Goal: Task Accomplishment & Management: Manage account settings

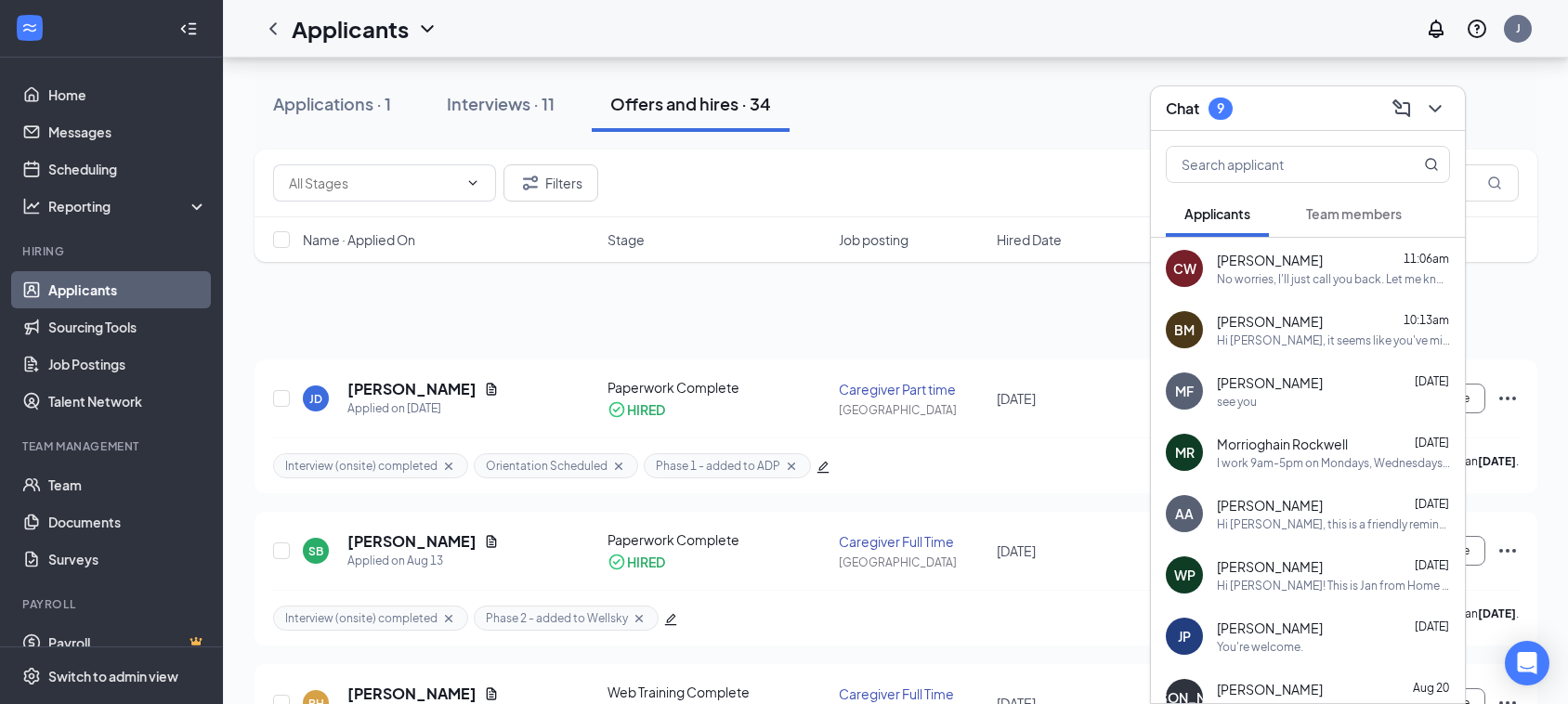
scroll to position [1190, 0]
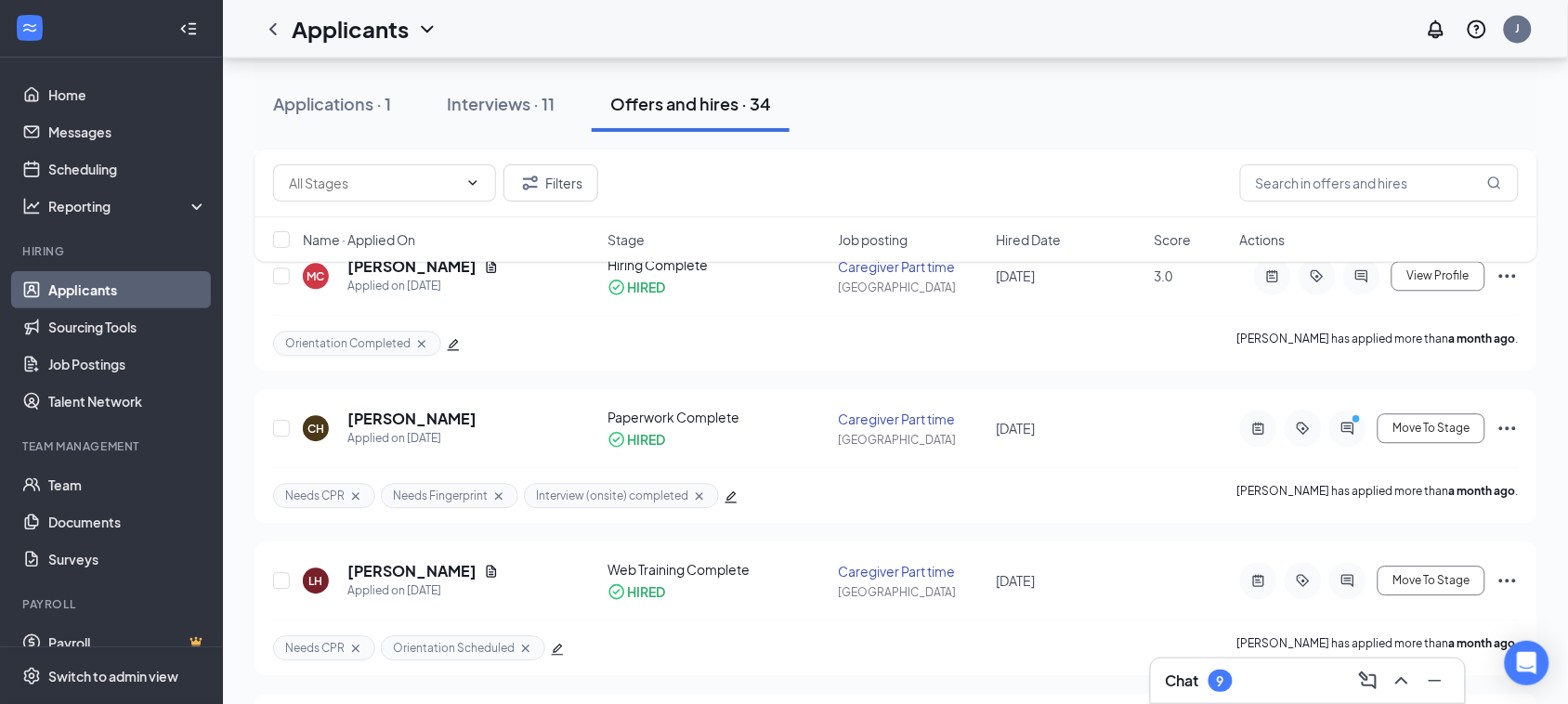
click at [1192, 693] on div "Chat 9" at bounding box center [1308, 682] width 285 height 30
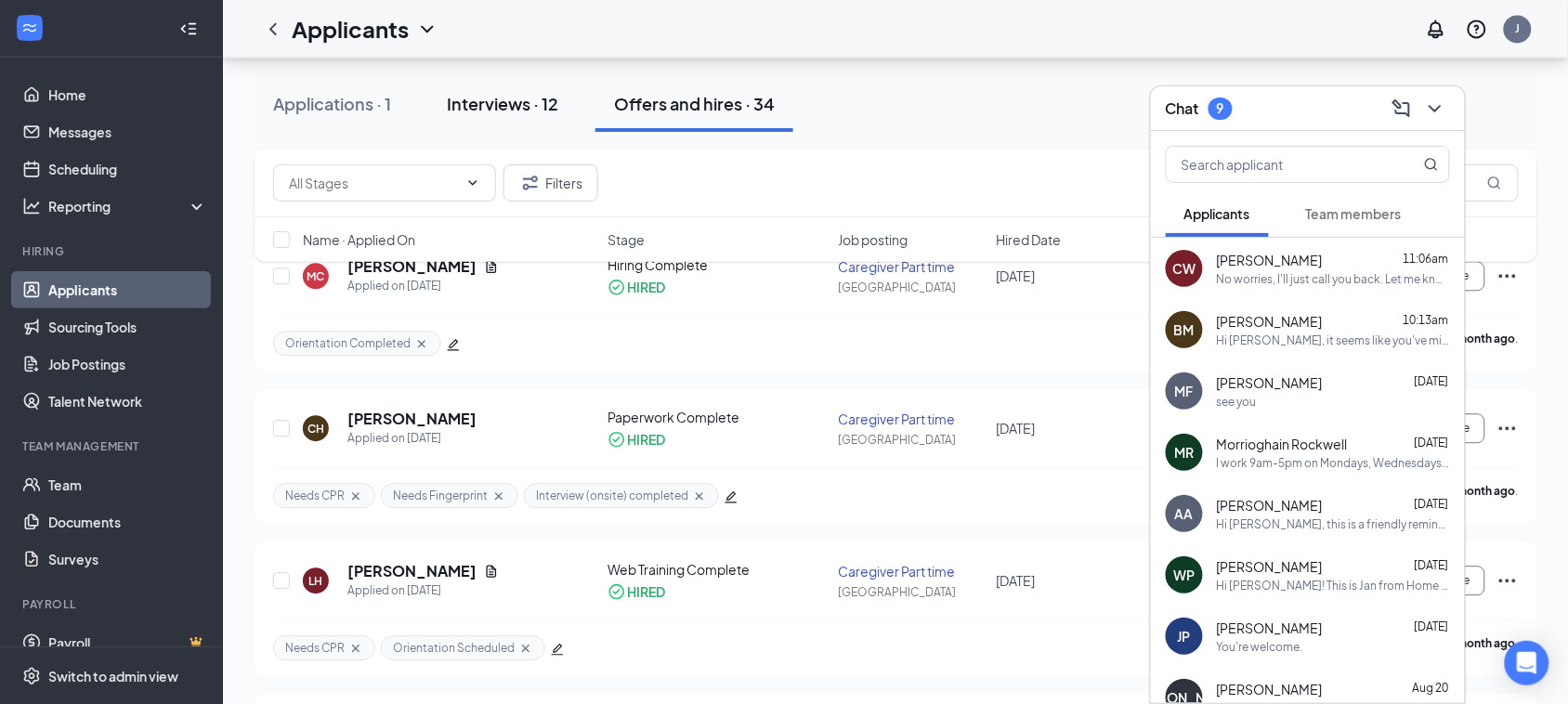
click at [469, 100] on div "Interviews · 12" at bounding box center [502, 104] width 111 height 23
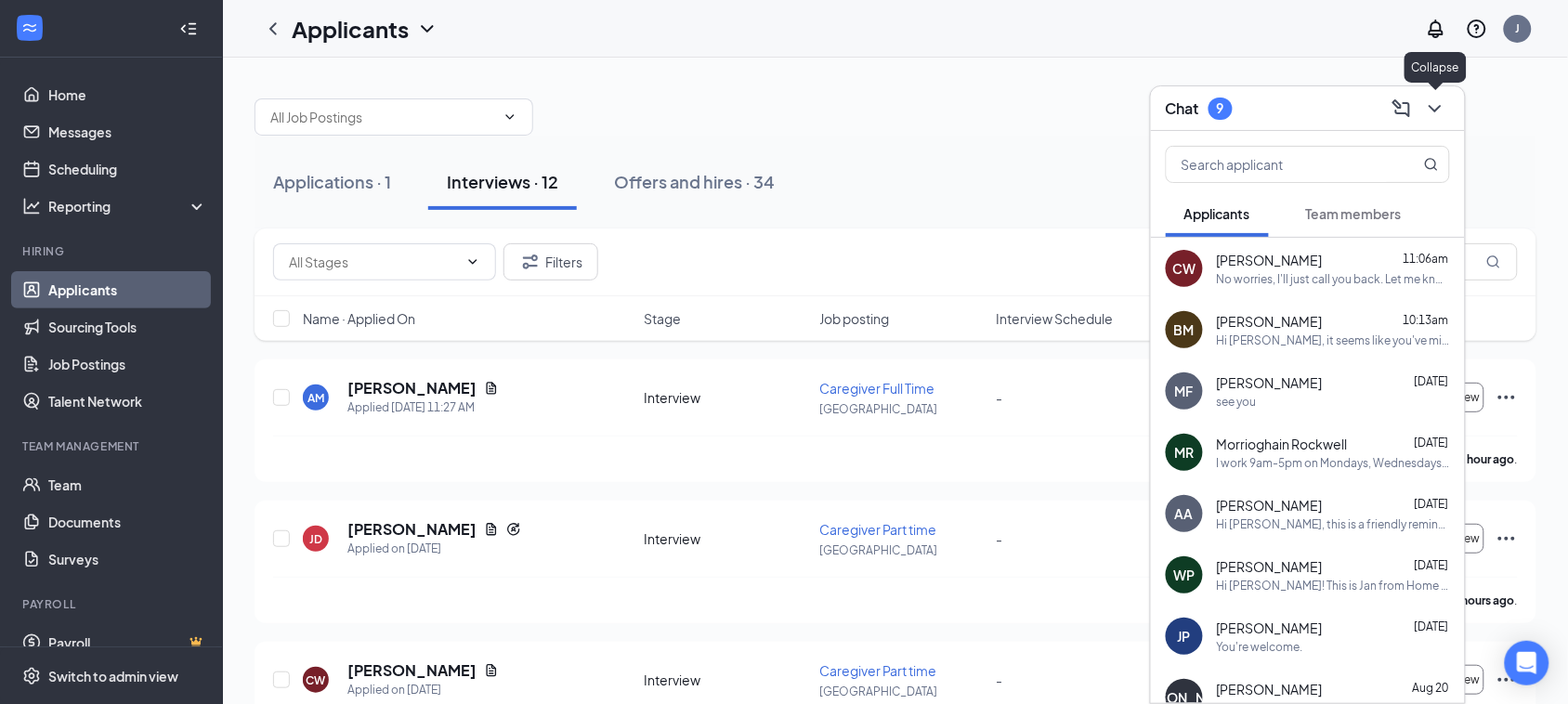
click at [1438, 104] on icon "ChevronDown" at bounding box center [1435, 109] width 22 height 22
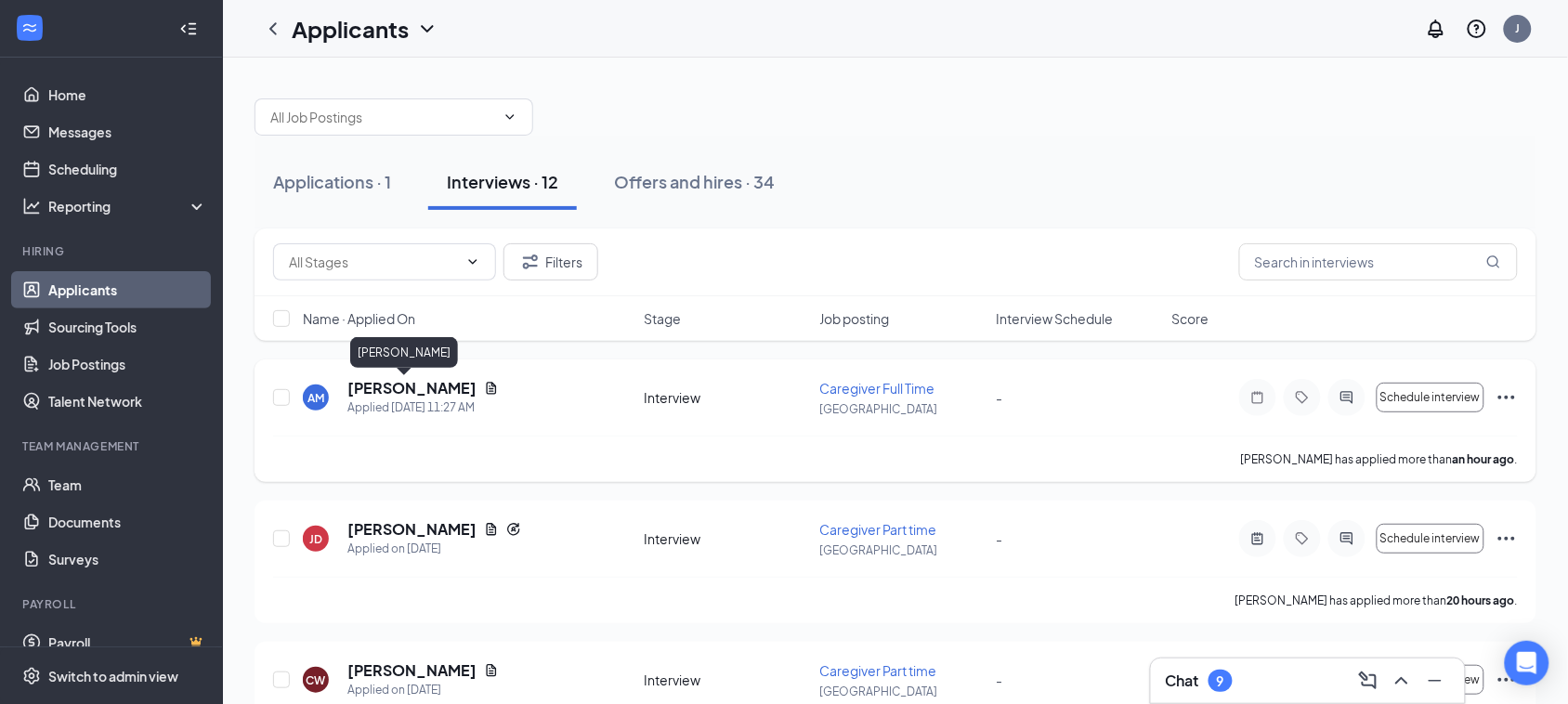
click at [383, 388] on h5 "[PERSON_NAME]" at bounding box center [412, 388] width 129 height 21
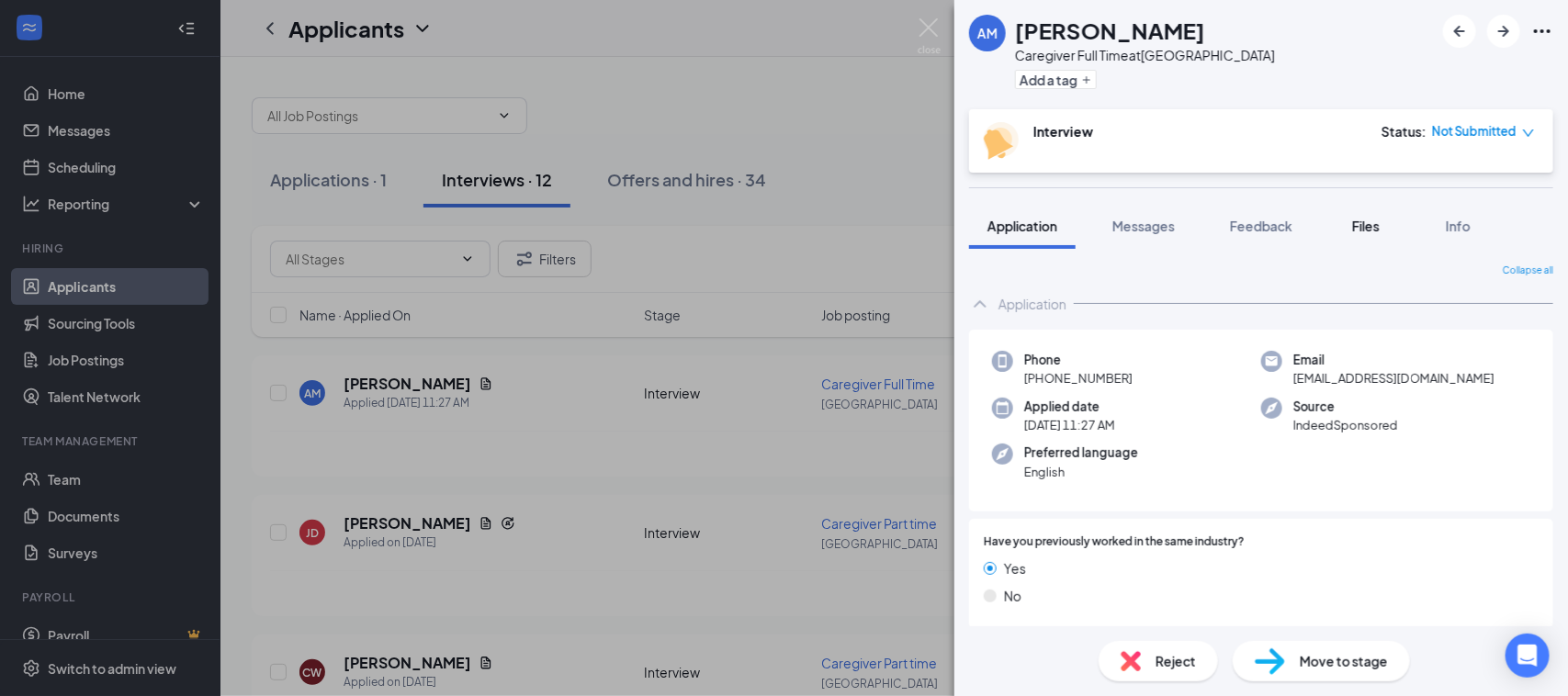
click at [1379, 227] on span "Files" at bounding box center [1366, 226] width 28 height 17
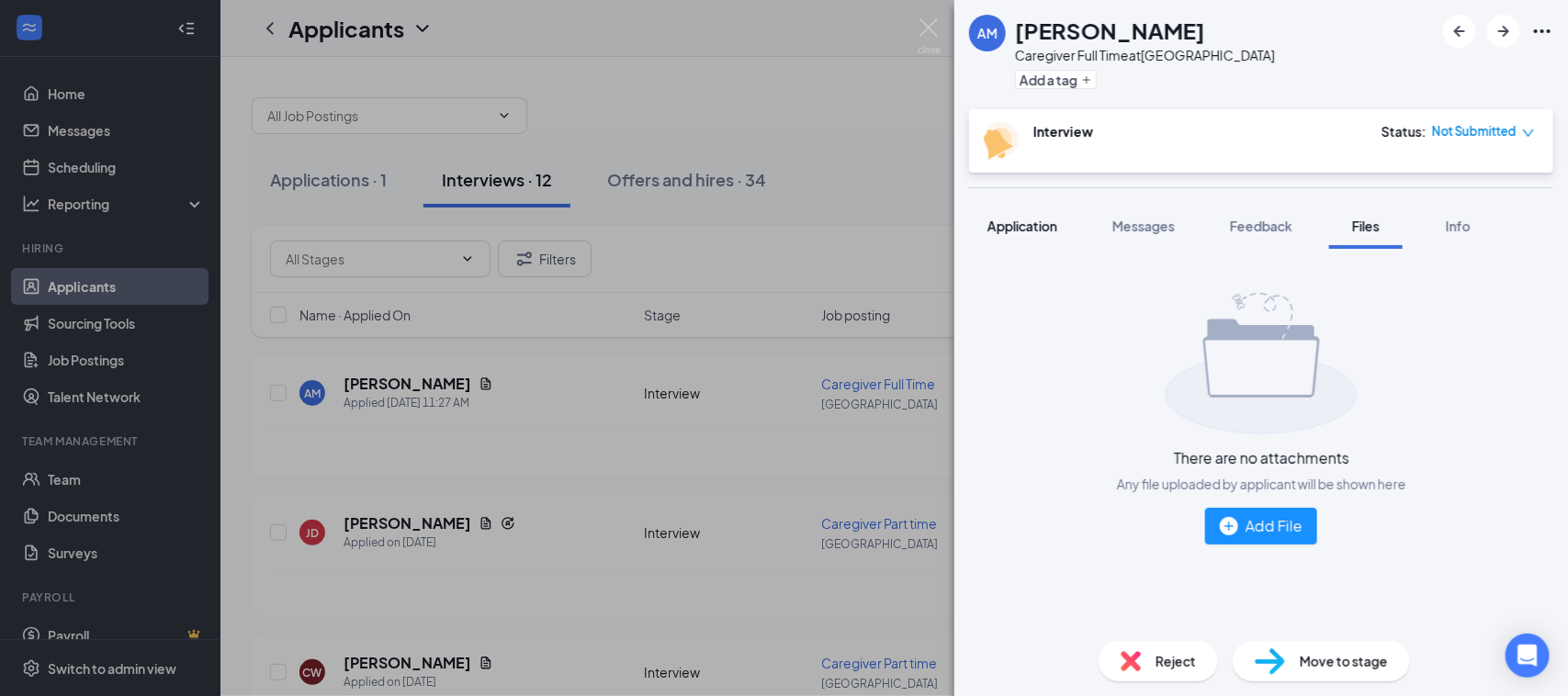
click at [1050, 226] on span "Application" at bounding box center [1023, 226] width 70 height 17
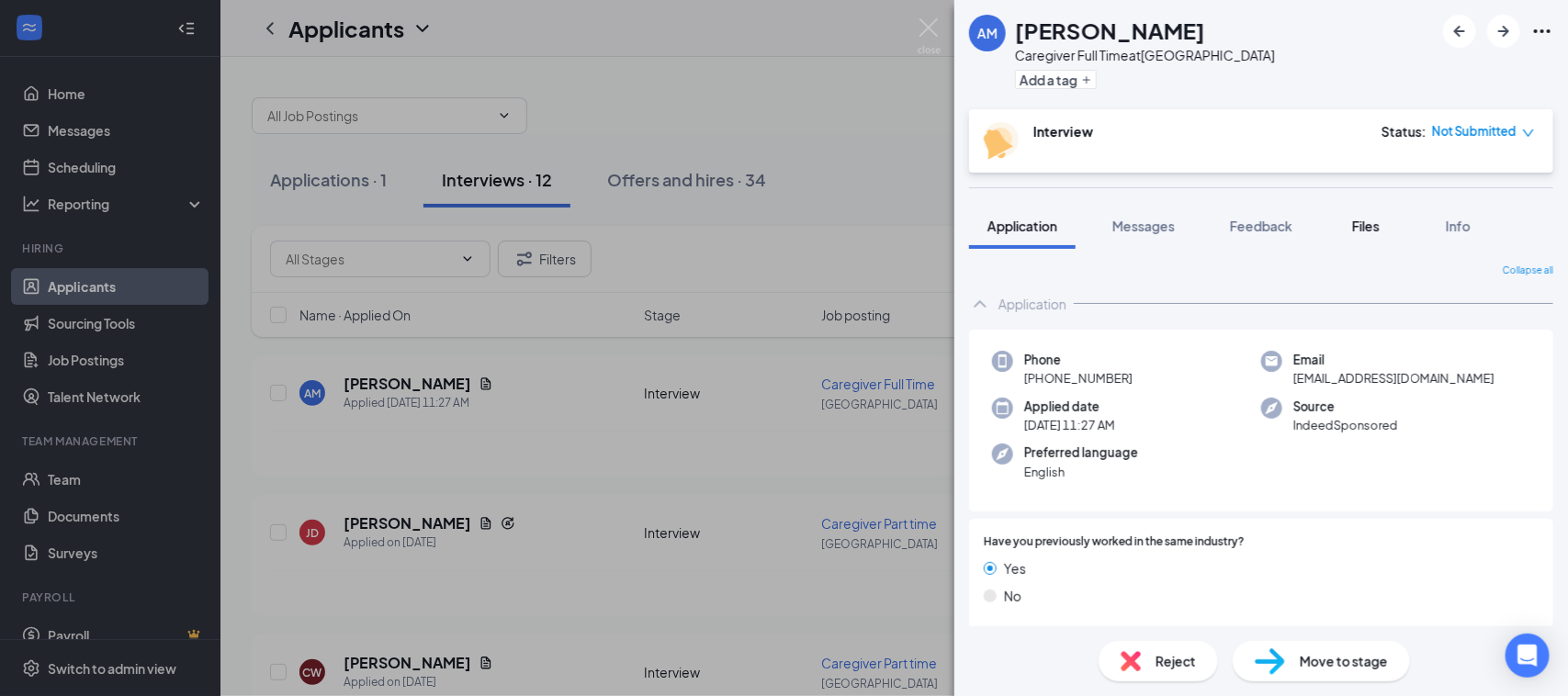
click at [1384, 231] on div "Files" at bounding box center [1366, 226] width 37 height 18
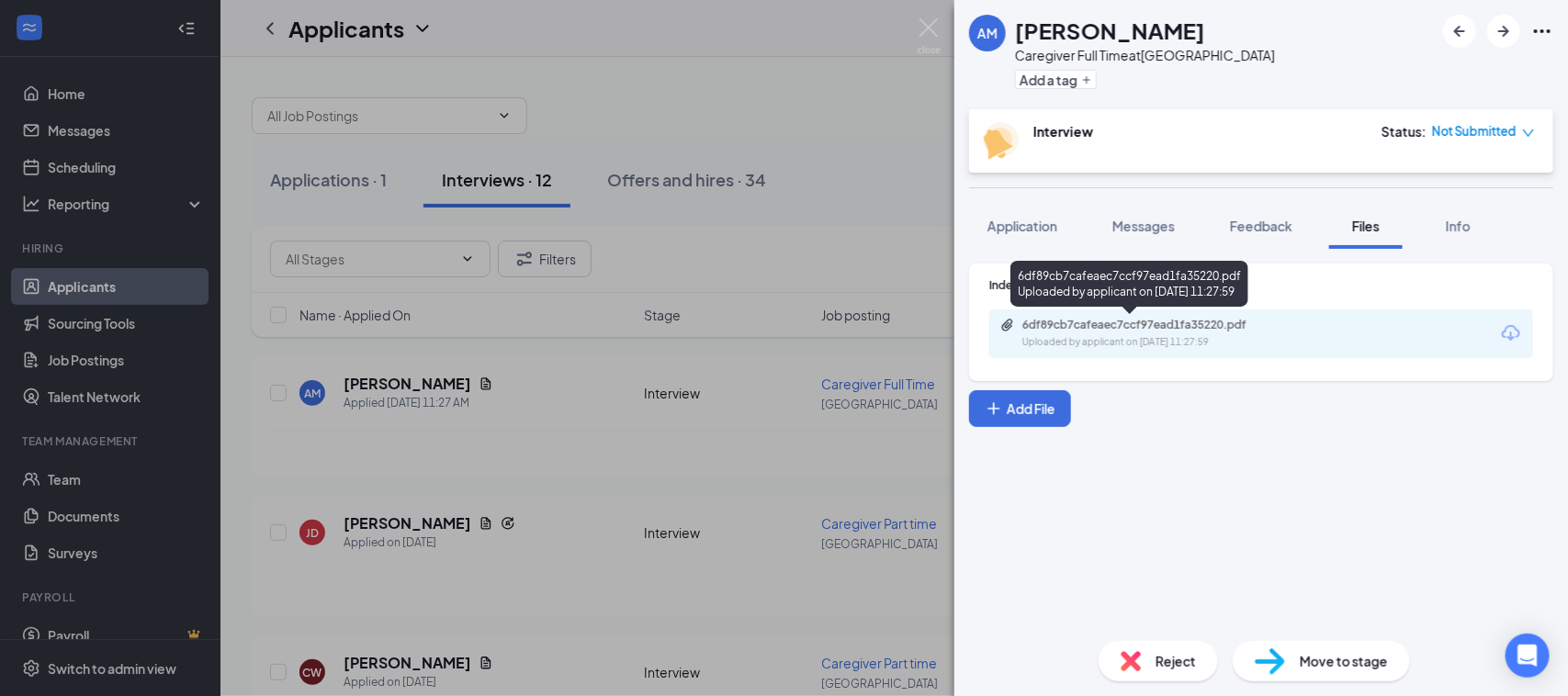
click at [1154, 342] on div "Uploaded by applicant on [DATE] 11:27:59" at bounding box center [1160, 342] width 276 height 15
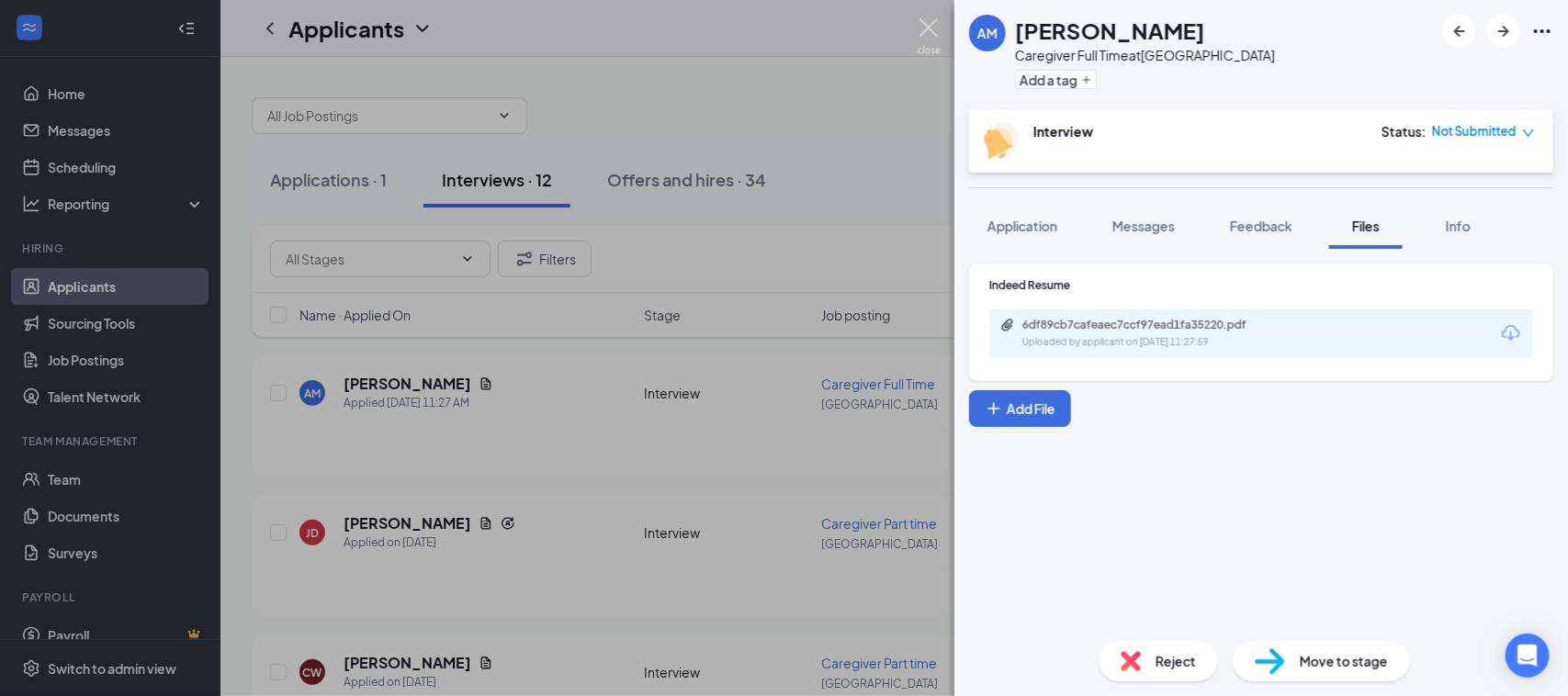
click at [930, 18] on img at bounding box center [928, 36] width 23 height 36
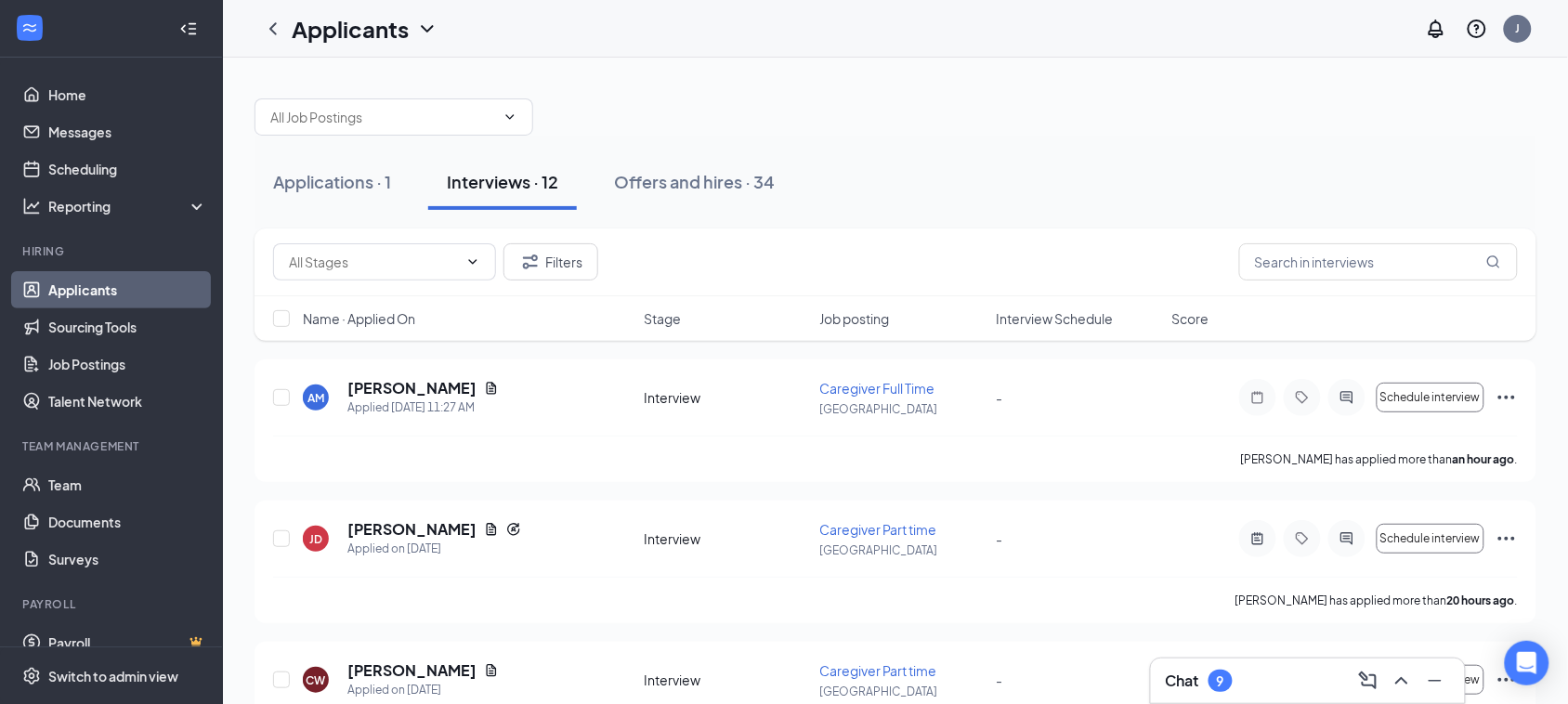
click at [600, 261] on div "Filters" at bounding box center [896, 262] width 1245 height 37
click at [588, 265] on button "Filters" at bounding box center [551, 262] width 95 height 37
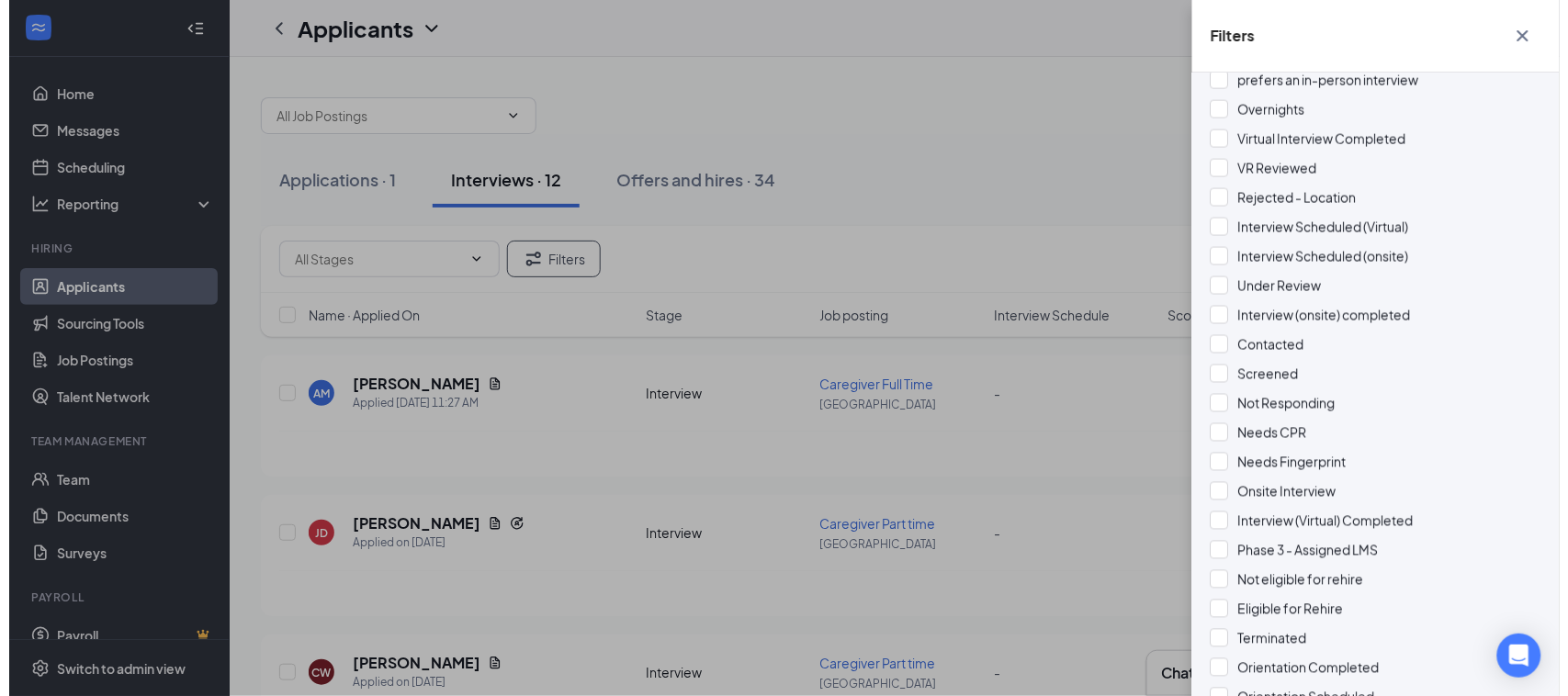
scroll to position [726, 0]
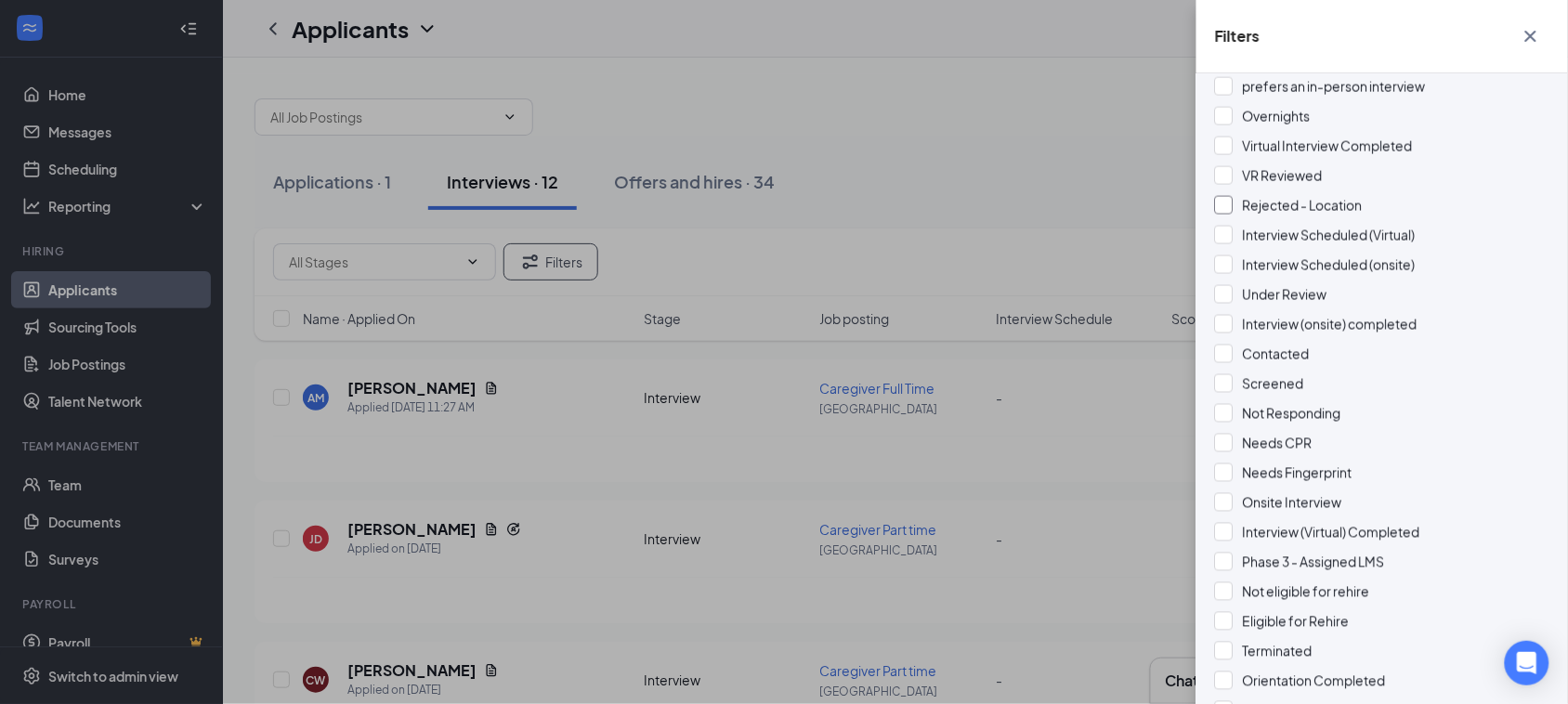
click at [1352, 207] on span "Rejected - Location" at bounding box center [1303, 205] width 119 height 17
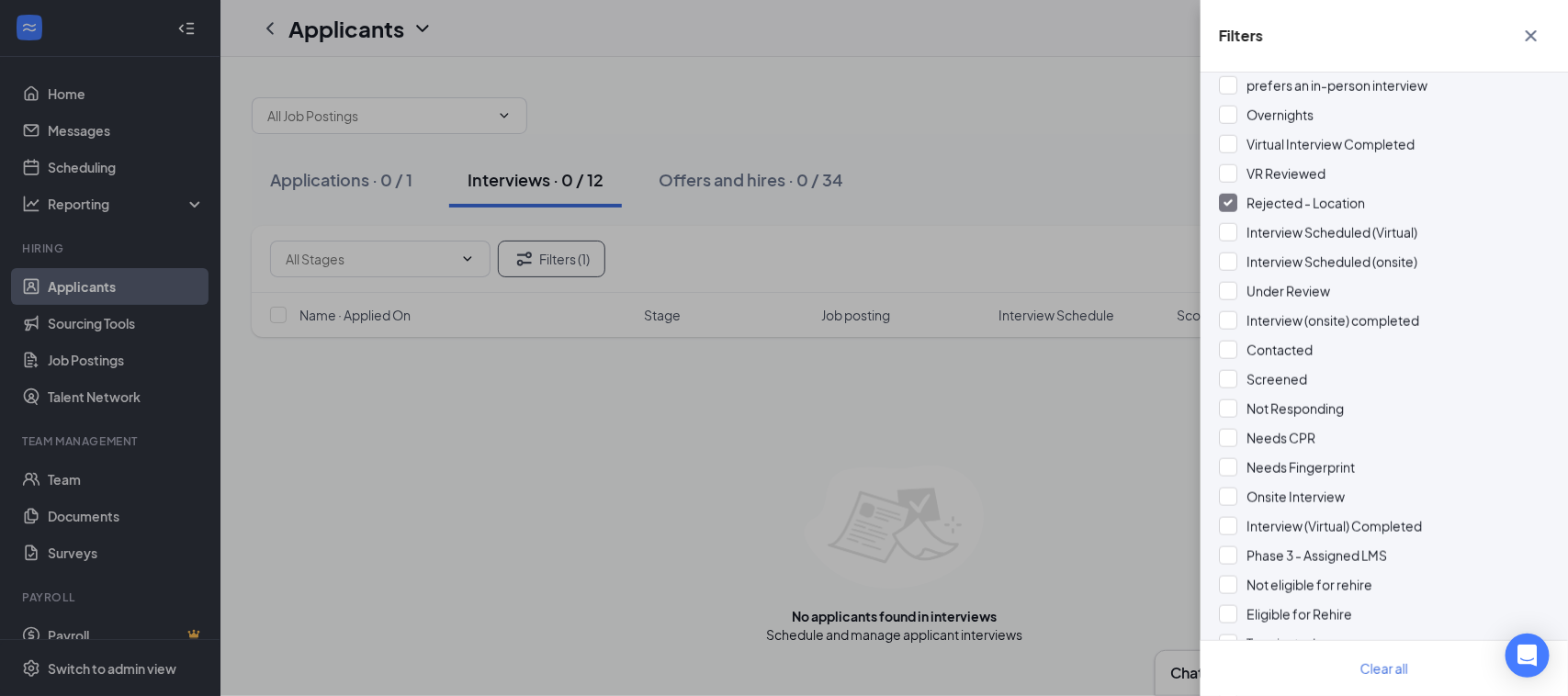
click at [957, 134] on div "Filters Applicant Status (0/5) Unread message Hasn't messaged back Stuck in sta…" at bounding box center [784, 348] width 1568 height 696
click at [1535, 37] on icon "Cross" at bounding box center [1531, 36] width 22 height 22
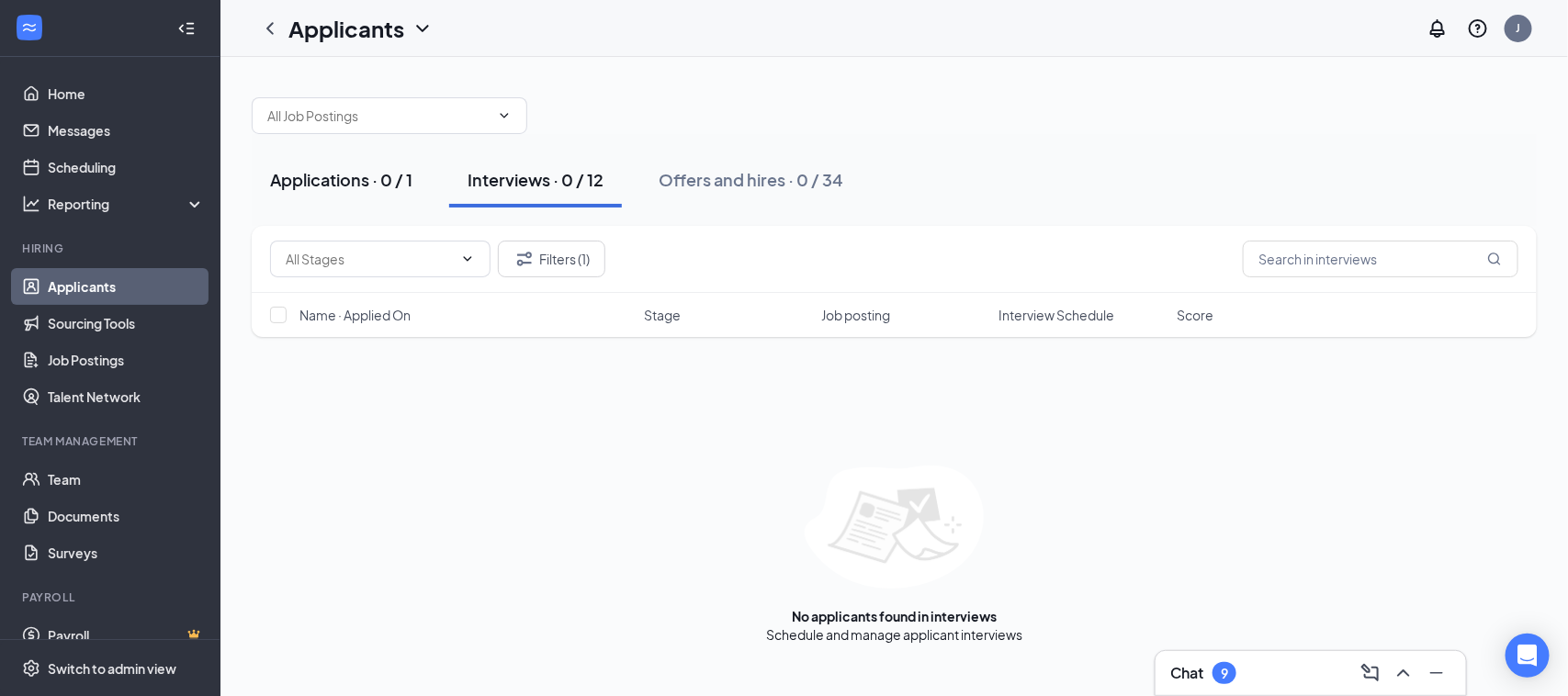
click at [363, 185] on div "Applications · 0 / 1" at bounding box center [341, 179] width 142 height 23
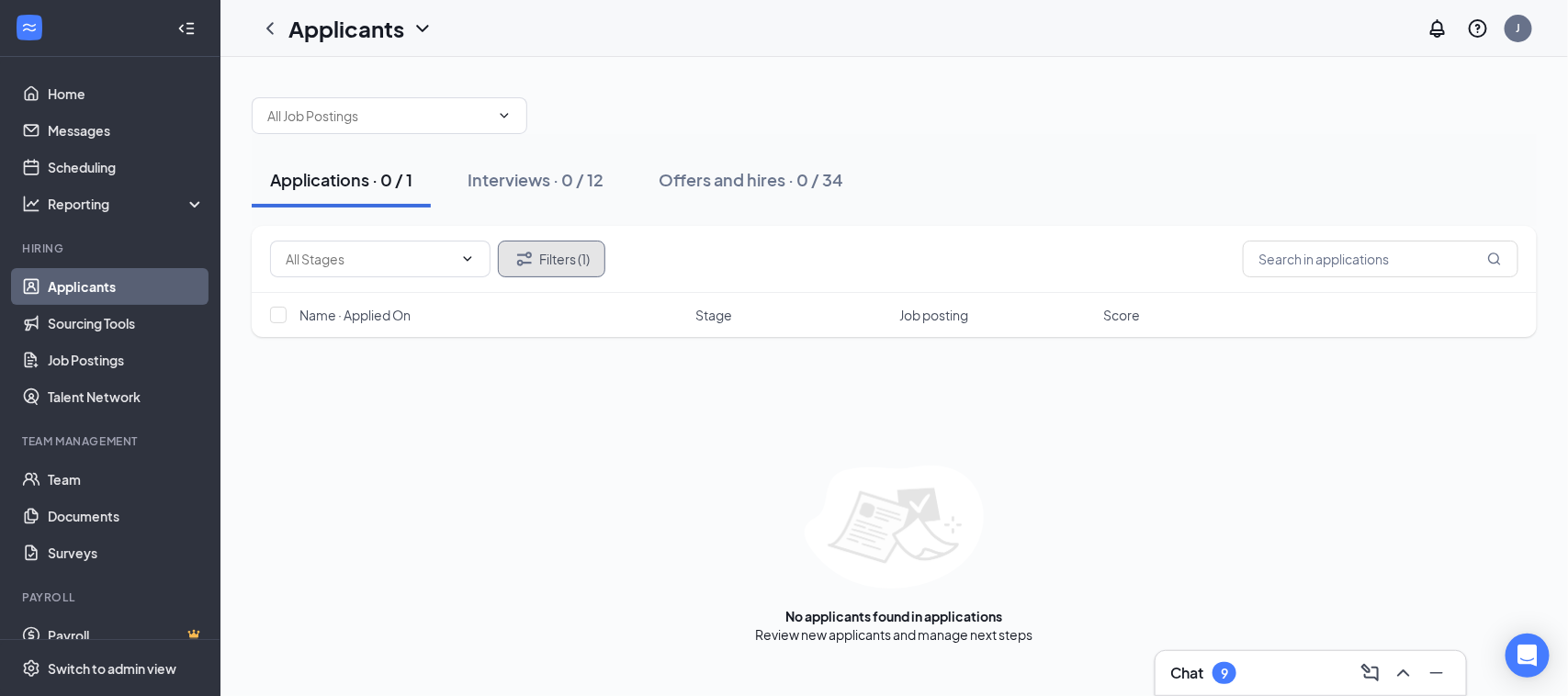
click at [574, 265] on button "Filters (1)" at bounding box center [551, 259] width 107 height 37
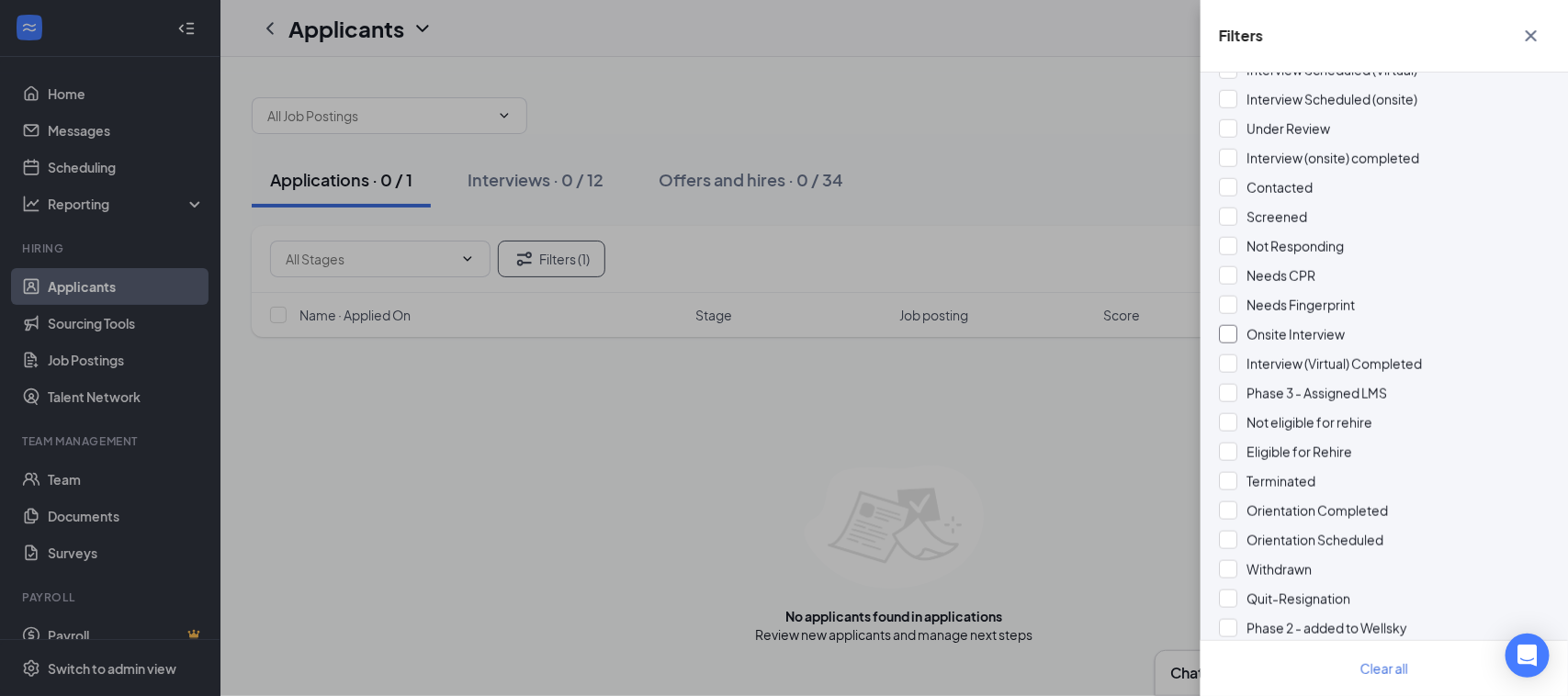
scroll to position [344, 0]
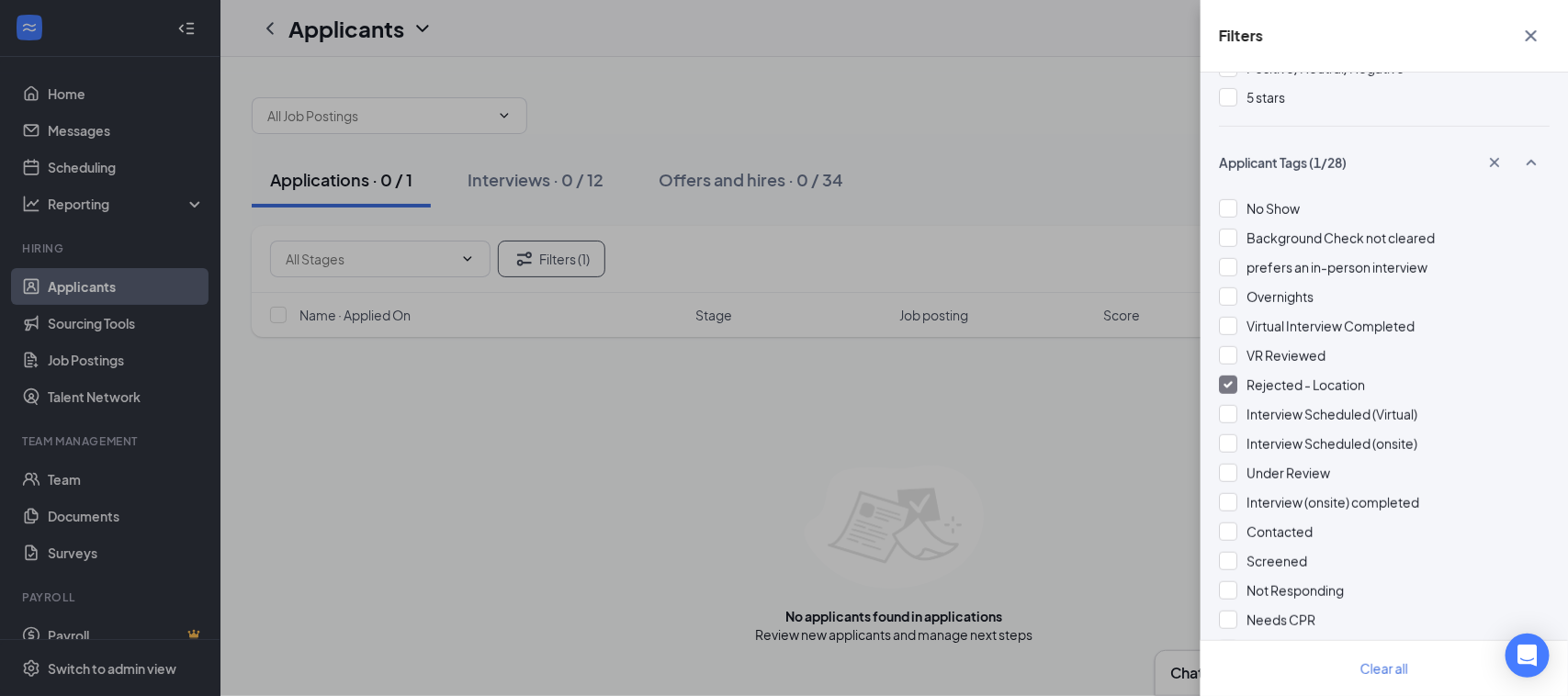
click at [1223, 386] on div at bounding box center [1228, 385] width 18 height 18
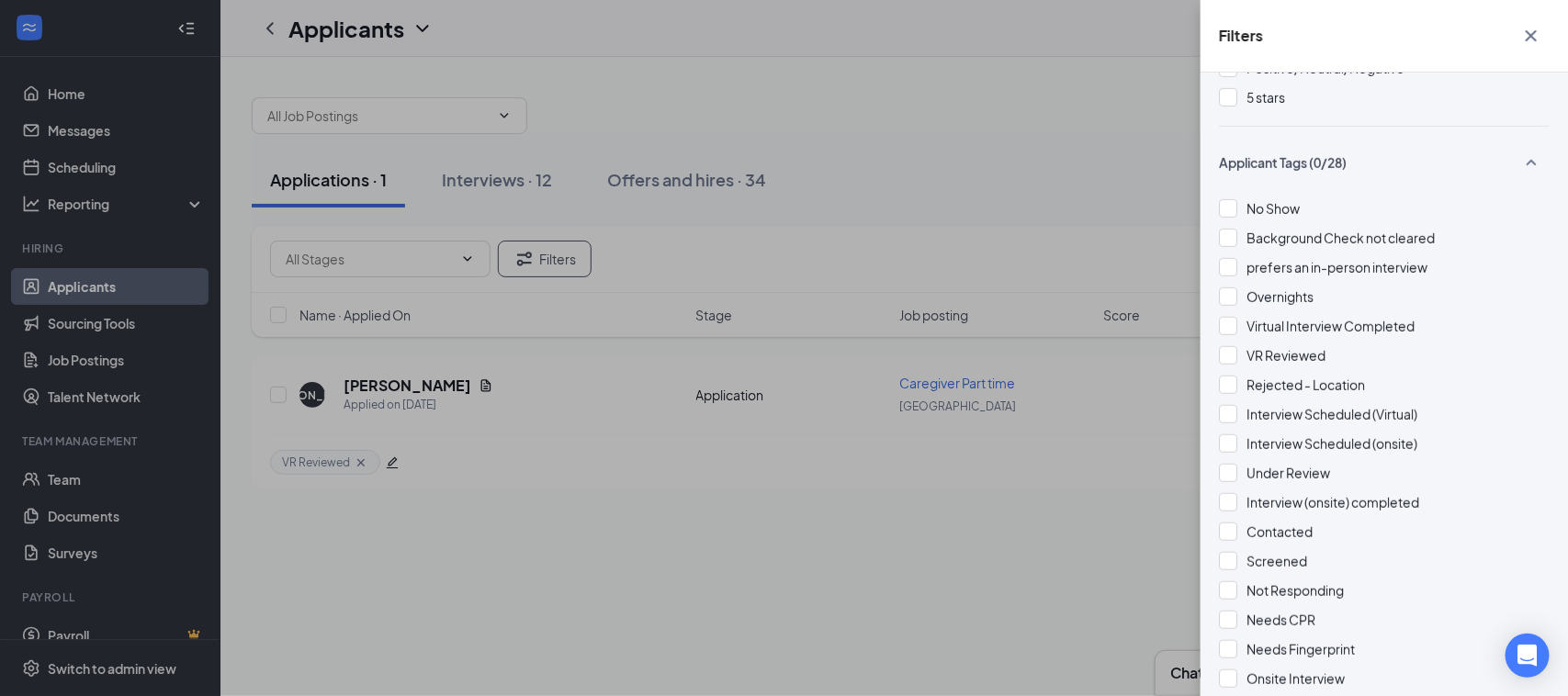
click at [1022, 92] on div "Filters Applicant Status (0/5) Unread message Hasn't messaged back Stuck in sta…" at bounding box center [784, 348] width 1568 height 696
click at [530, 186] on div "Filters Applicant Status (0/5) Unread message Hasn't messaged back Stuck in sta…" at bounding box center [784, 348] width 1568 height 696
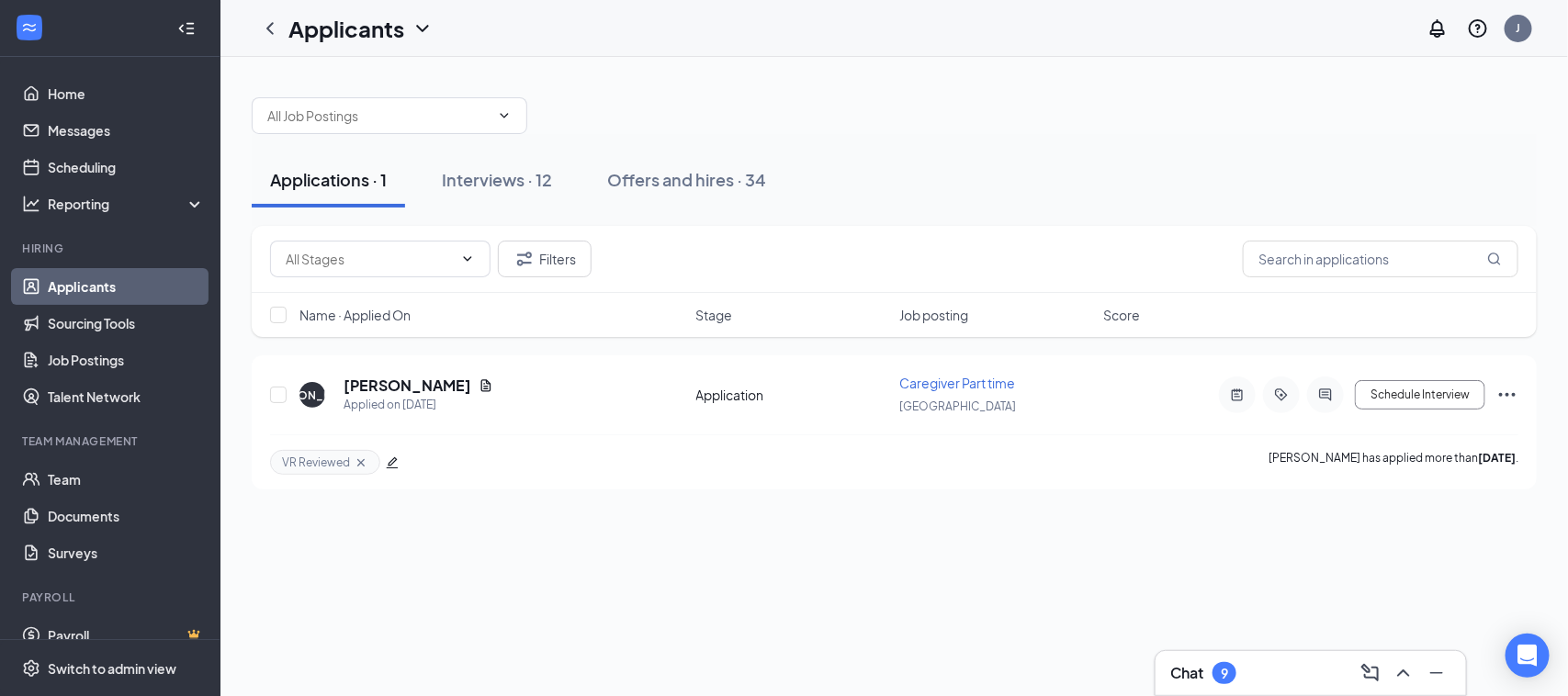
click at [530, 186] on div "Interviews · 12" at bounding box center [497, 179] width 110 height 23
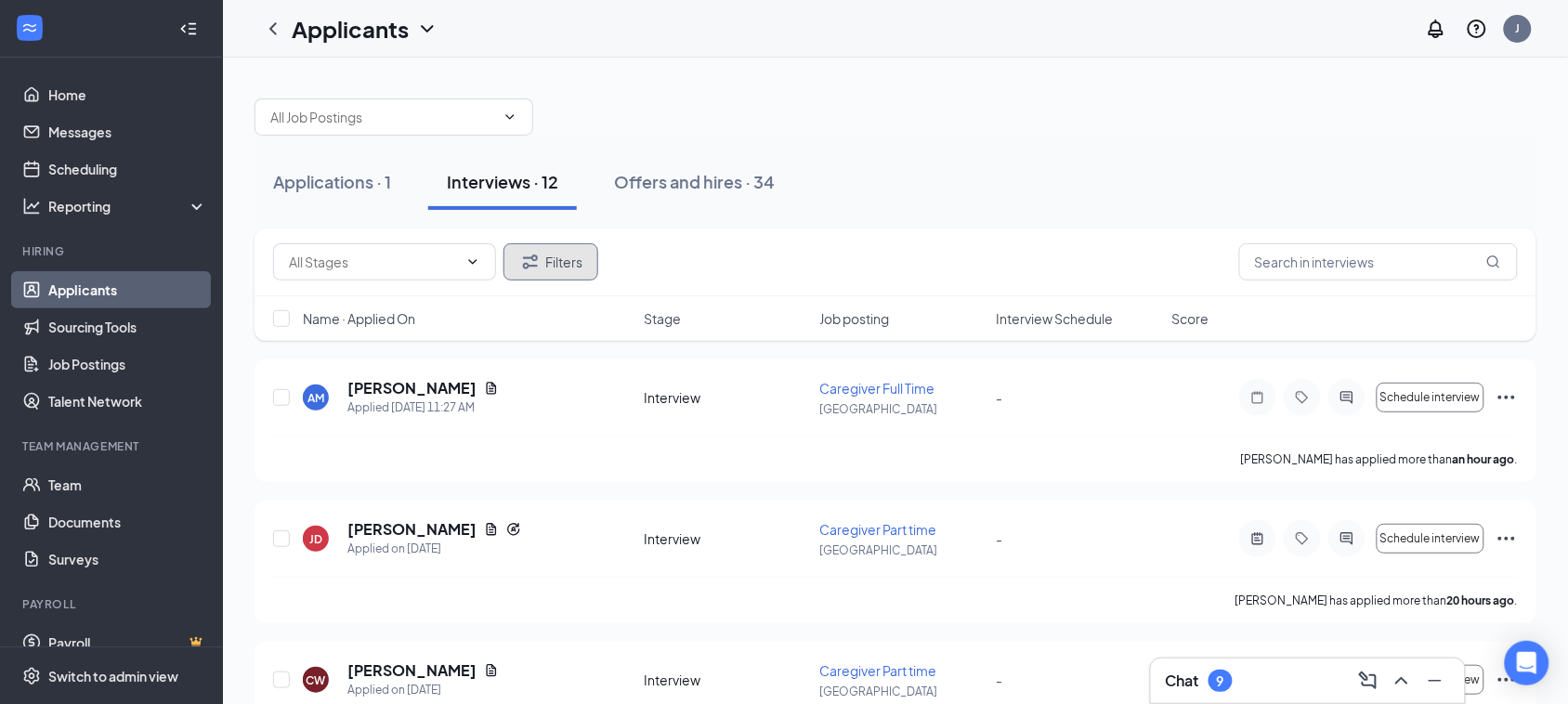
click at [587, 260] on button "Filters" at bounding box center [551, 262] width 95 height 37
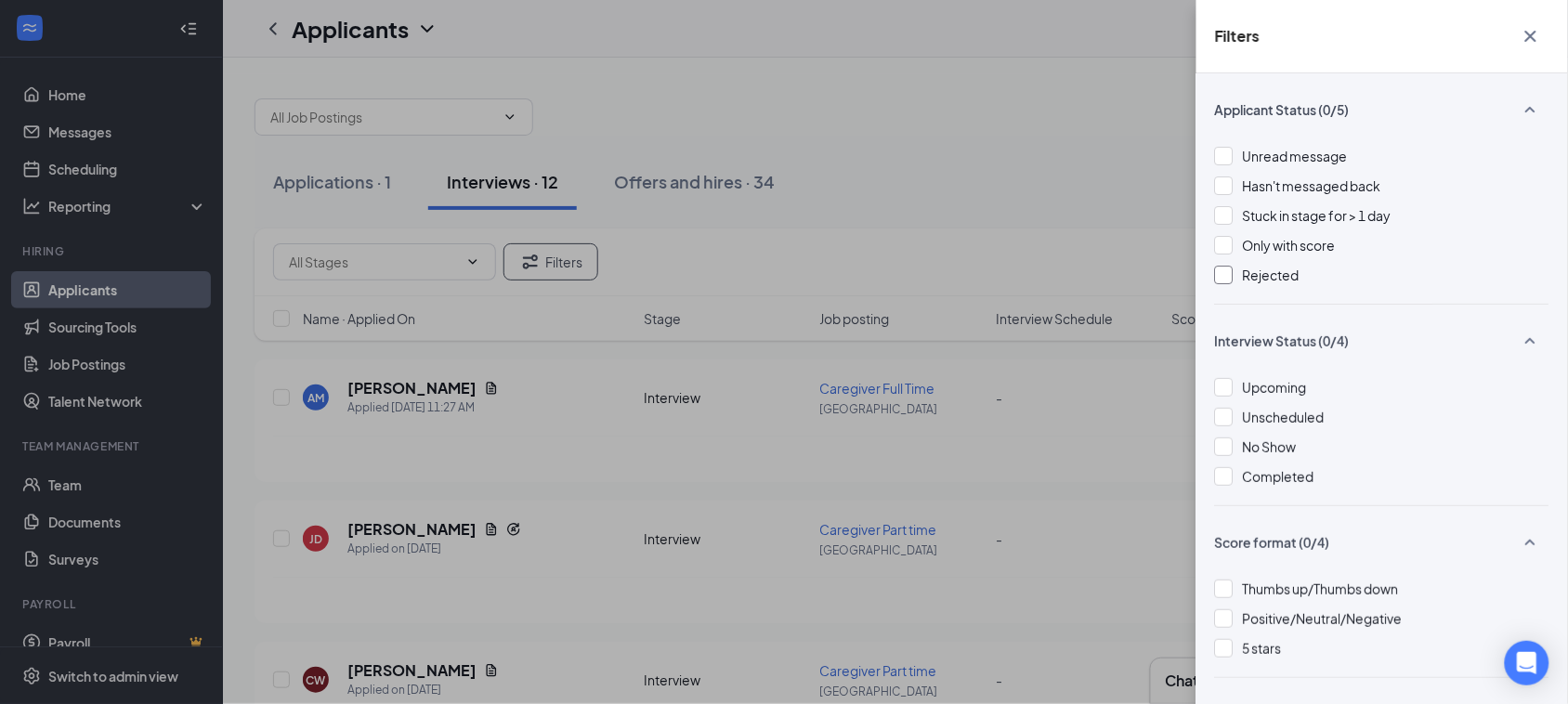
click at [1226, 279] on div at bounding box center [1225, 275] width 19 height 19
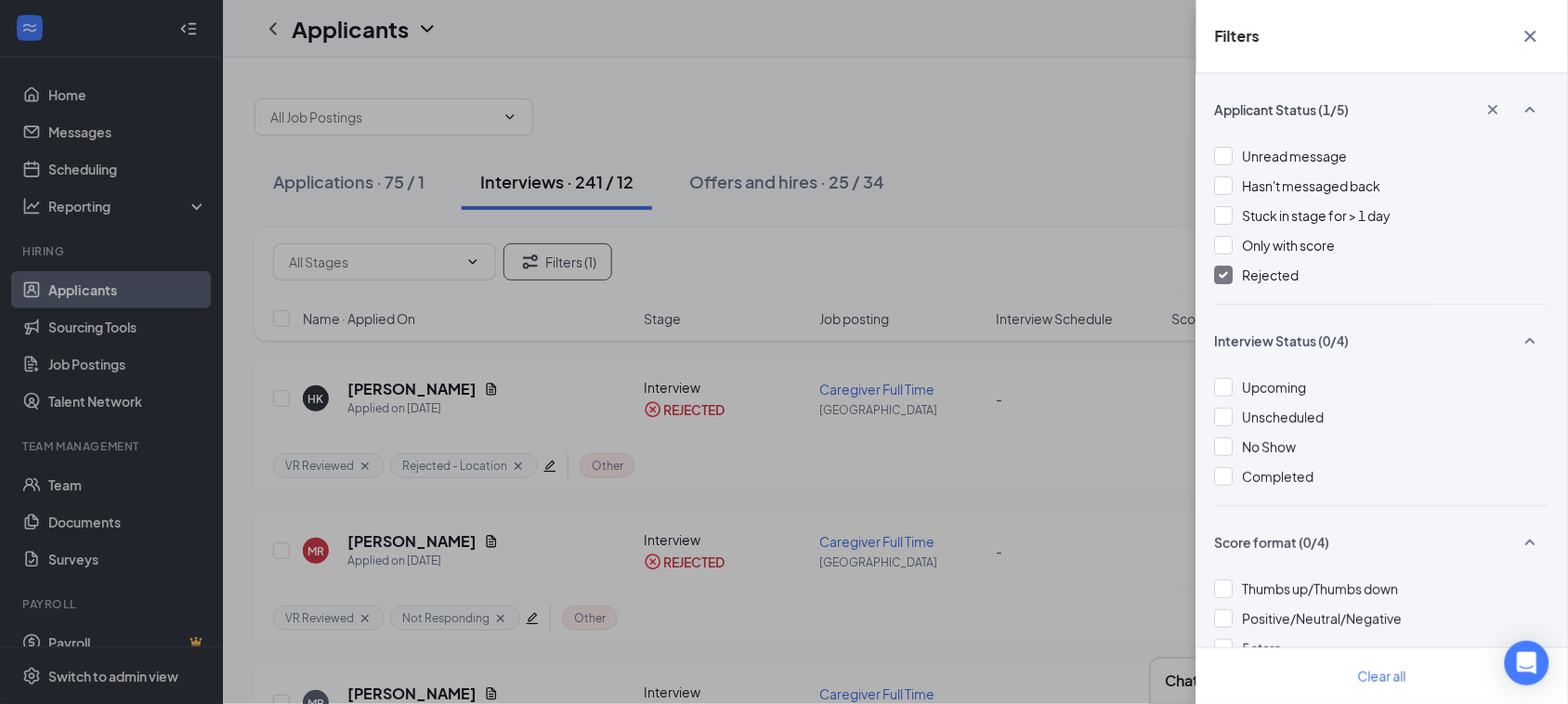
click at [1096, 170] on div "Filters Applicant Status (1/5) Unread message Hasn't messaged back Stuck in sta…" at bounding box center [784, 352] width 1568 height 704
click at [893, 154] on div "Filters Applicant Status (1/5) Unread message Hasn't messaged back Stuck in sta…" at bounding box center [784, 352] width 1568 height 704
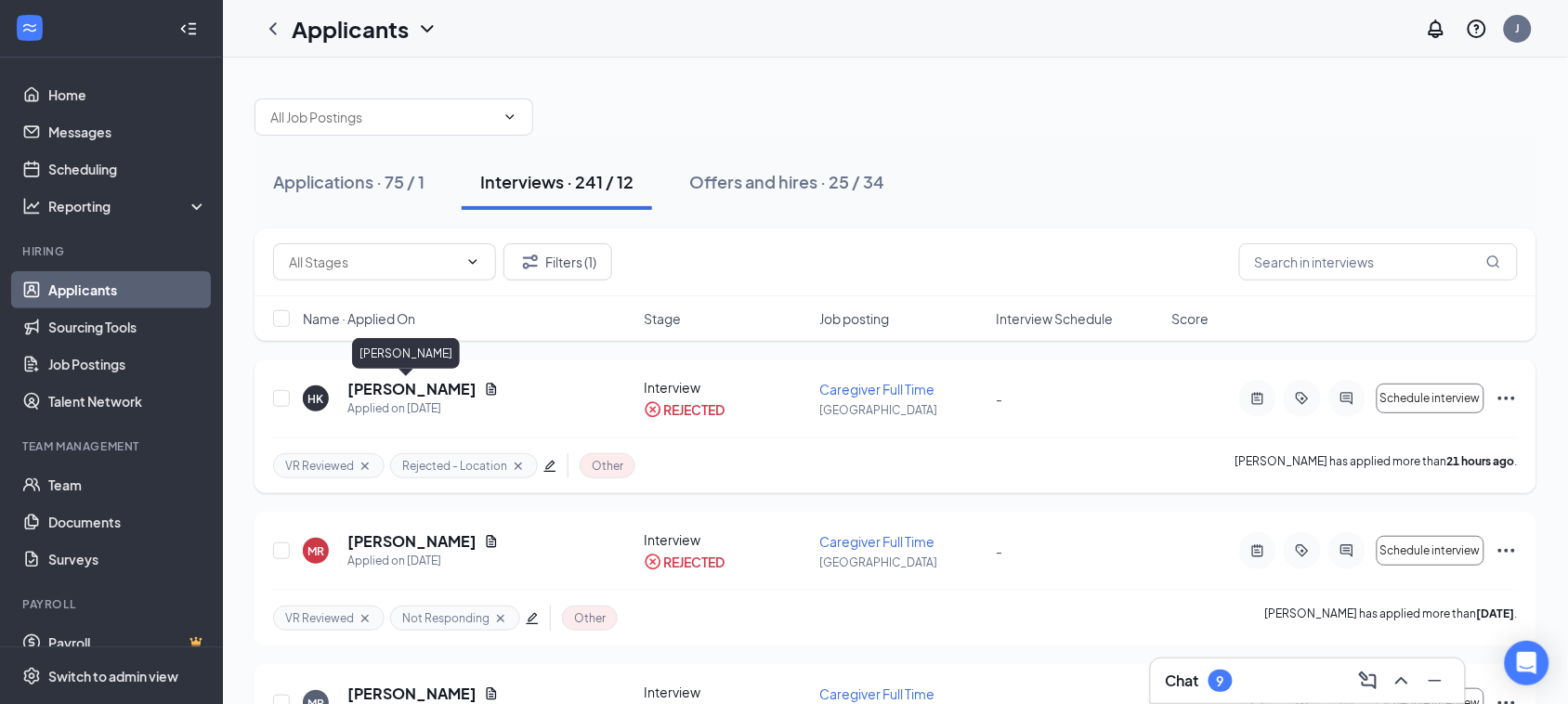
click at [392, 387] on h5 "[PERSON_NAME]" at bounding box center [412, 389] width 129 height 21
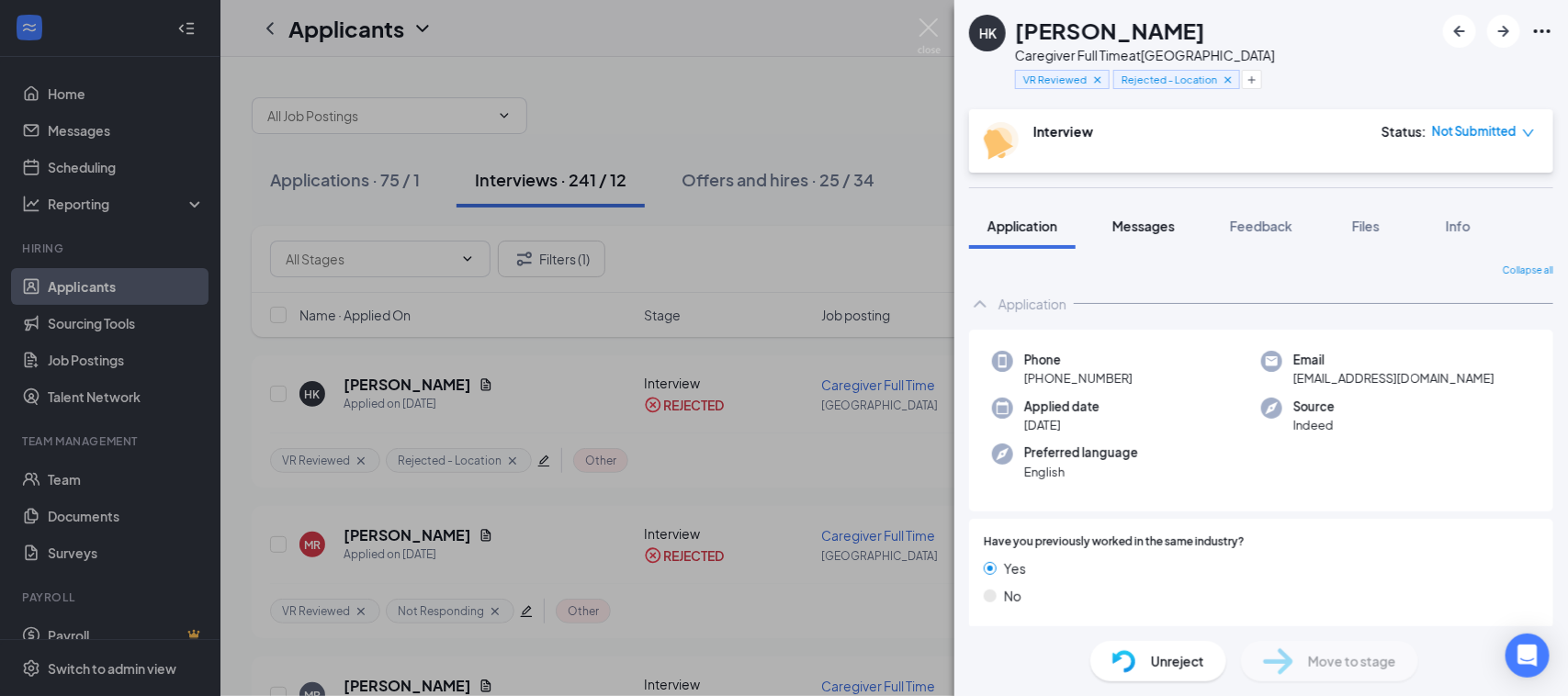
click at [1131, 232] on span "Messages" at bounding box center [1143, 226] width 63 height 17
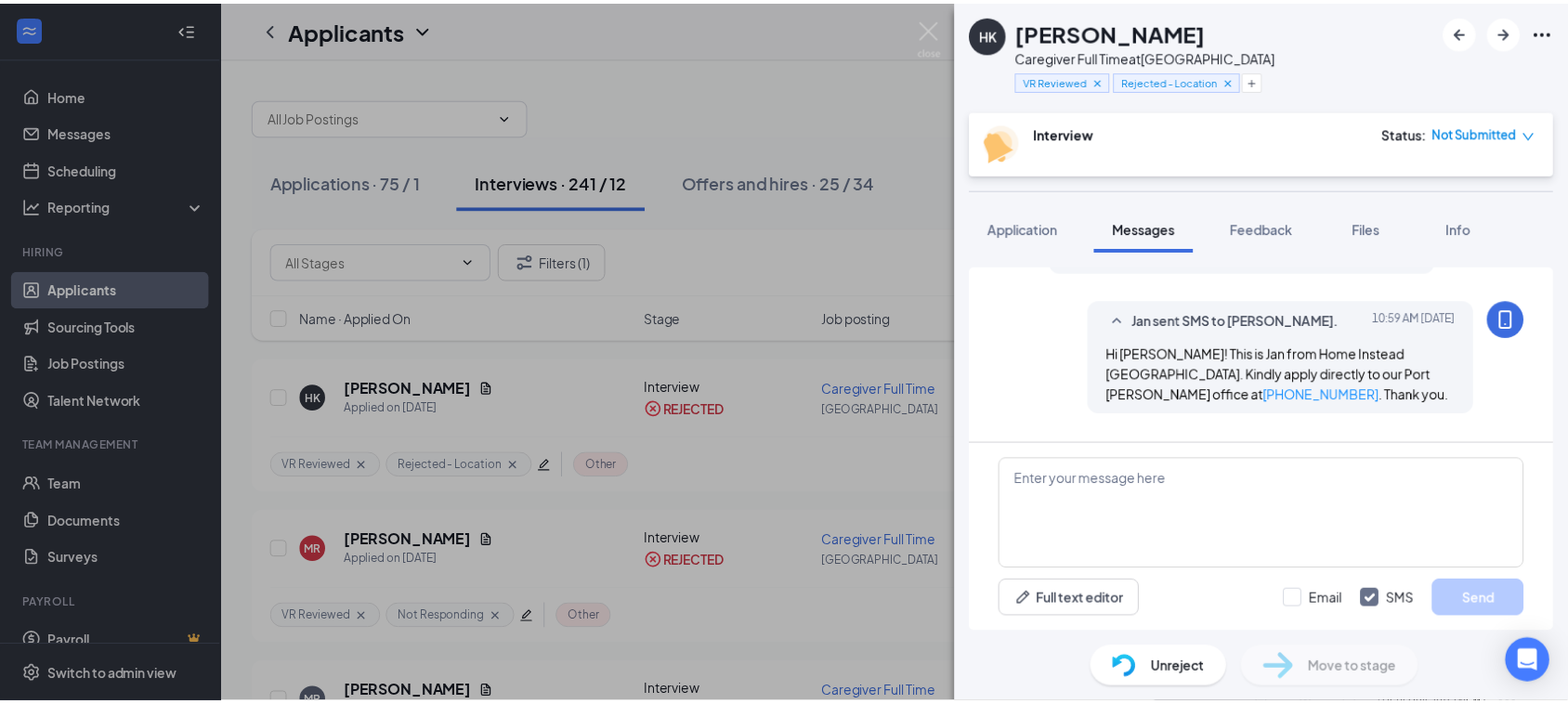
scroll to position [576, 0]
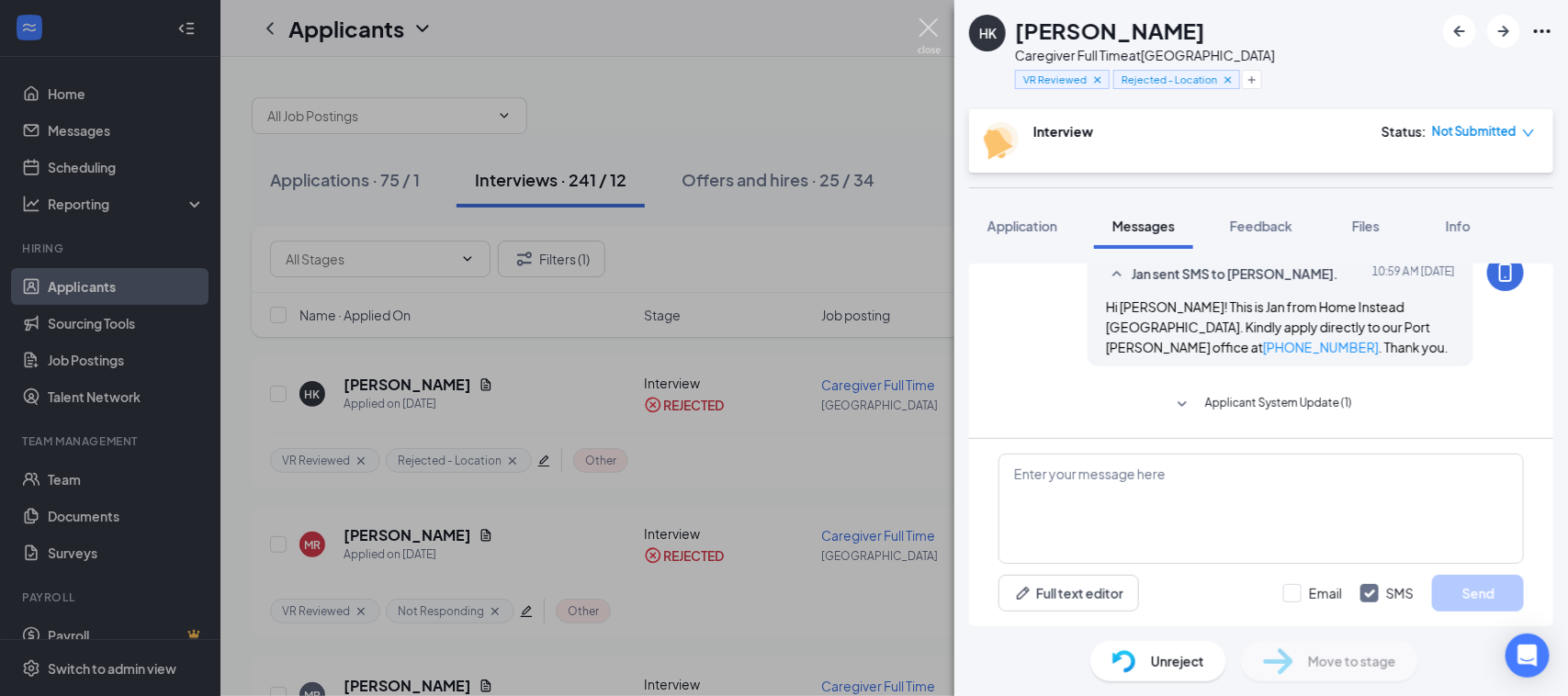
click at [934, 24] on img at bounding box center [928, 36] width 23 height 36
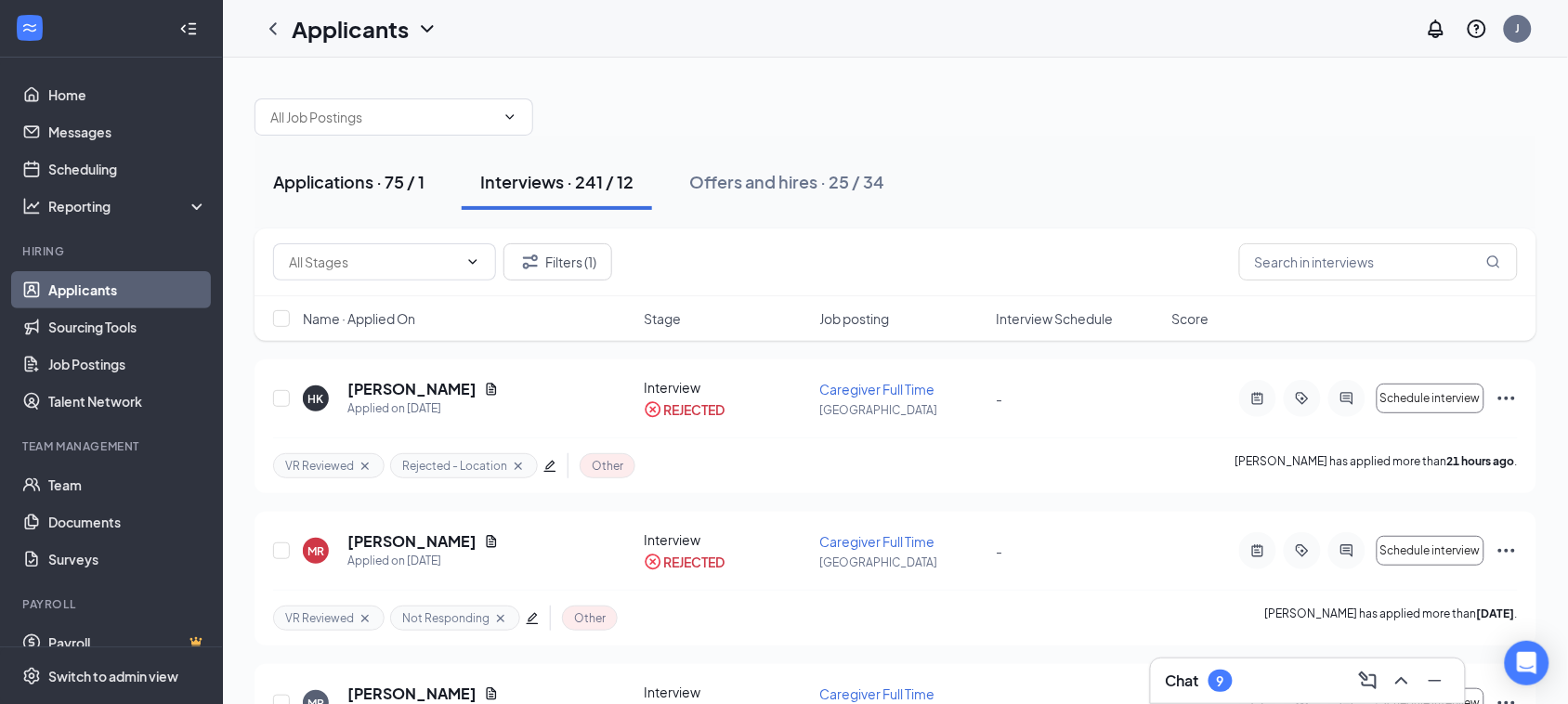
click at [332, 163] on button "Applications · 75 / 1" at bounding box center [349, 182] width 189 height 56
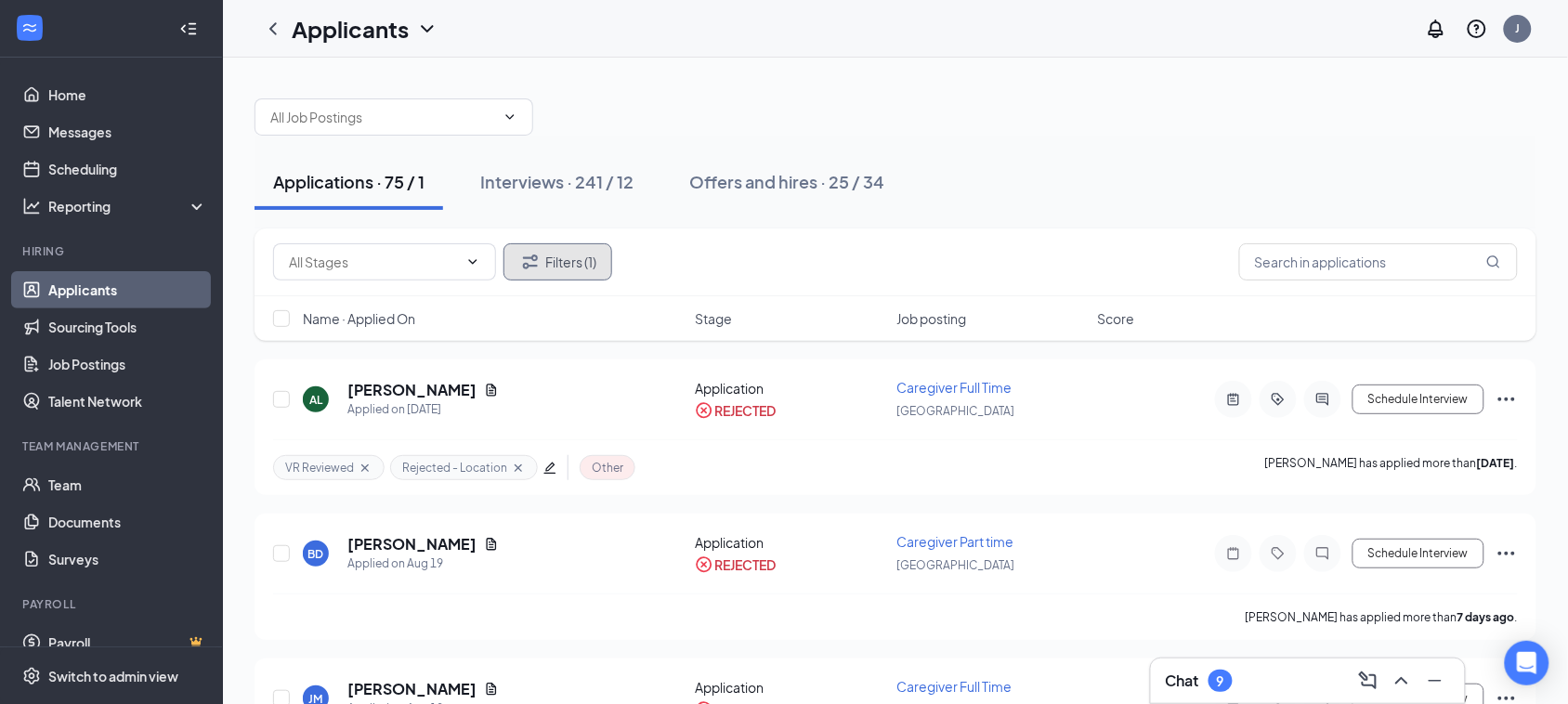
click at [590, 261] on button "Filters (1)" at bounding box center [557, 262] width 108 height 37
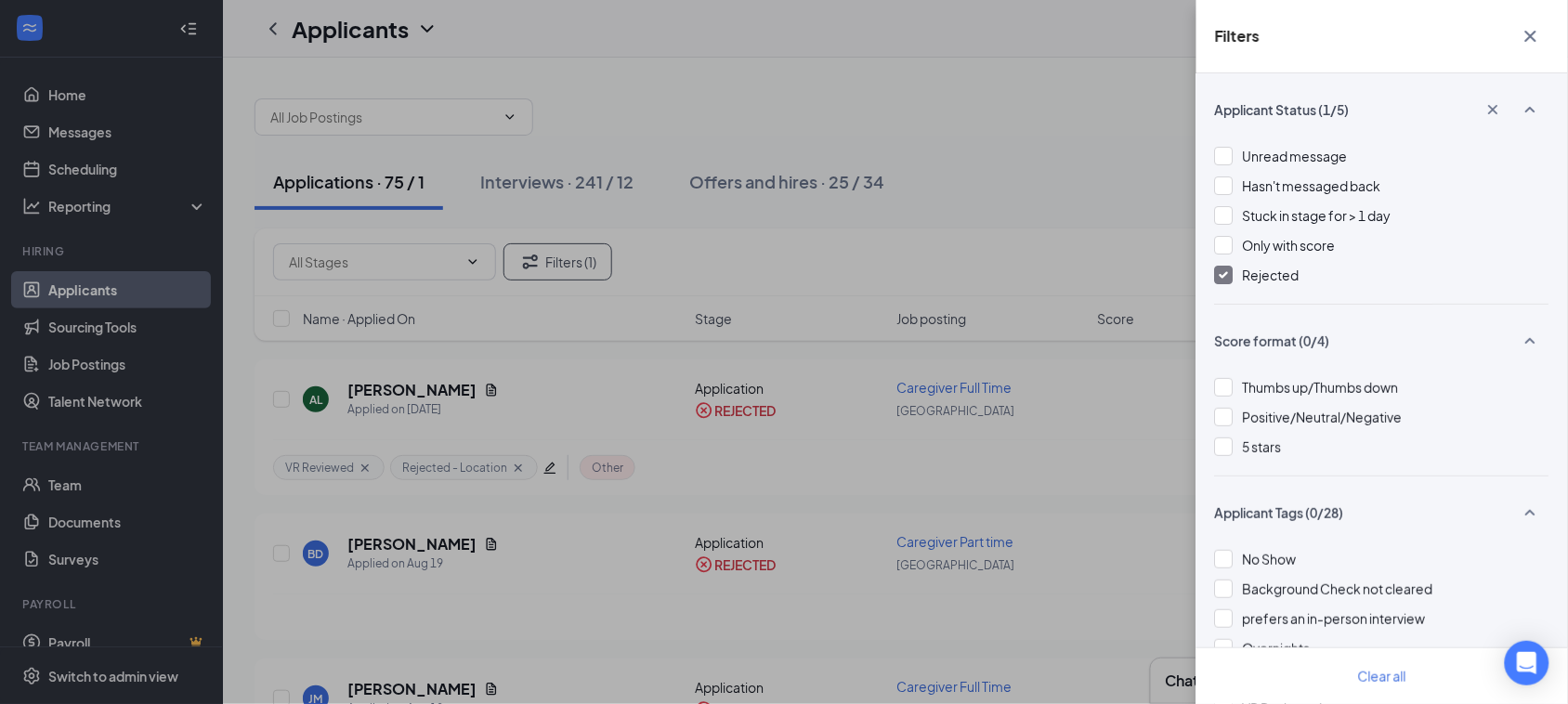
click at [1224, 272] on img at bounding box center [1225, 275] width 9 height 7
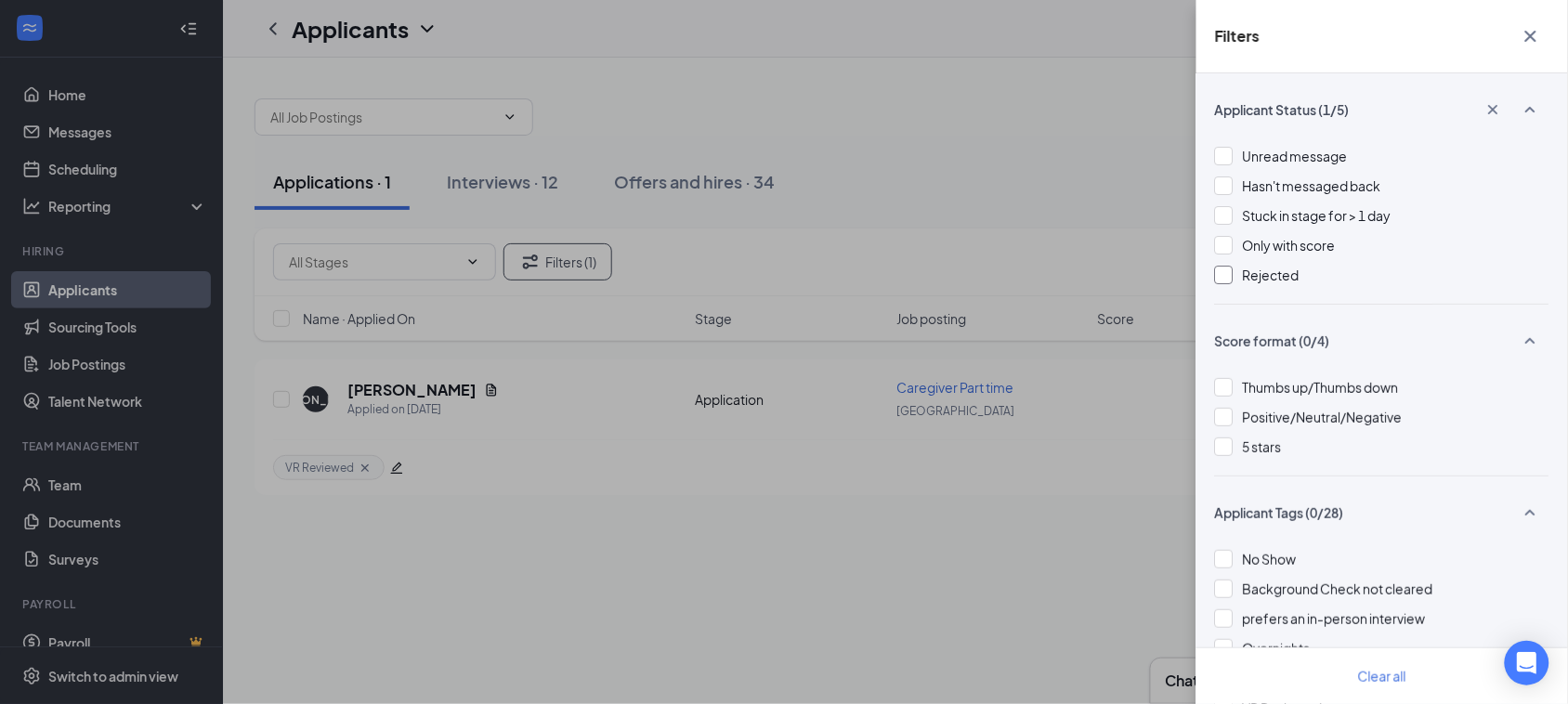
click at [962, 86] on div "Filters Applicant Status (1/5) Unread message Hasn't messaged back Stuck in sta…" at bounding box center [784, 352] width 1568 height 704
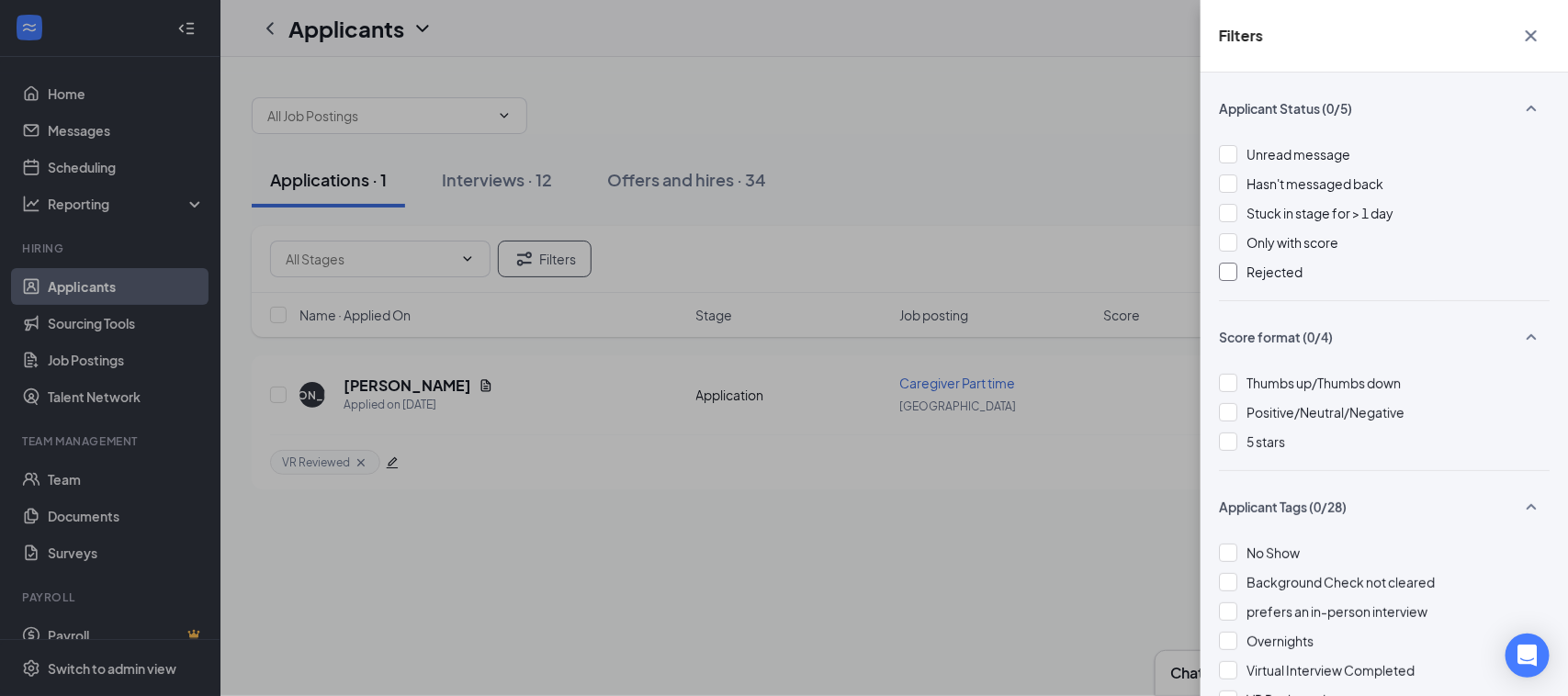
click at [1532, 35] on icon "Cross" at bounding box center [1531, 36] width 22 height 22
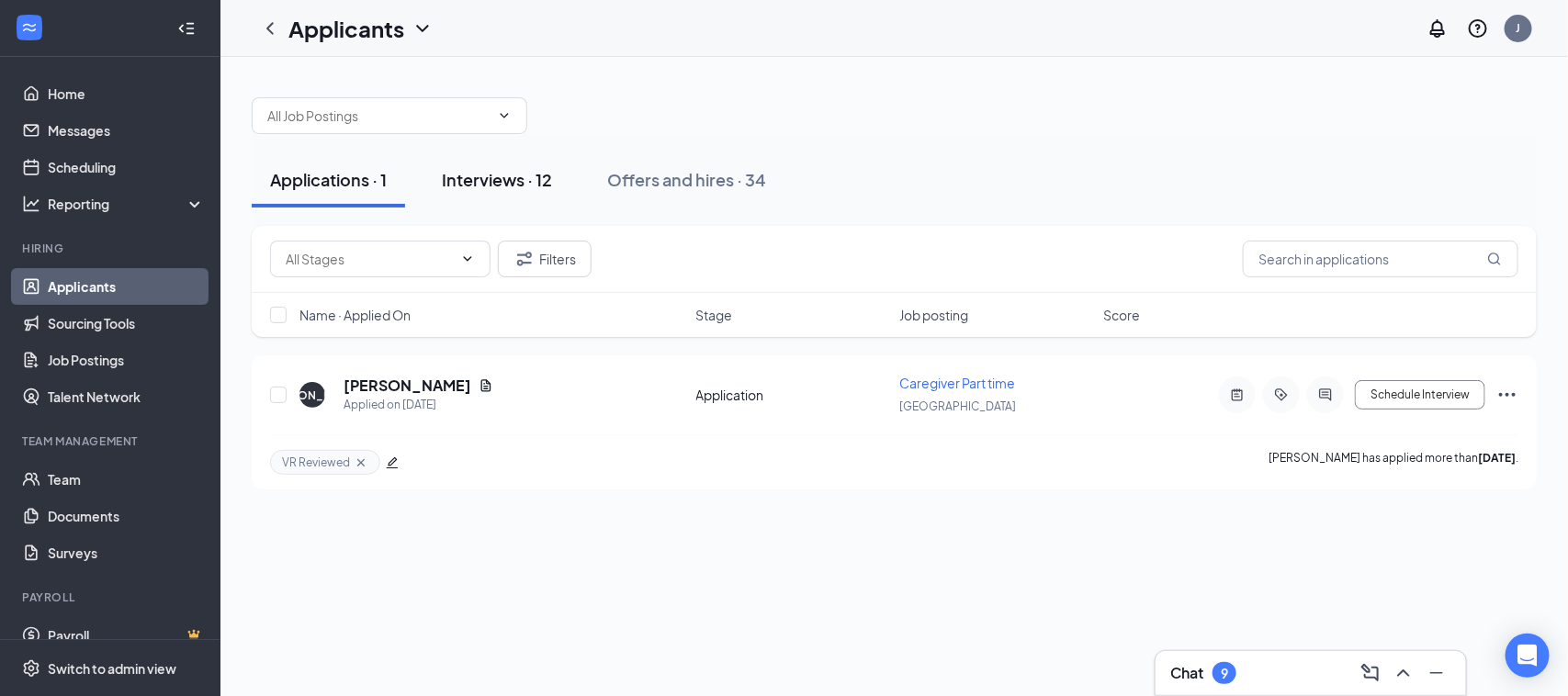
click at [474, 188] on div "Interviews · 12" at bounding box center [497, 179] width 110 height 23
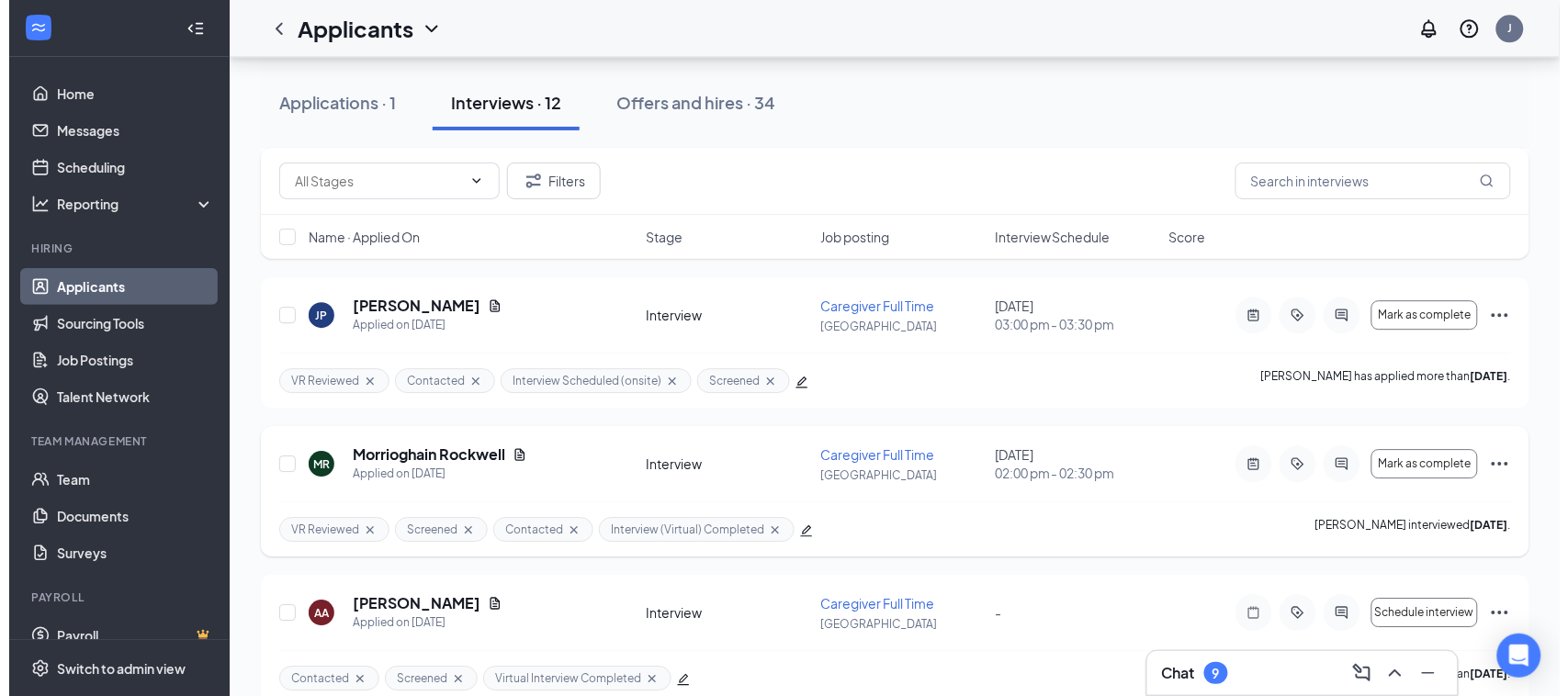
scroll to position [1427, 0]
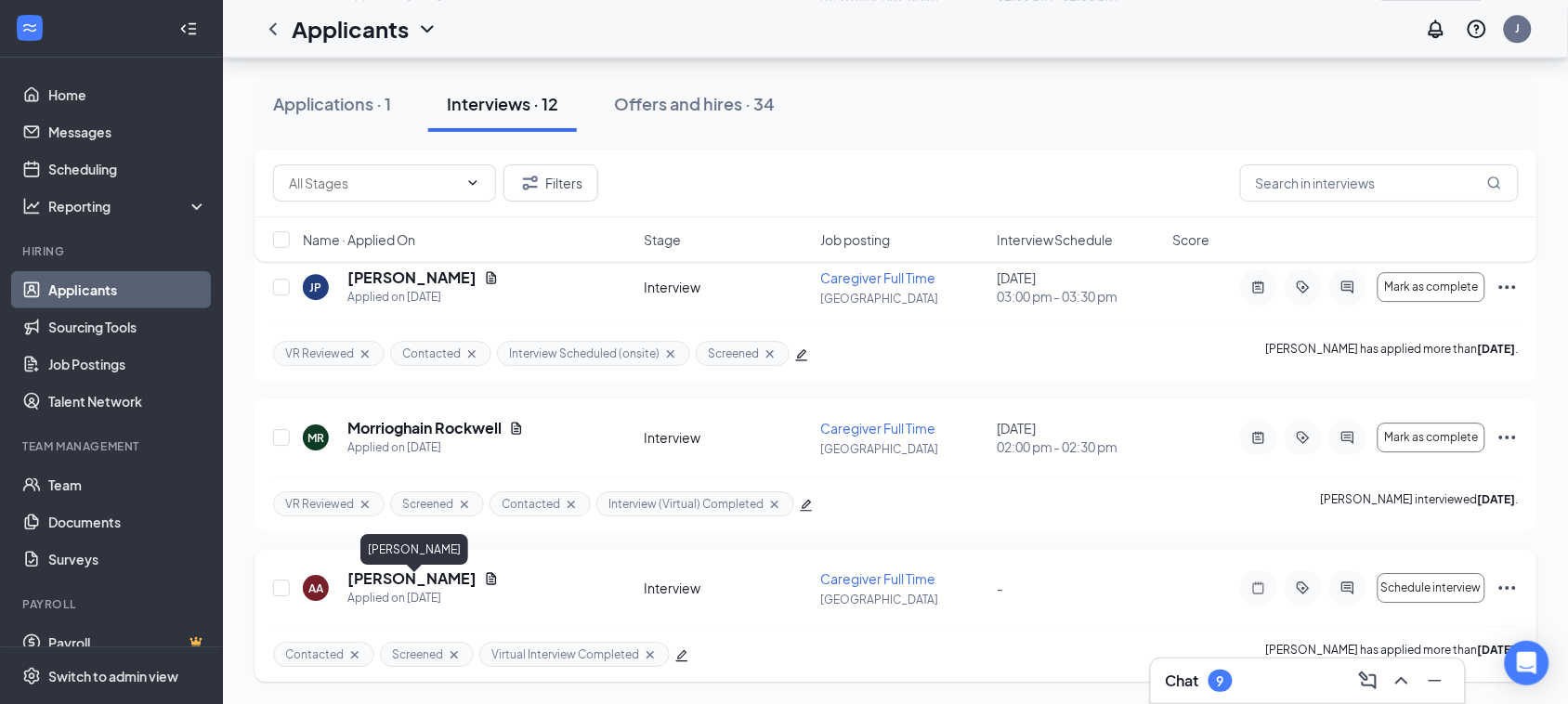
click at [437, 573] on h5 "[PERSON_NAME]" at bounding box center [412, 579] width 129 height 21
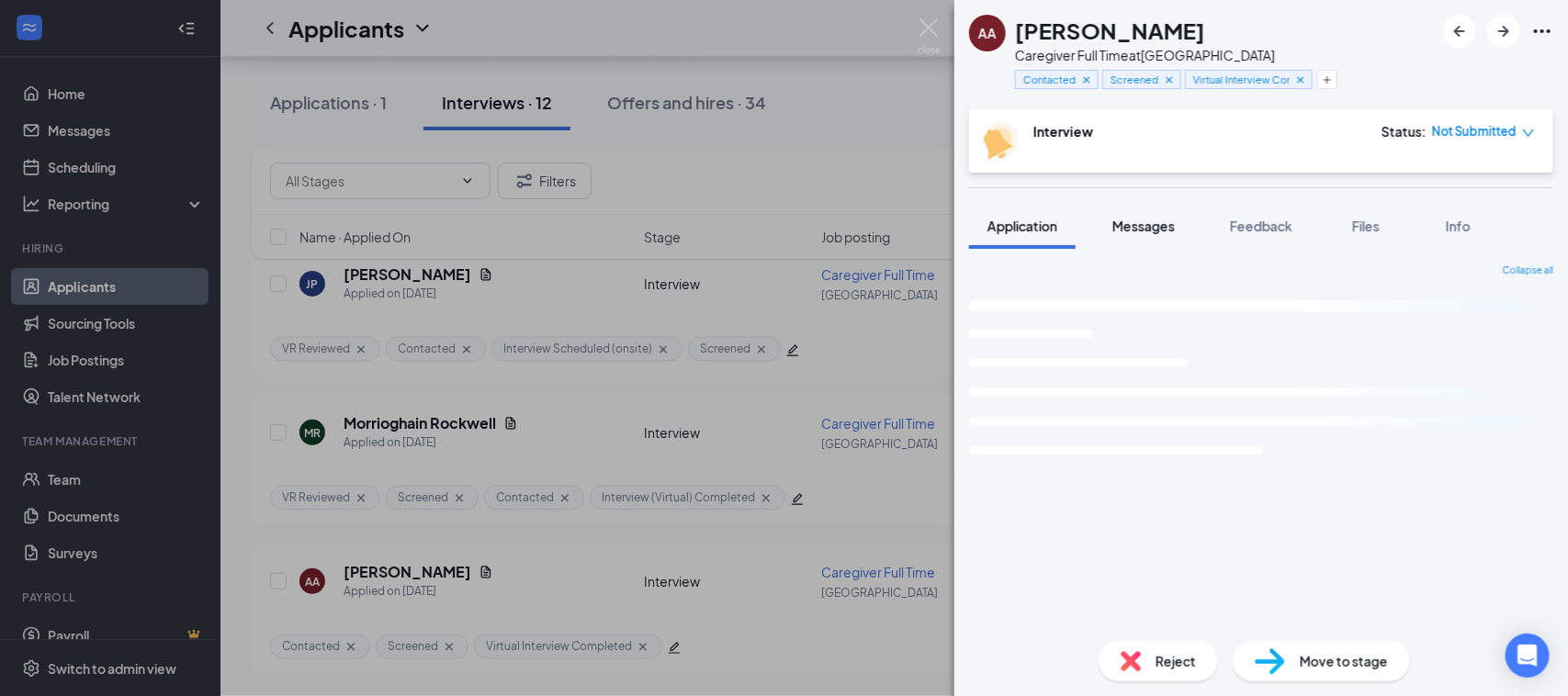
click at [1157, 232] on span "Messages" at bounding box center [1143, 226] width 63 height 17
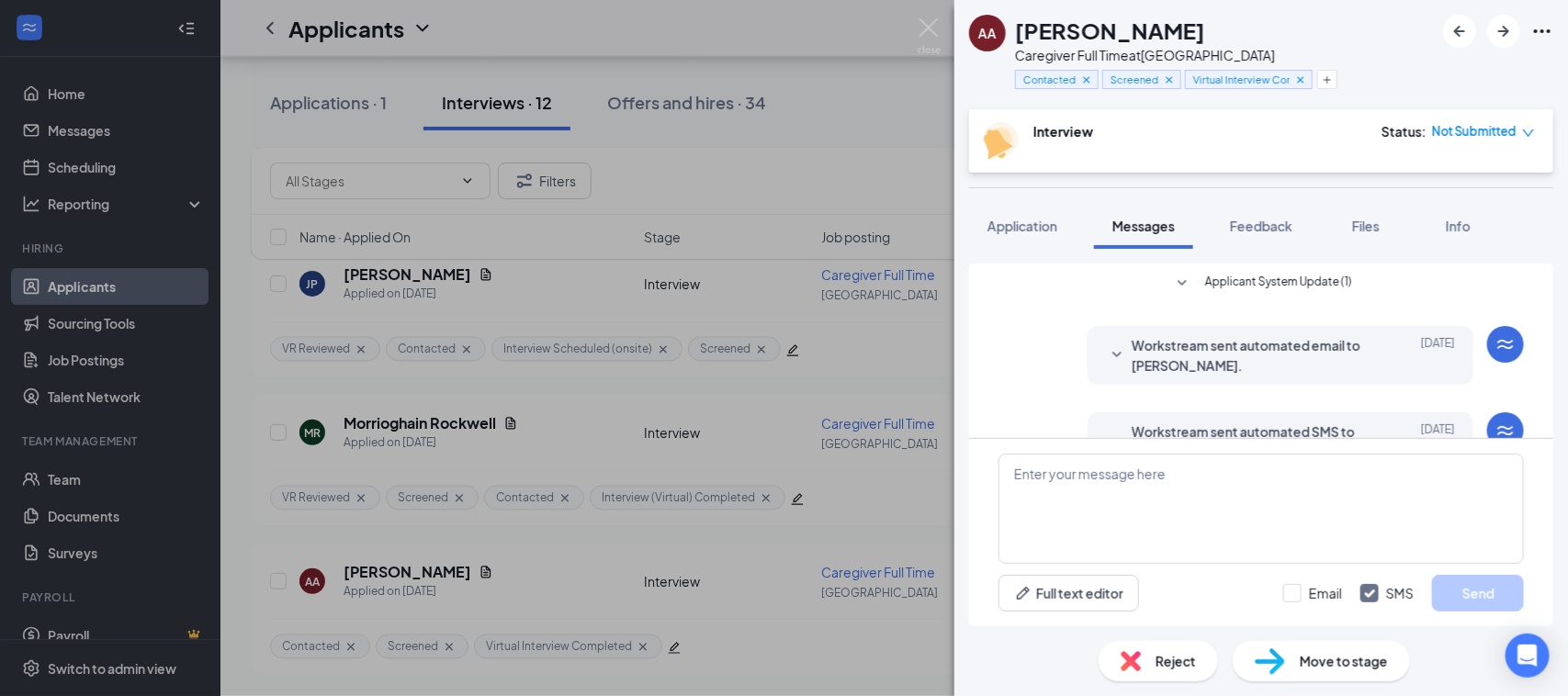
scroll to position [103, 0]
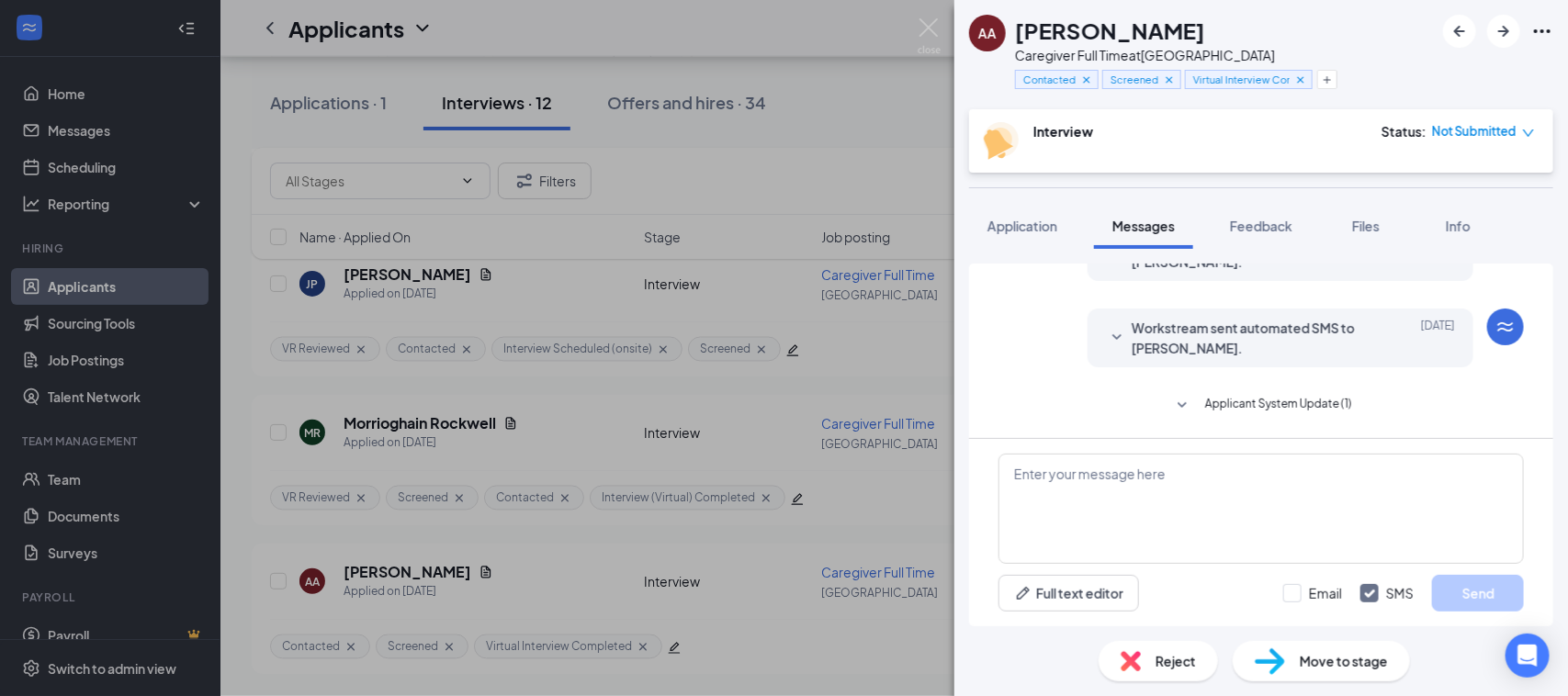
click at [1106, 329] on icon "SmallChevronDown" at bounding box center [1117, 338] width 22 height 22
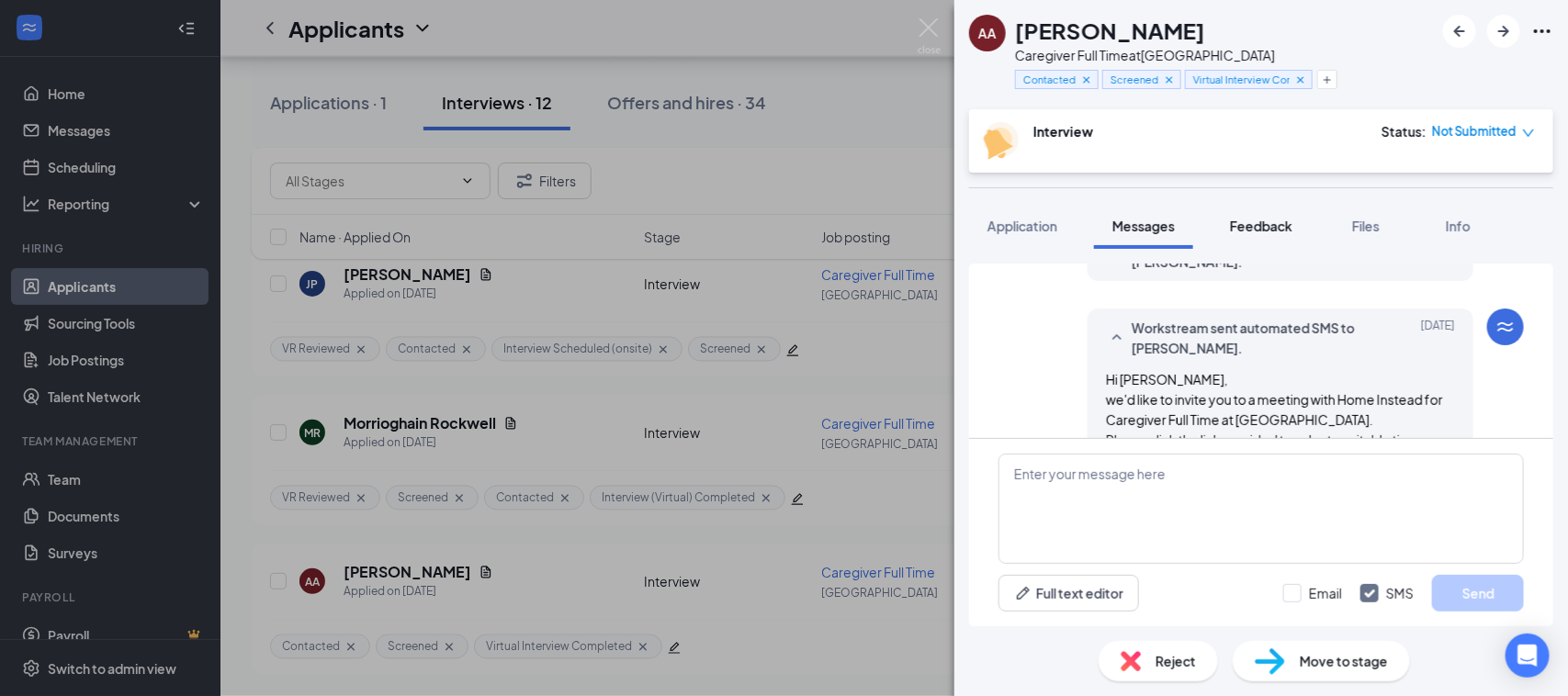
click at [1248, 242] on button "Feedback" at bounding box center [1261, 226] width 99 height 46
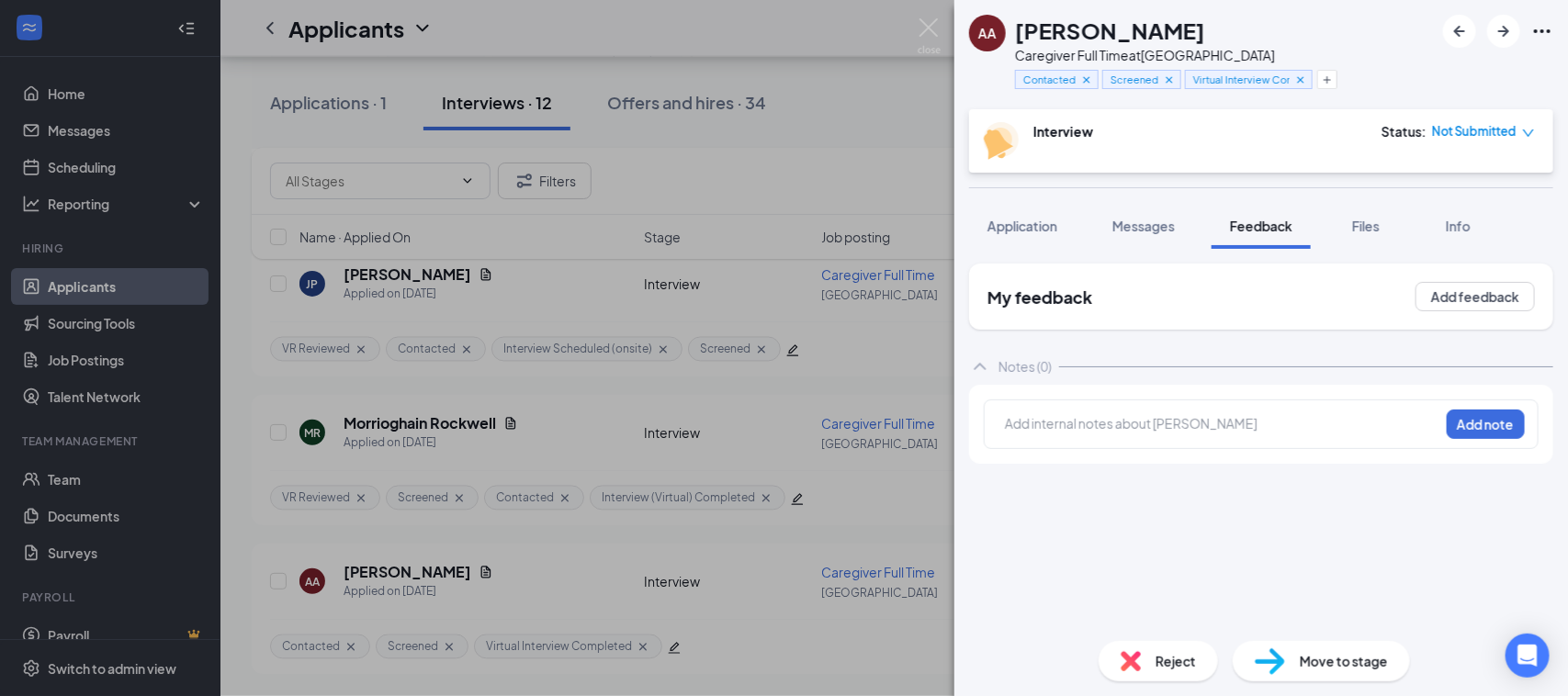
click at [1278, 227] on span "Feedback" at bounding box center [1262, 226] width 63 height 17
click at [1117, 212] on button "Messages" at bounding box center [1143, 226] width 99 height 46
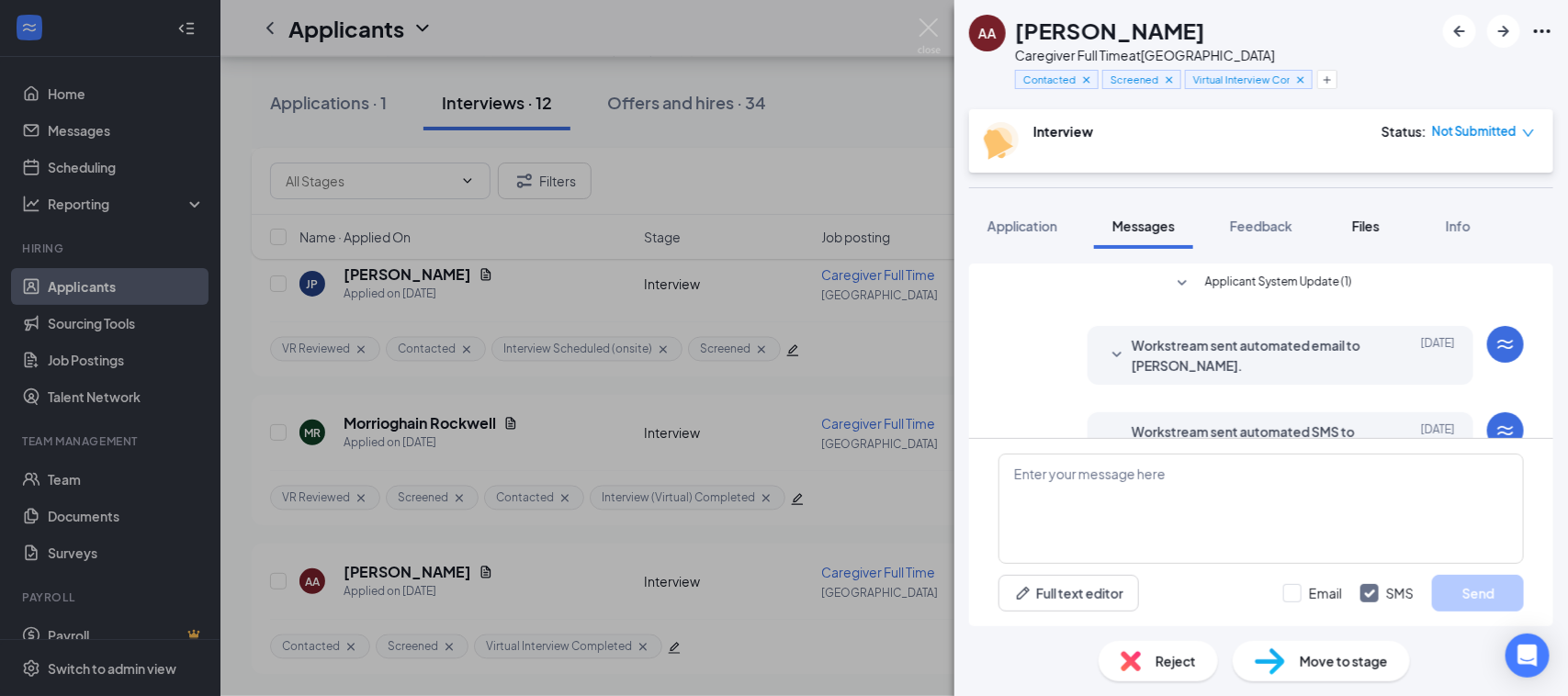
click at [1367, 232] on span "Files" at bounding box center [1366, 226] width 28 height 17
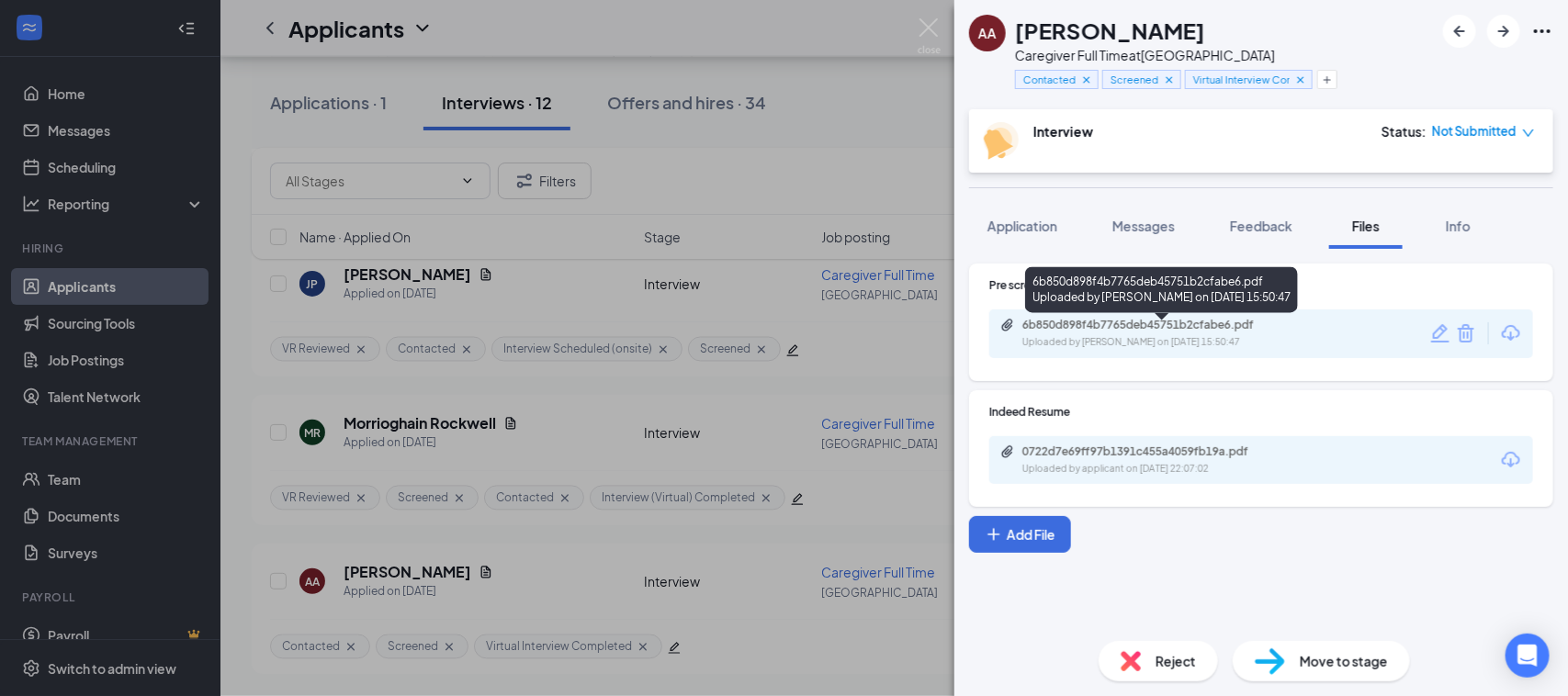
click at [1127, 329] on div "6b850d898f4b7765deb45751b2cfabe6.pdf" at bounding box center [1151, 325] width 257 height 15
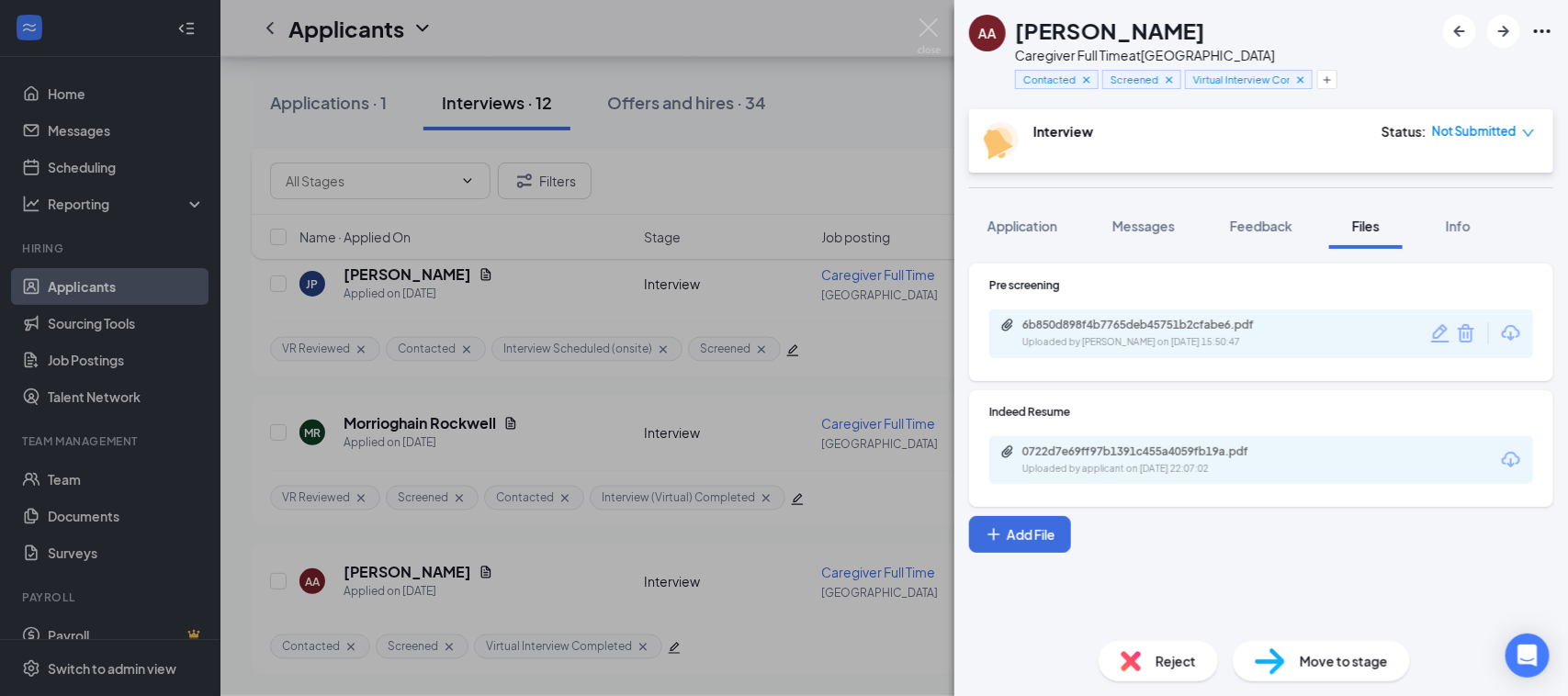
click at [1191, 660] on span "Reject" at bounding box center [1176, 662] width 41 height 20
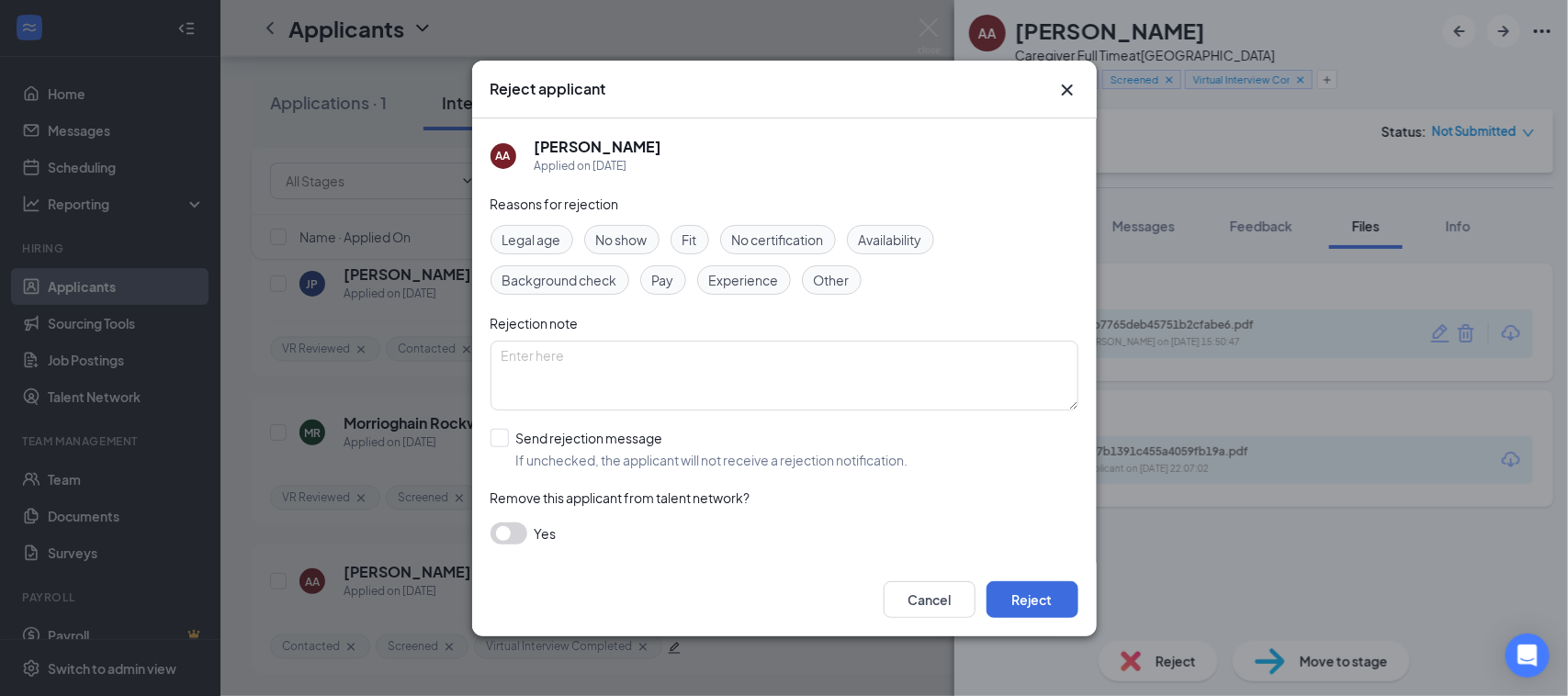
click at [696, 237] on span "Fit" at bounding box center [690, 240] width 15 height 20
click at [857, 290] on div "Other" at bounding box center [832, 281] width 60 height 30
click at [1023, 585] on button "Reject" at bounding box center [1033, 600] width 92 height 37
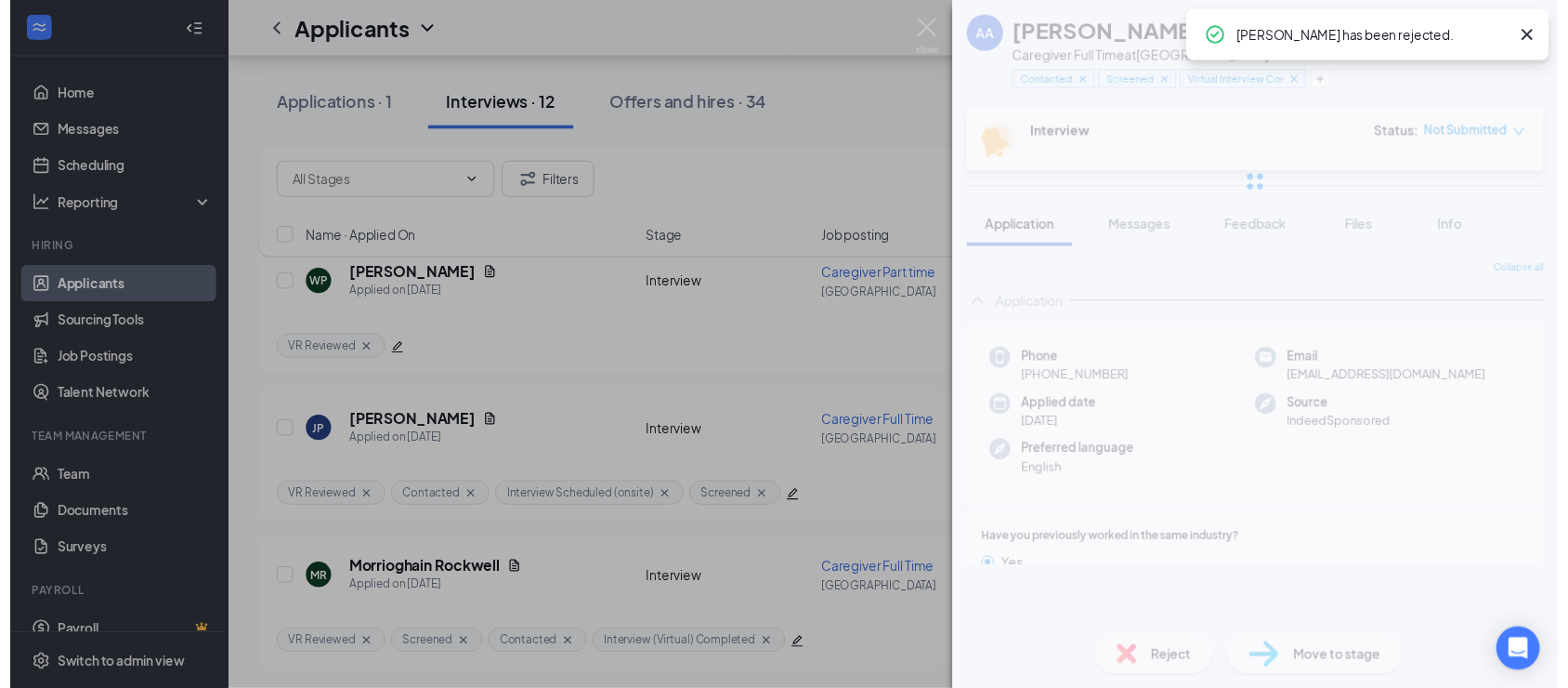
scroll to position [1292, 0]
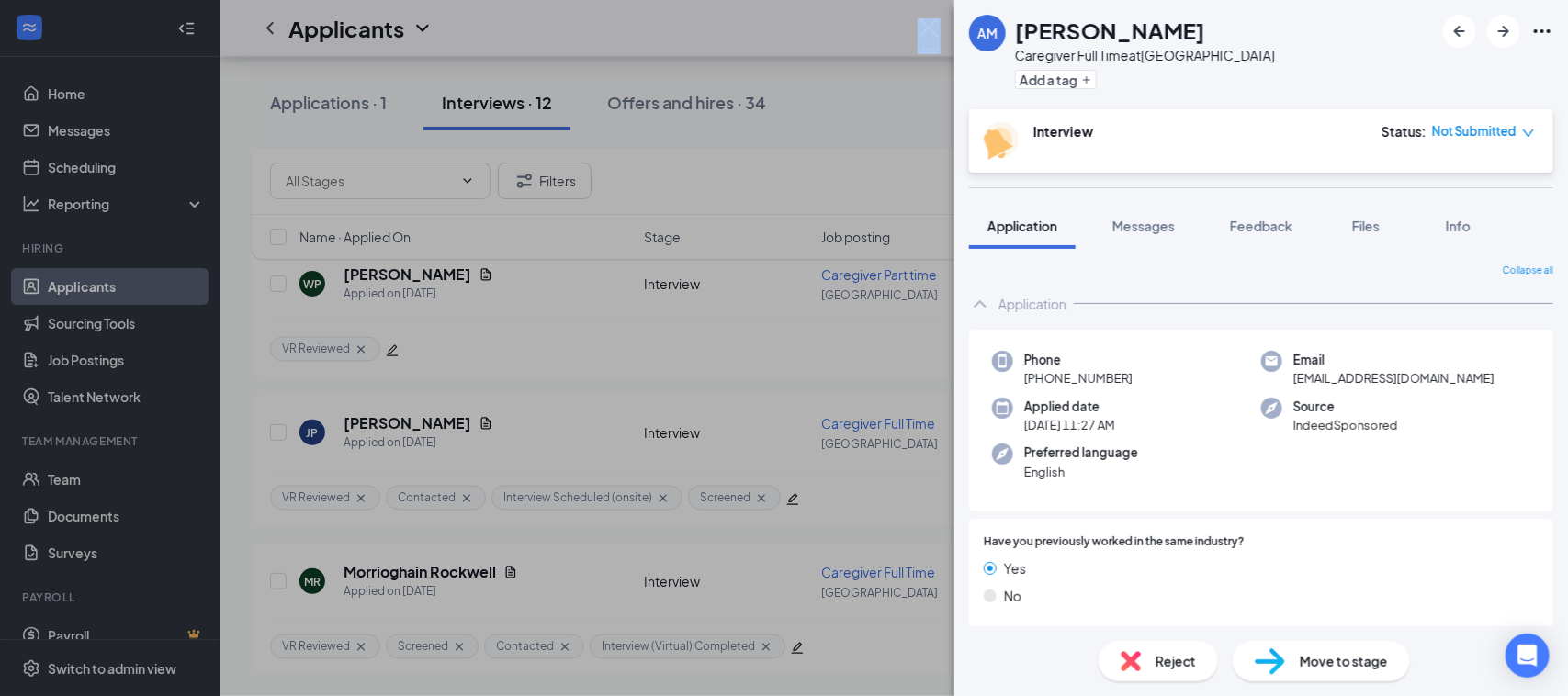
click at [940, 29] on div "AM [PERSON_NAME] Caregiver Full Time at [GEOGRAPHIC_DATA] Add a tag Interview S…" at bounding box center [784, 348] width 1568 height 696
click at [939, 21] on img at bounding box center [928, 36] width 23 height 36
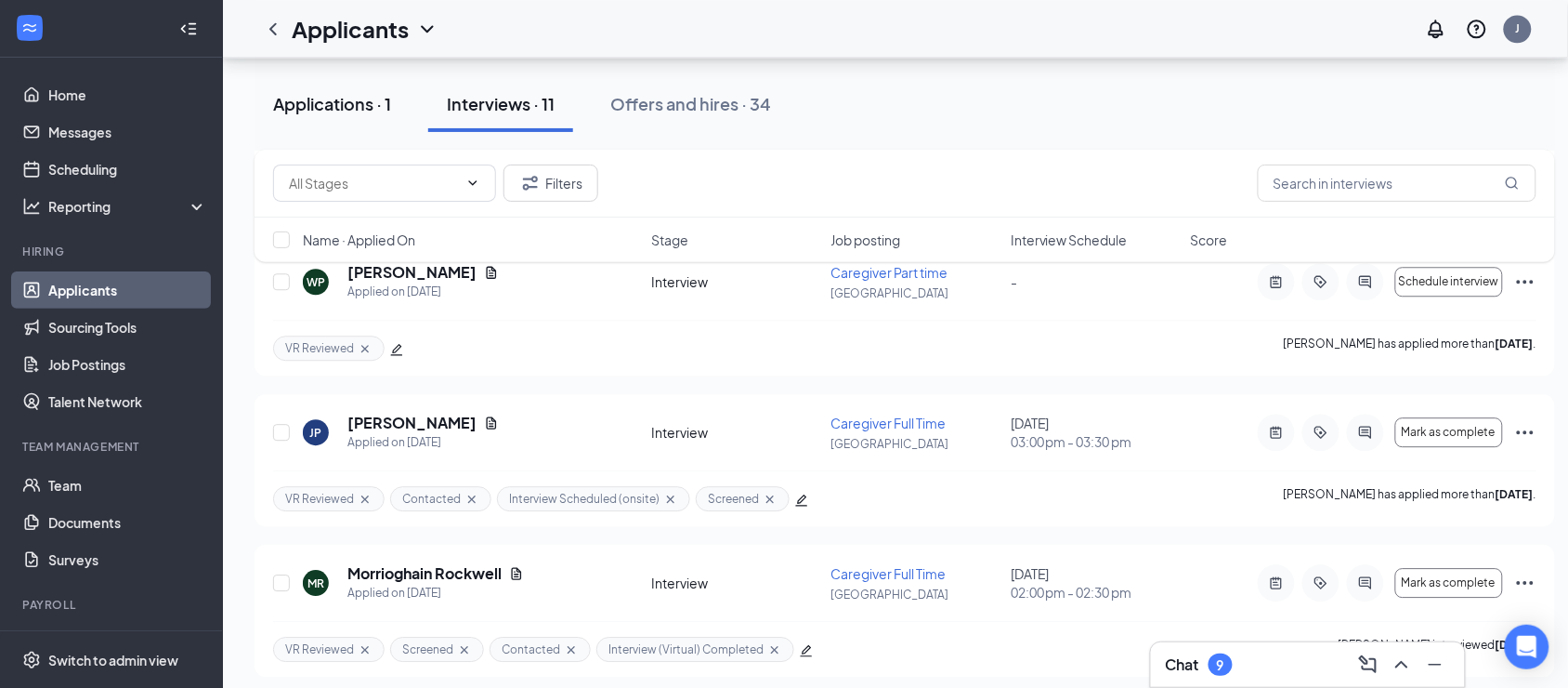
click at [308, 99] on div "Applications · 1" at bounding box center [332, 104] width 118 height 23
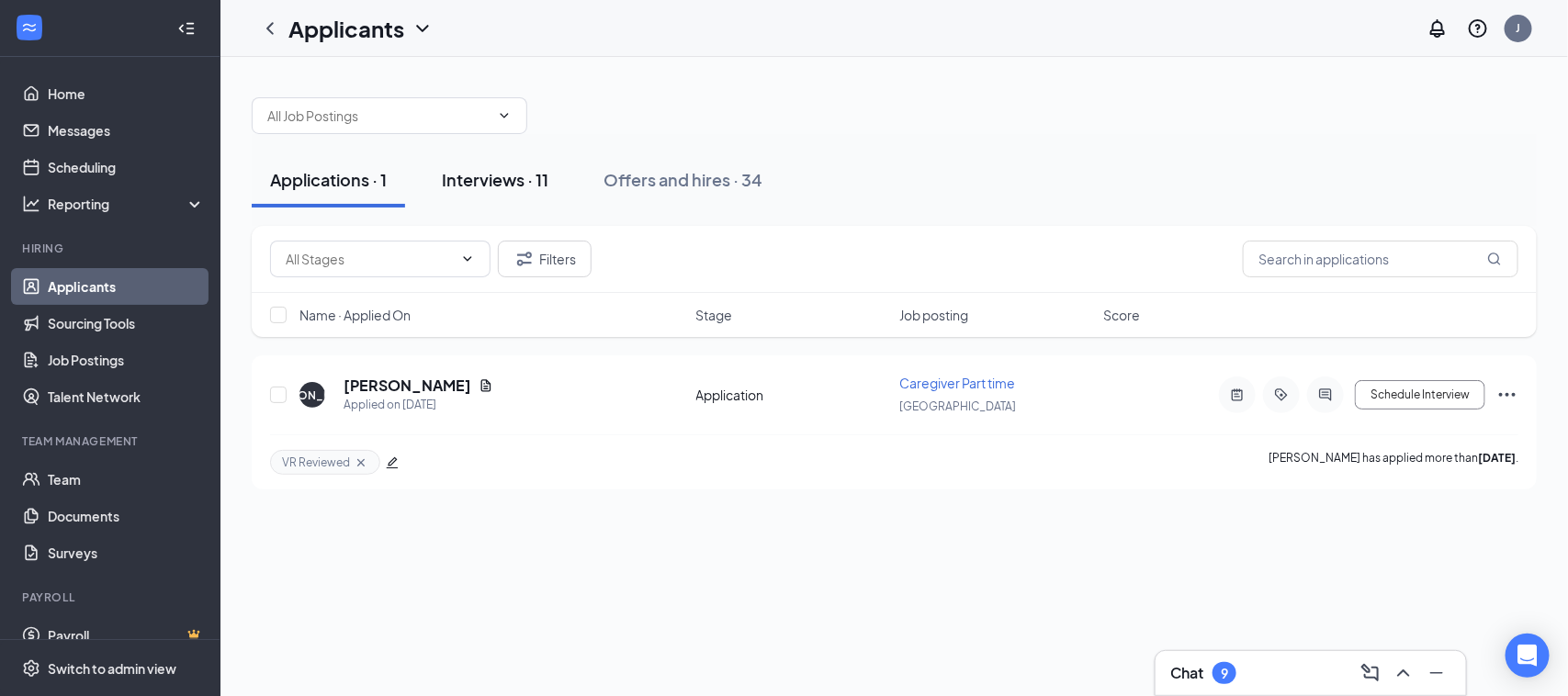
click at [505, 174] on div "Interviews · 11" at bounding box center [495, 179] width 106 height 23
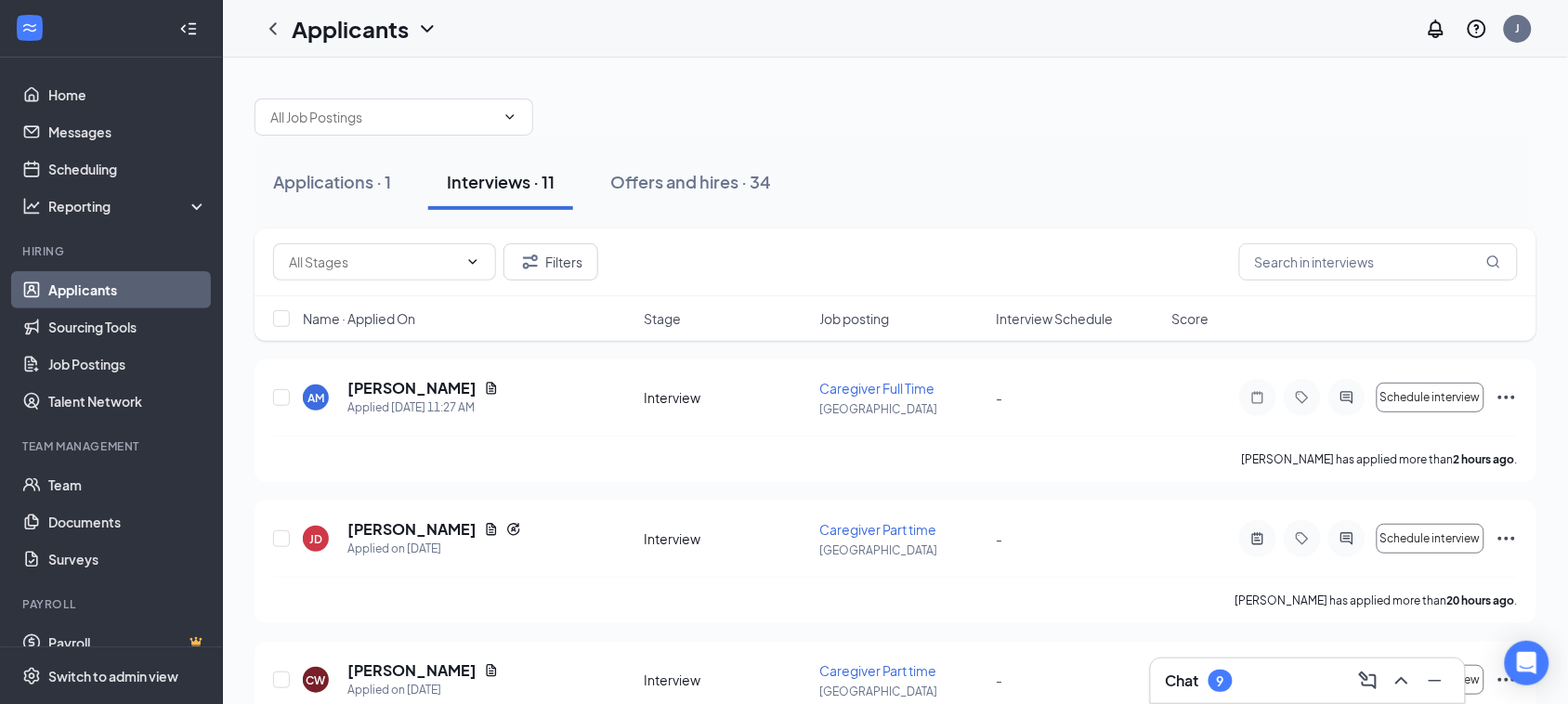
click at [1265, 691] on div "Chat 9" at bounding box center [1308, 682] width 285 height 30
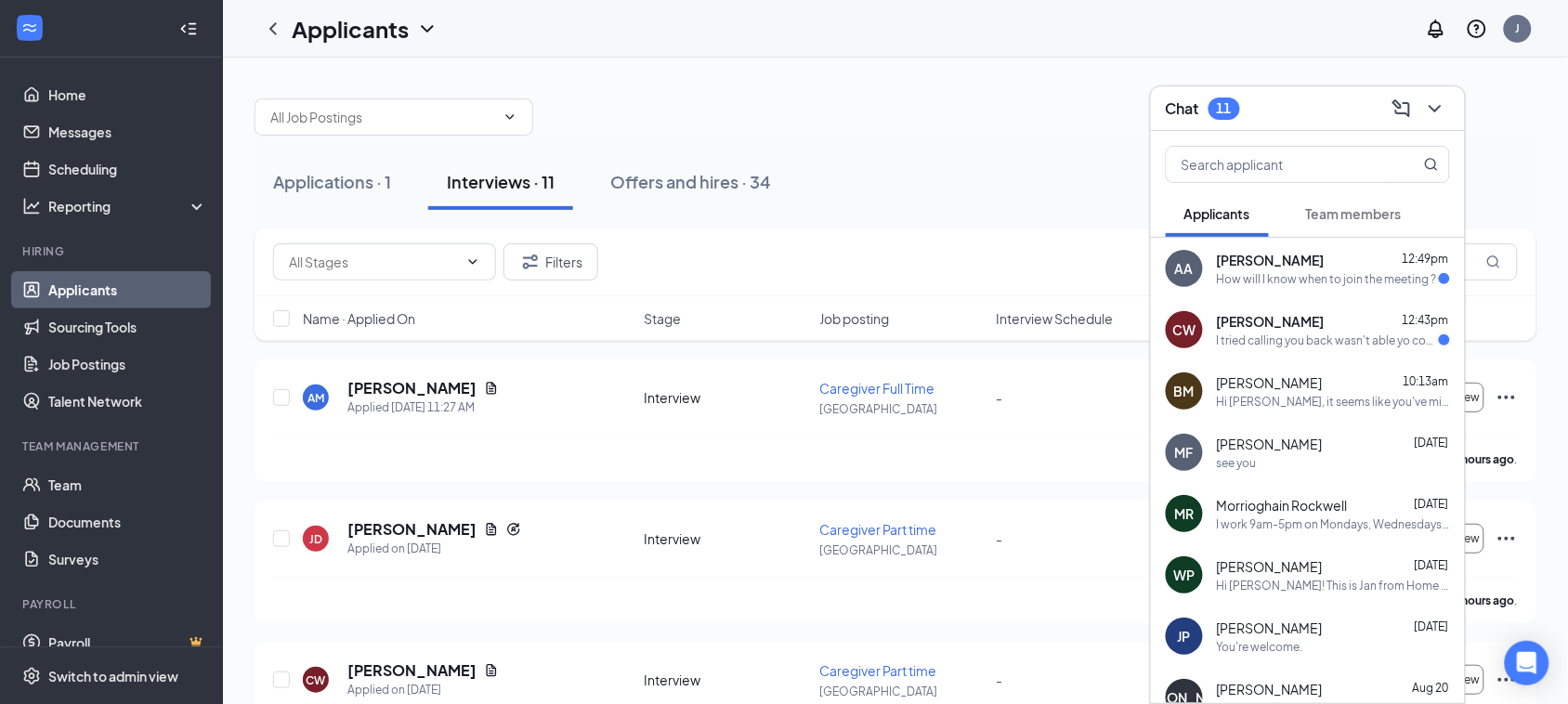
click at [1325, 275] on div "How will I know when to join the meeting ?" at bounding box center [1327, 279] width 220 height 16
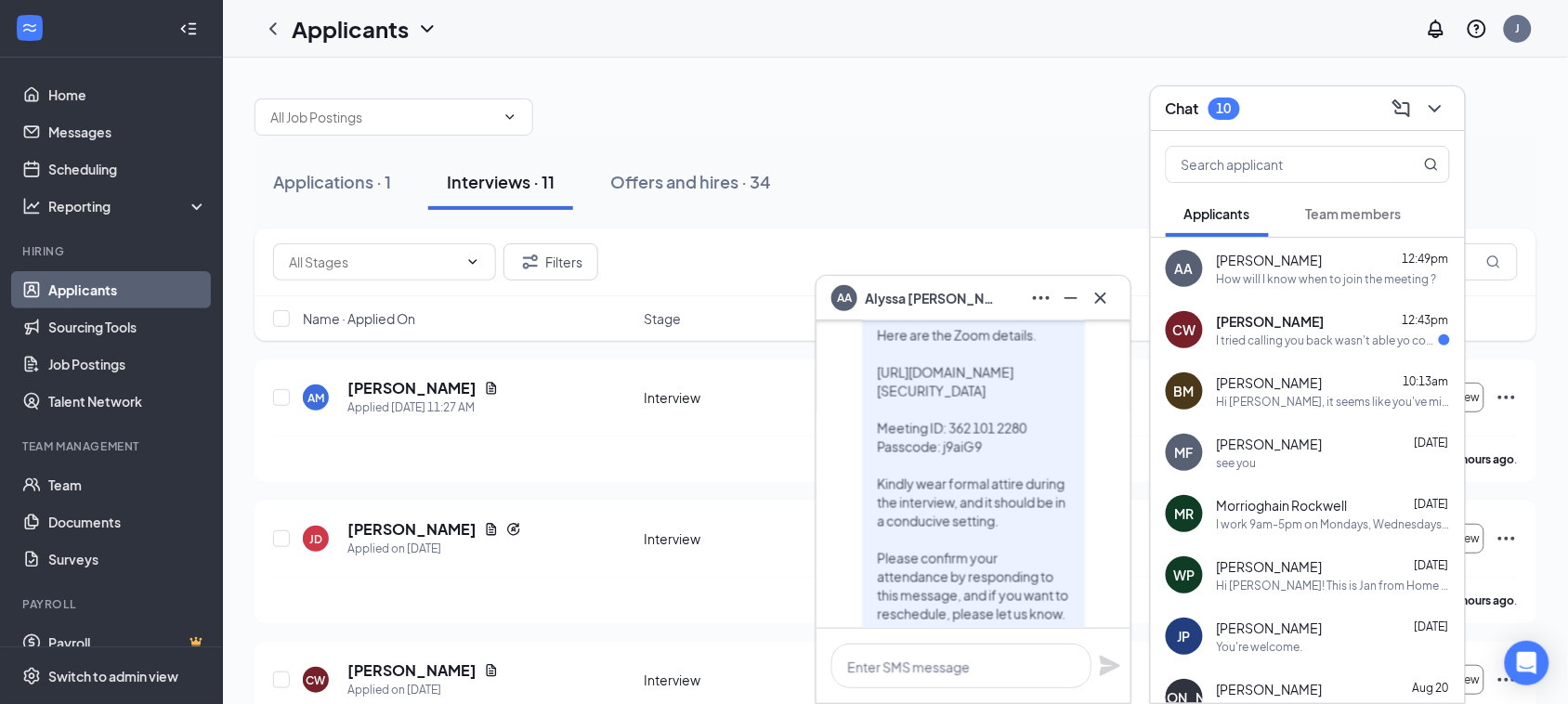
scroll to position [-929, 0]
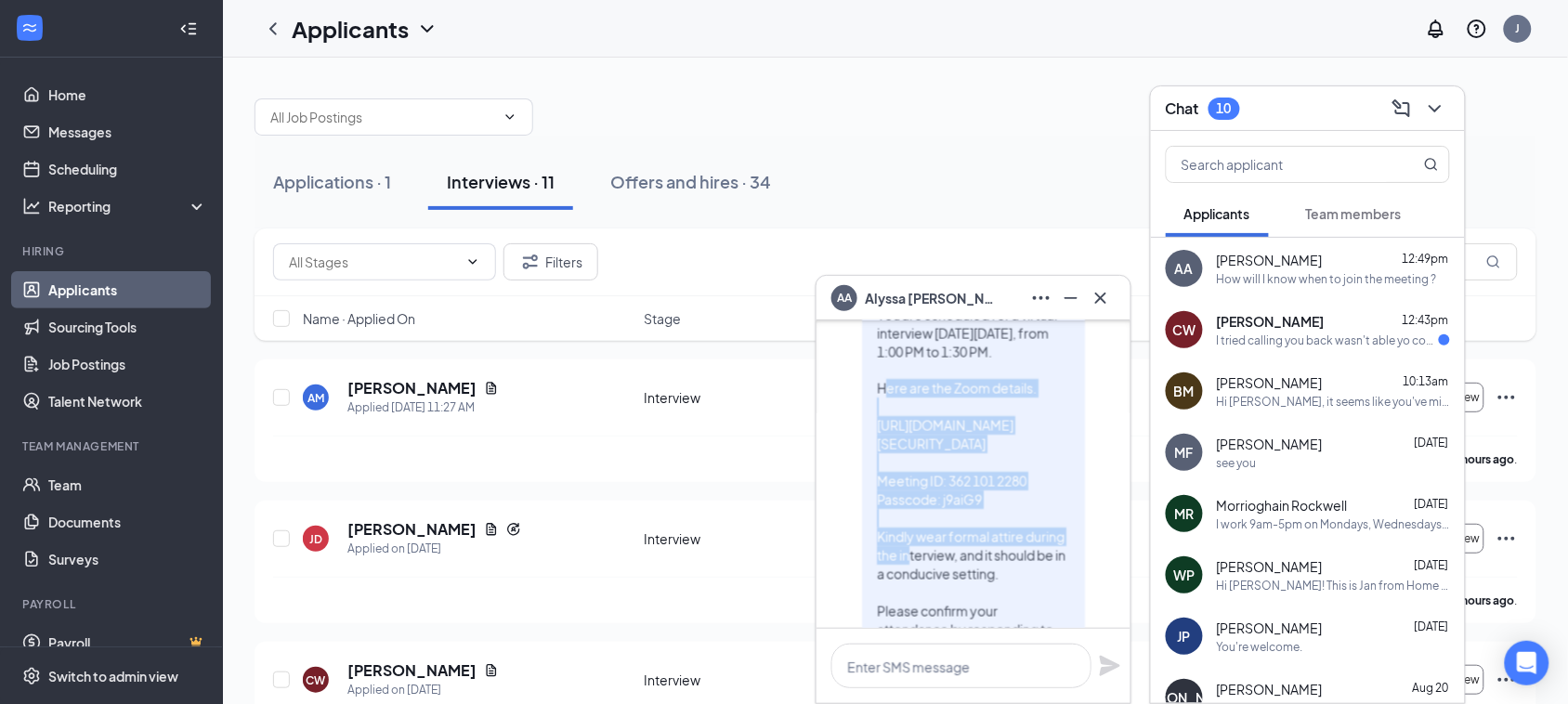
drag, startPoint x: 879, startPoint y: 391, endPoint x: 1001, endPoint y: 516, distance: 174.7
click at [1001, 516] on div "Hi [PERSON_NAME]! You are scheduled for a virtual interview [DATE][DATE], from …" at bounding box center [973, 509] width 223 height 505
copy span "Here are the Zoom details. [URL][DOMAIN_NAME][SECURITY_DATA] Meeting ID: 362 10…"
click at [892, 665] on textarea at bounding box center [961, 667] width 260 height 45
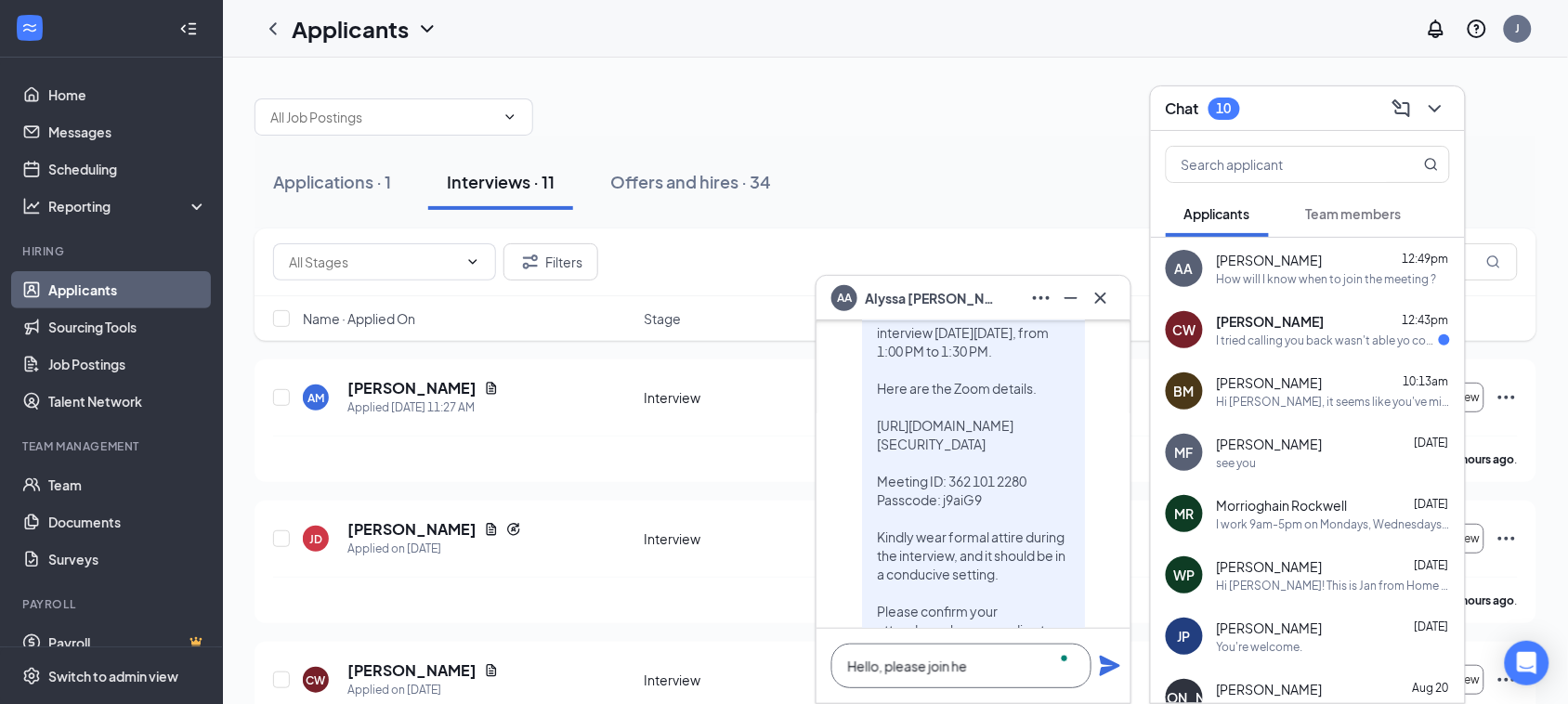
scroll to position [1, 0]
paste textarea "Here are the Zoom details. [URL][DOMAIN_NAME][SECURITY_DATA] Meeting ID: 362 10…"
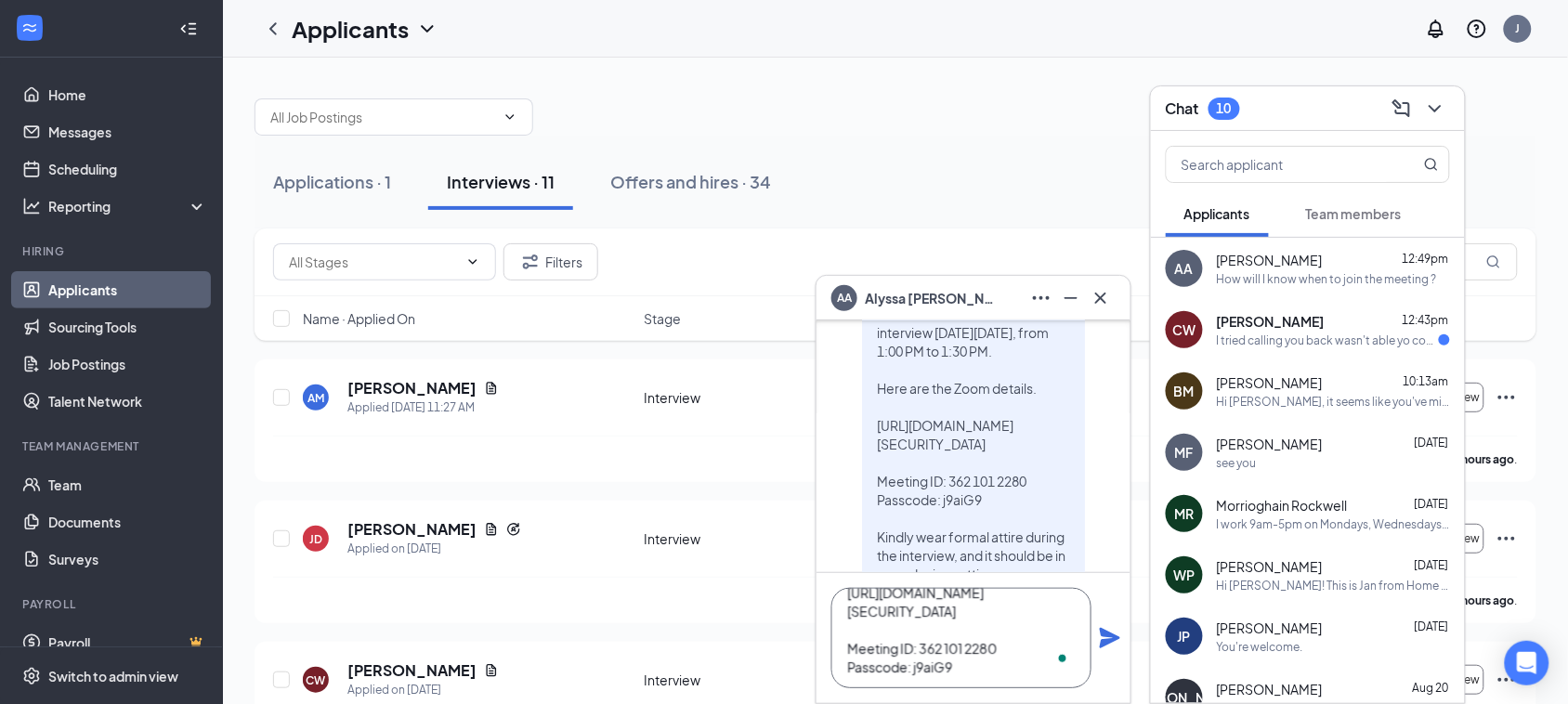
scroll to position [113, 0]
type textarea "Hello, please join here. Here are the Zoom details. [URL][DOMAIN_NAME][SECURITY…"
click at [1108, 639] on icon "Plane" at bounding box center [1110, 639] width 22 height 22
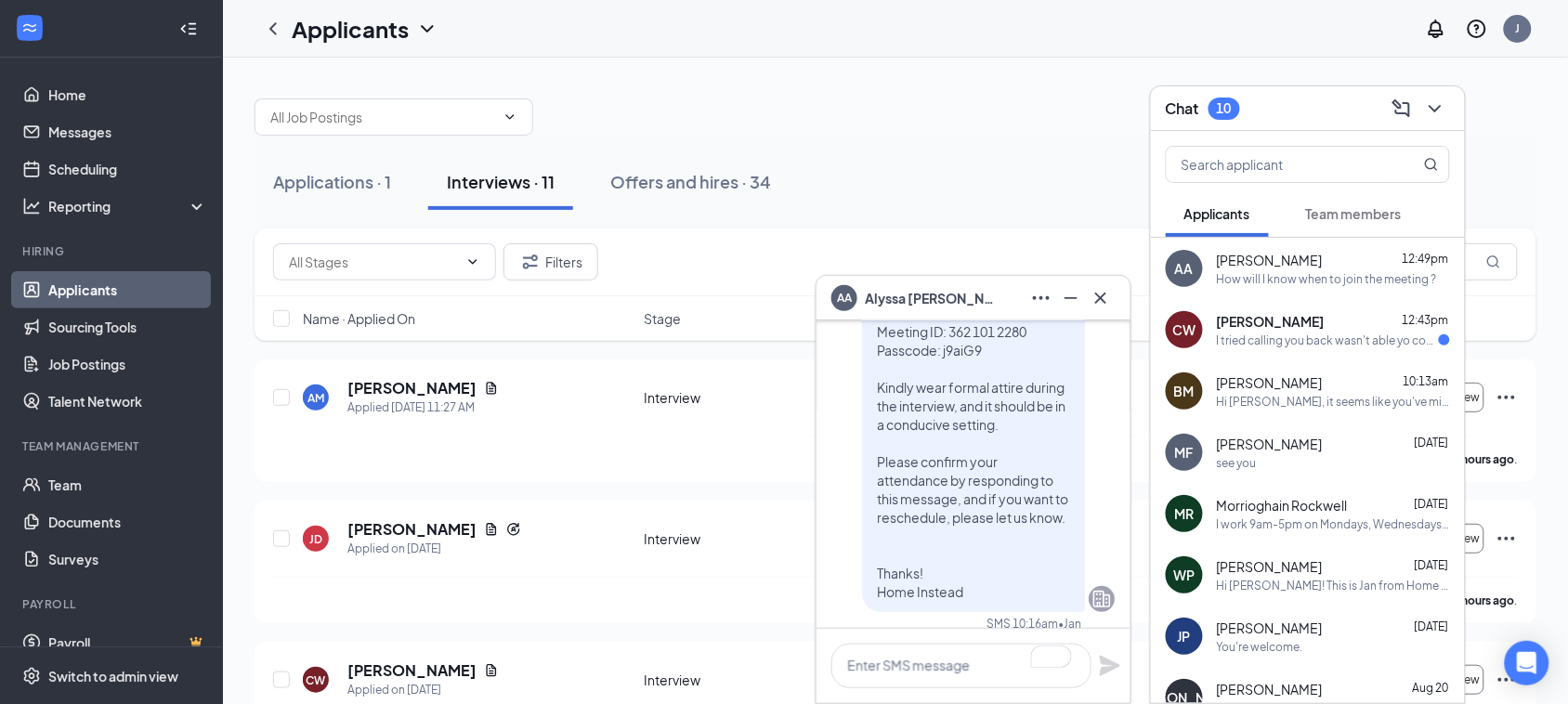
scroll to position [0, 0]
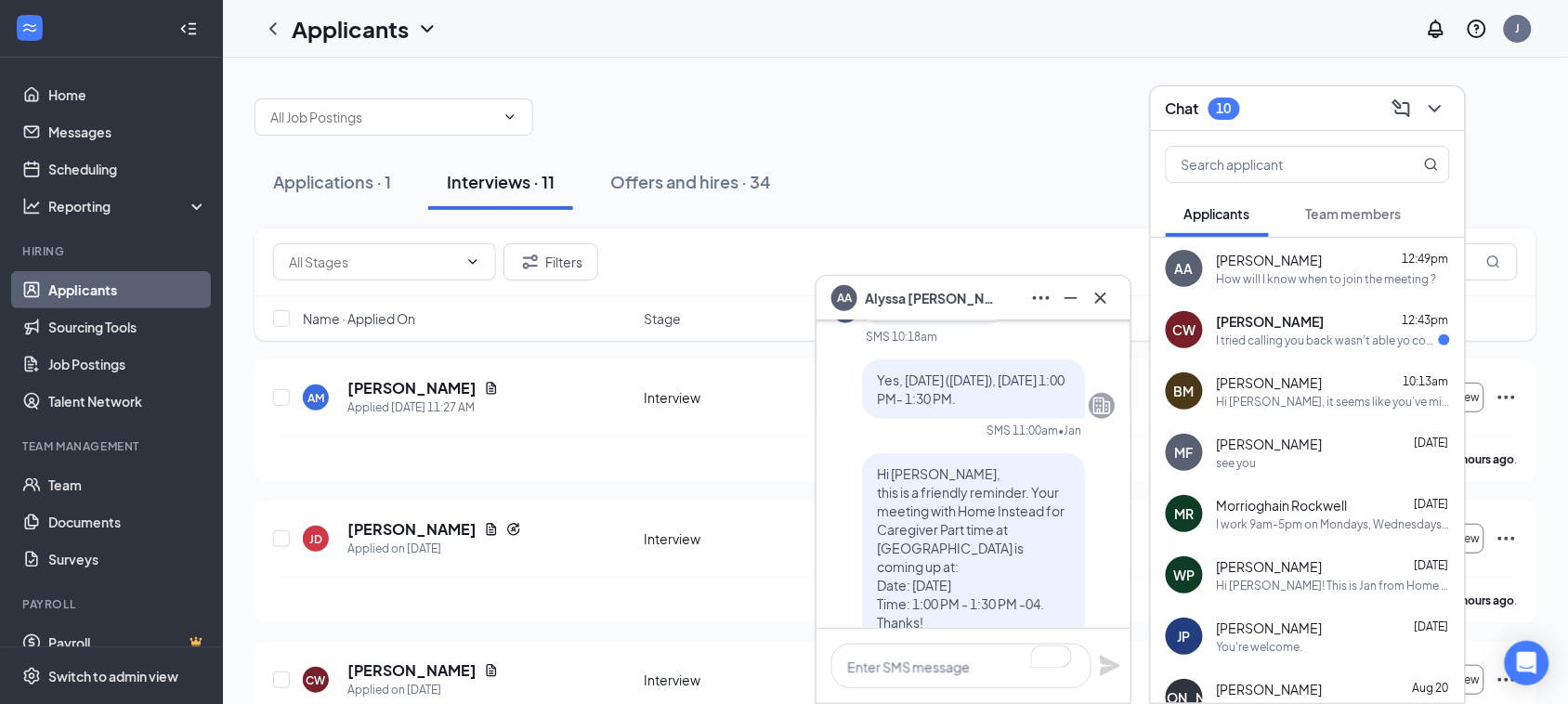
click at [1345, 317] on div "[PERSON_NAME] 12:43pm" at bounding box center [1334, 321] width 233 height 19
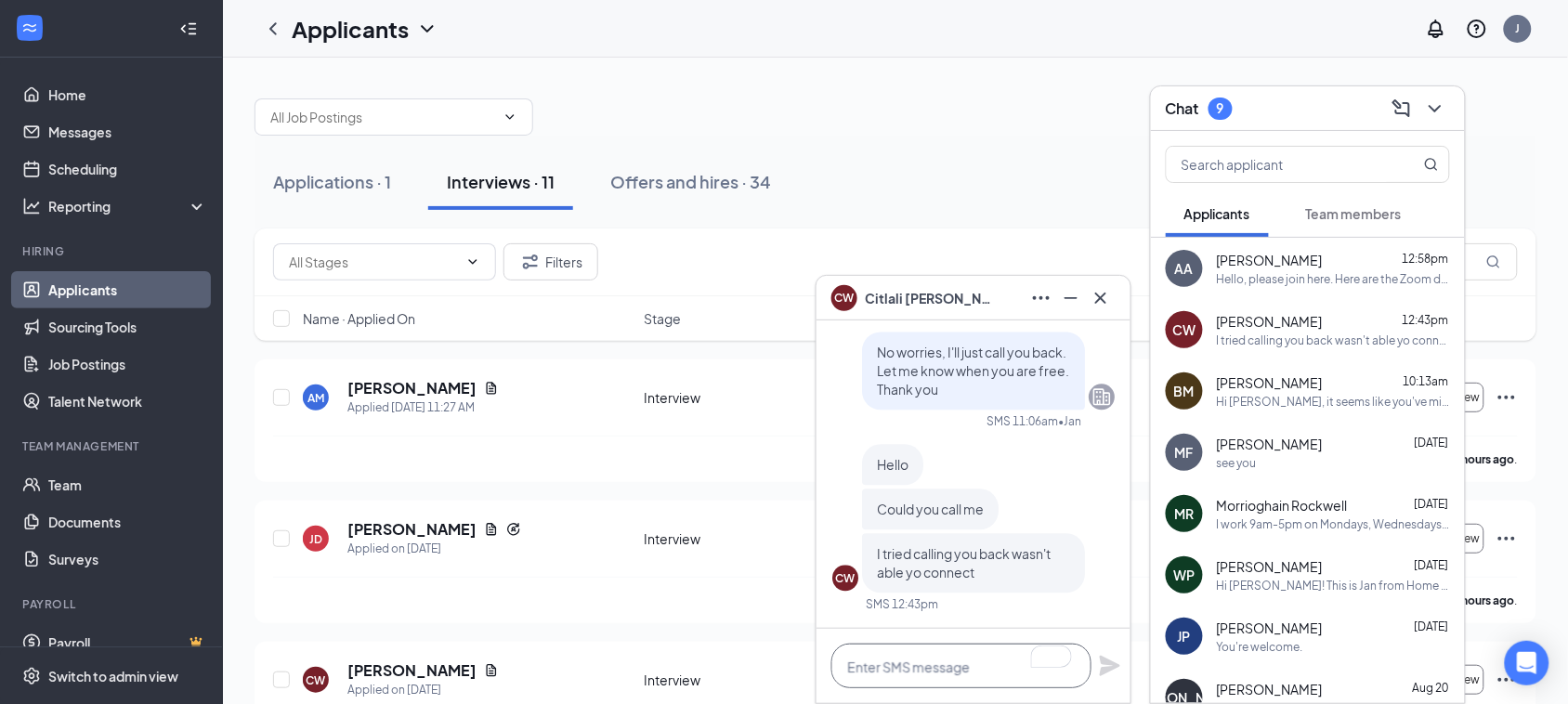
click at [941, 651] on textarea "To enrich screen reader interactions, please activate Accessibility in Grammarl…" at bounding box center [961, 667] width 260 height 45
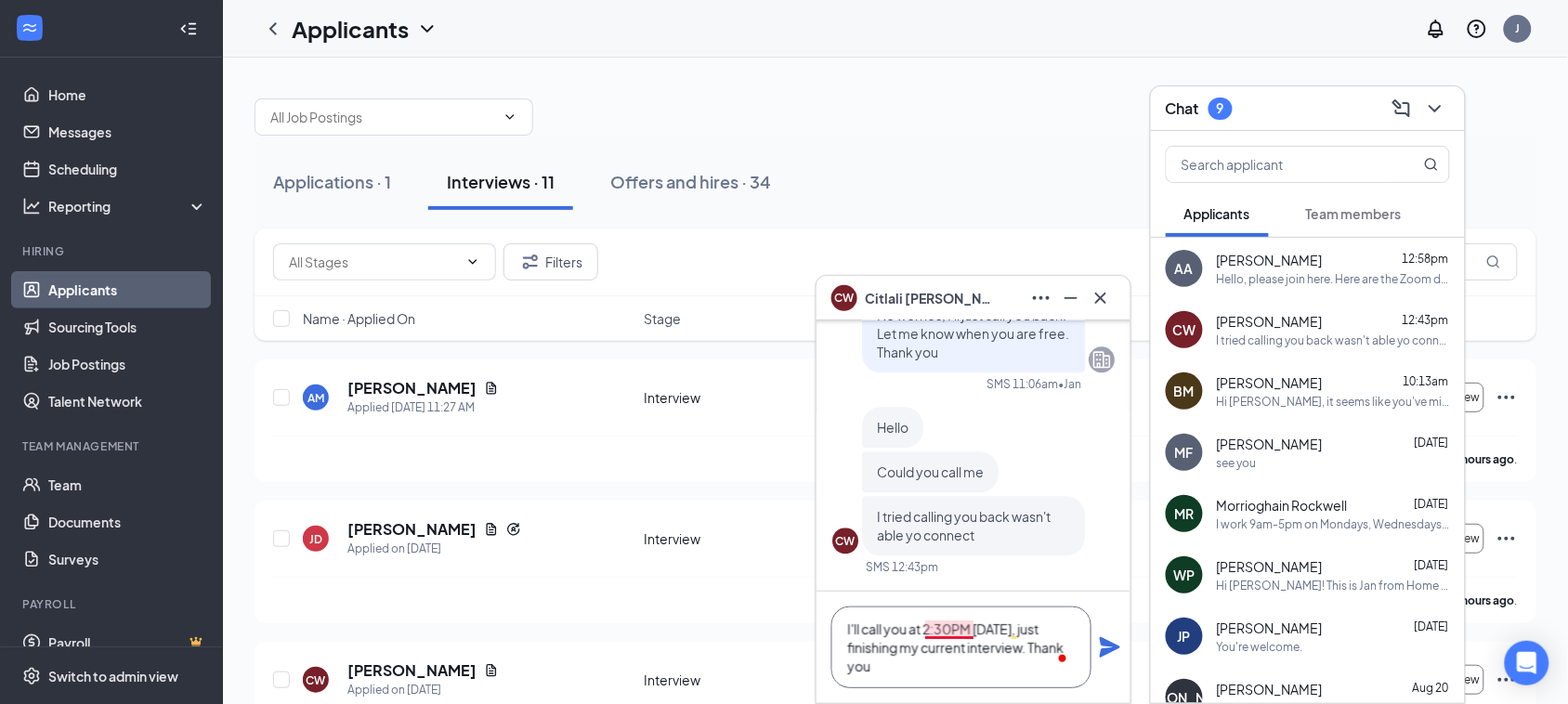
click at [947, 625] on textarea "I'll call you at 2:30PM [DATE], just finishing my current interview. Thank you" at bounding box center [961, 648] width 260 height 82
click at [905, 672] on textarea "I'll call you at 2:30 PM [DATE], just finishing my current interview. Thank you" at bounding box center [961, 648] width 260 height 82
type textarea "I'll call you at 2:30 PM [DATE], just finishing my current interview. Thank you"
click at [1111, 643] on icon "Plane" at bounding box center [1110, 648] width 21 height 21
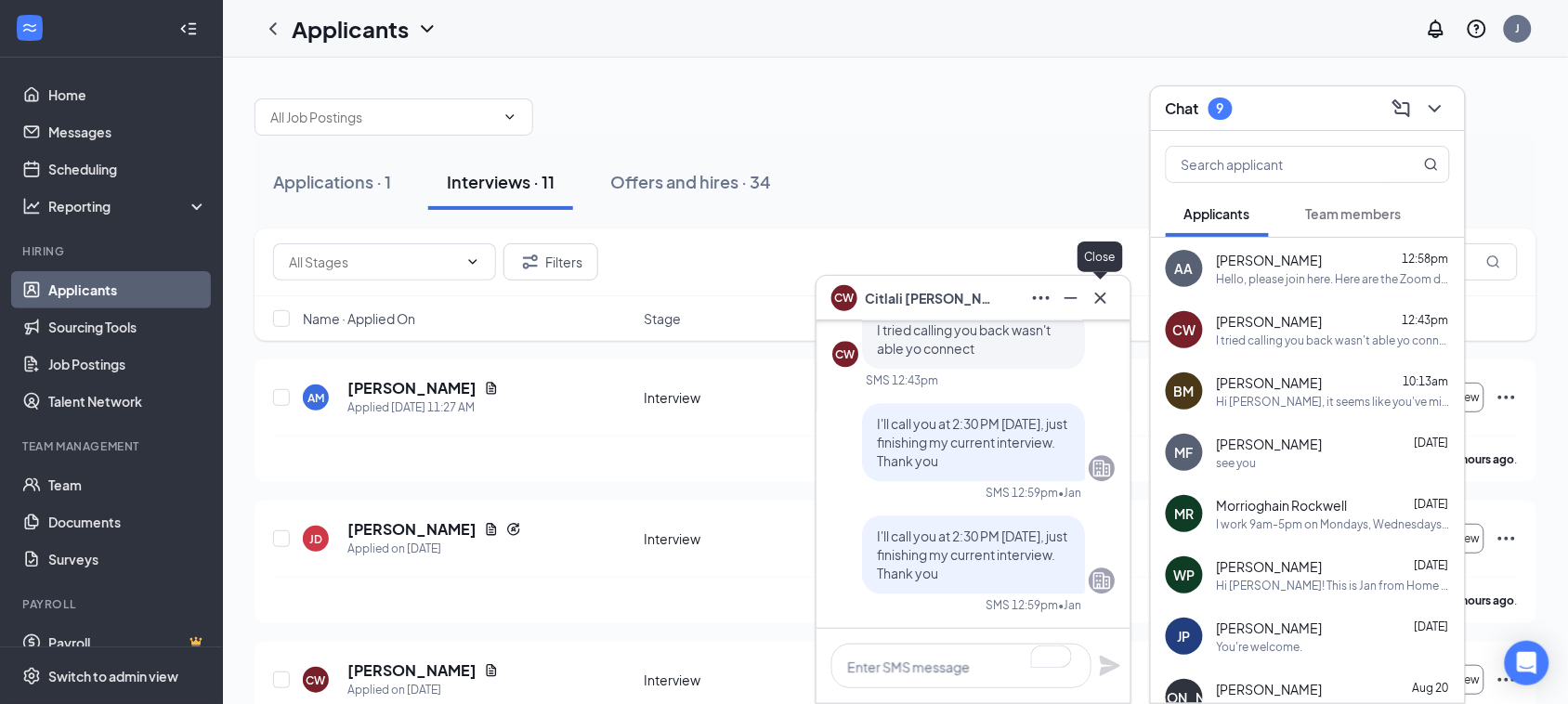
click at [1106, 289] on icon "Cross" at bounding box center [1100, 299] width 22 height 22
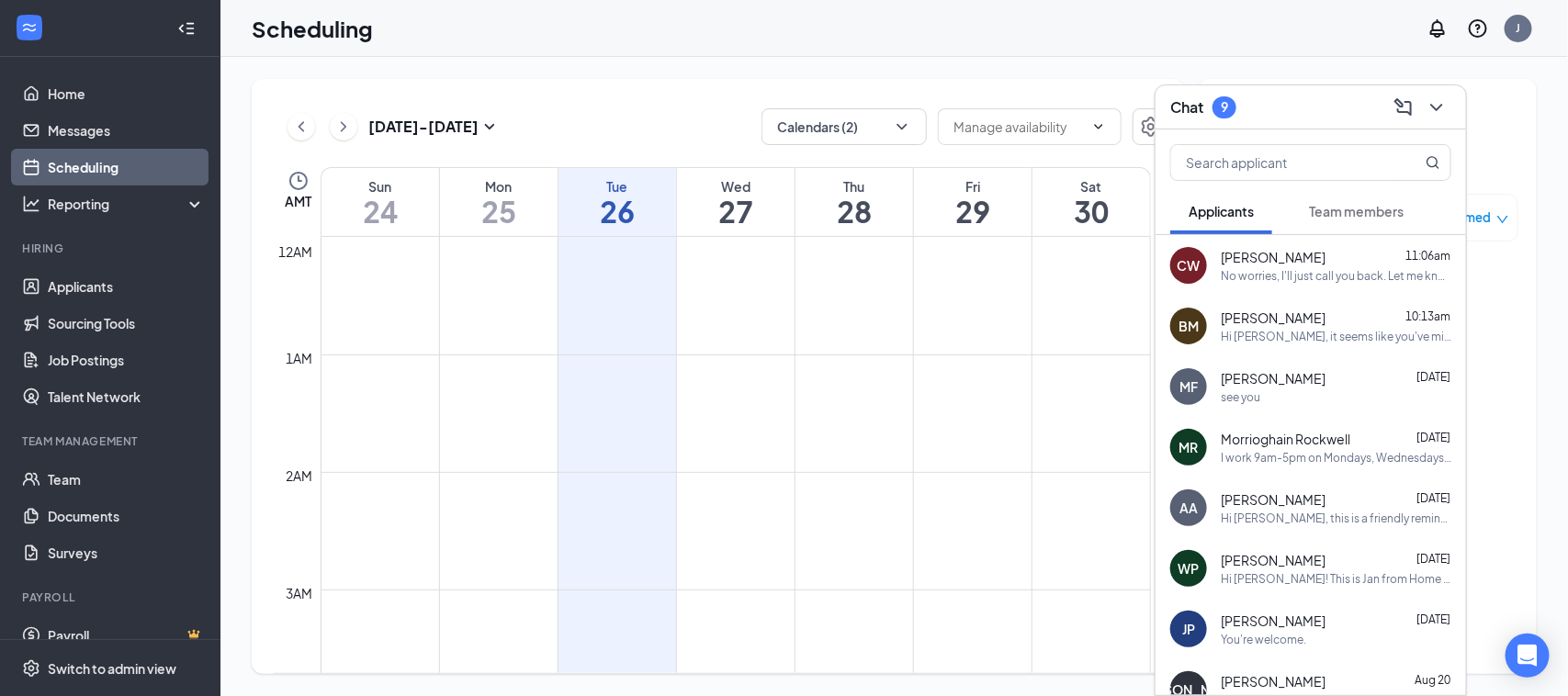
scroll to position [2385, 0]
click at [604, 103] on div "Aug 24 - Aug 30 Calendars (2) AMT Sun 24 Mon 25 Tue 26 Wed 27 Thu 28 Fri 29 Sat…" at bounding box center [718, 377] width 932 height 595
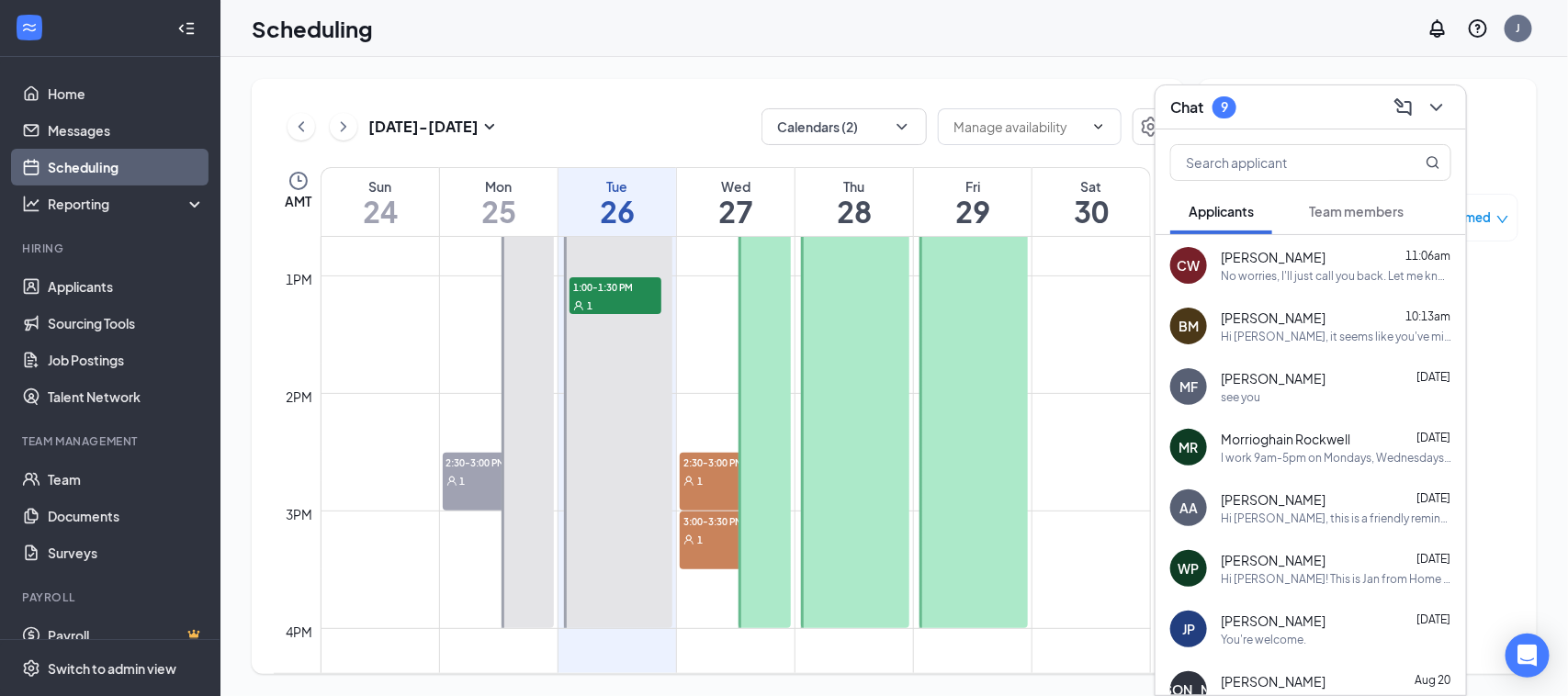
scroll to position [1237, 0]
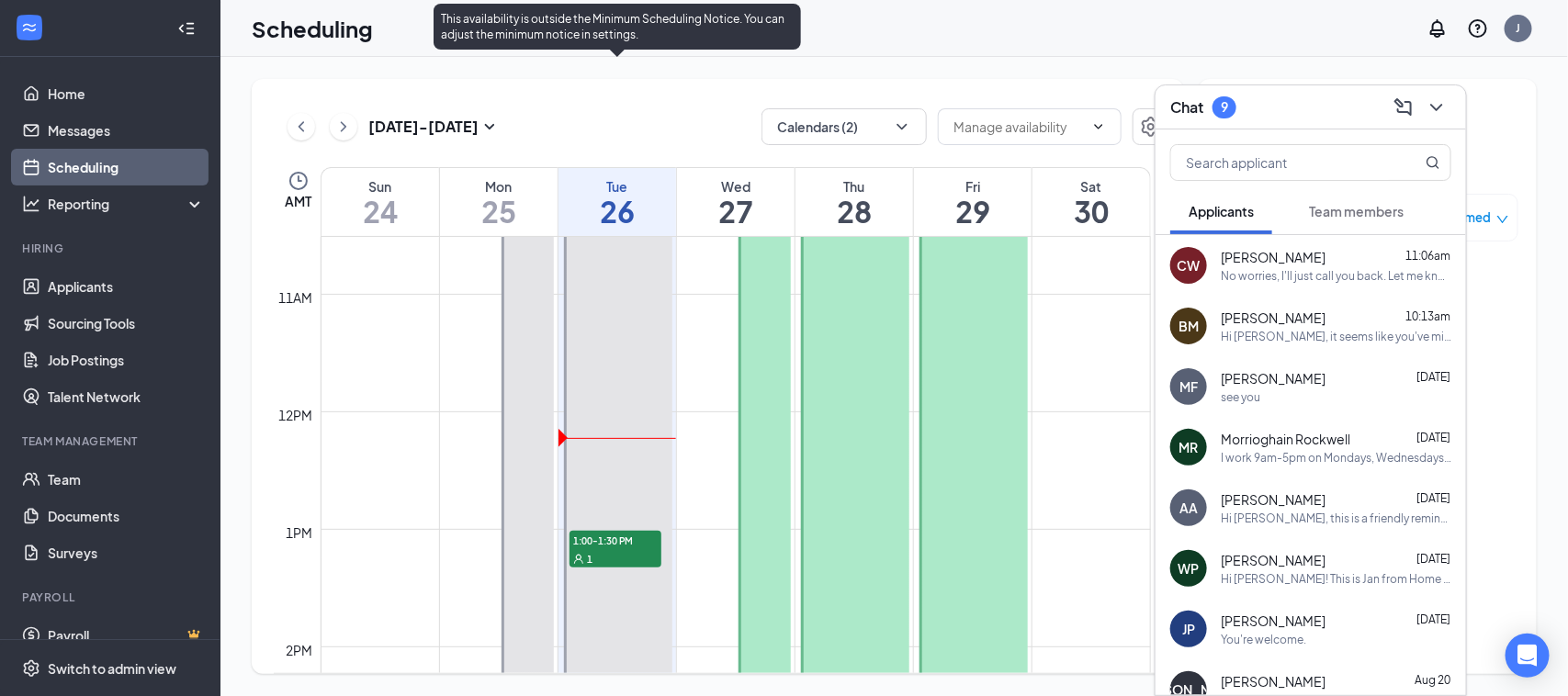
click at [585, 544] on div "9:00 AM-4:00 PM 10:00-10:30 AM 1 1:00-1:30 PM 1" at bounding box center [617, 471] width 108 height 822
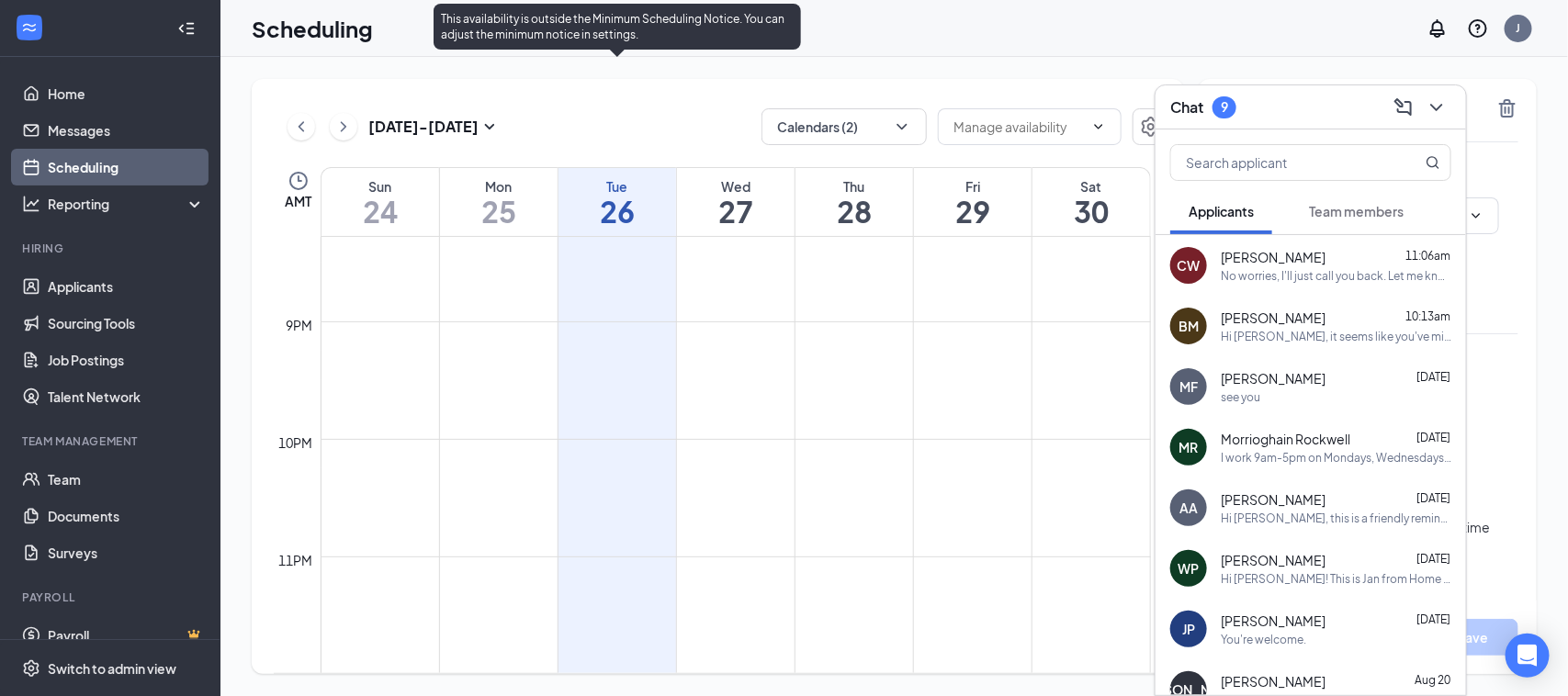
type input "09:00 AM"
type input "04:00 PM"
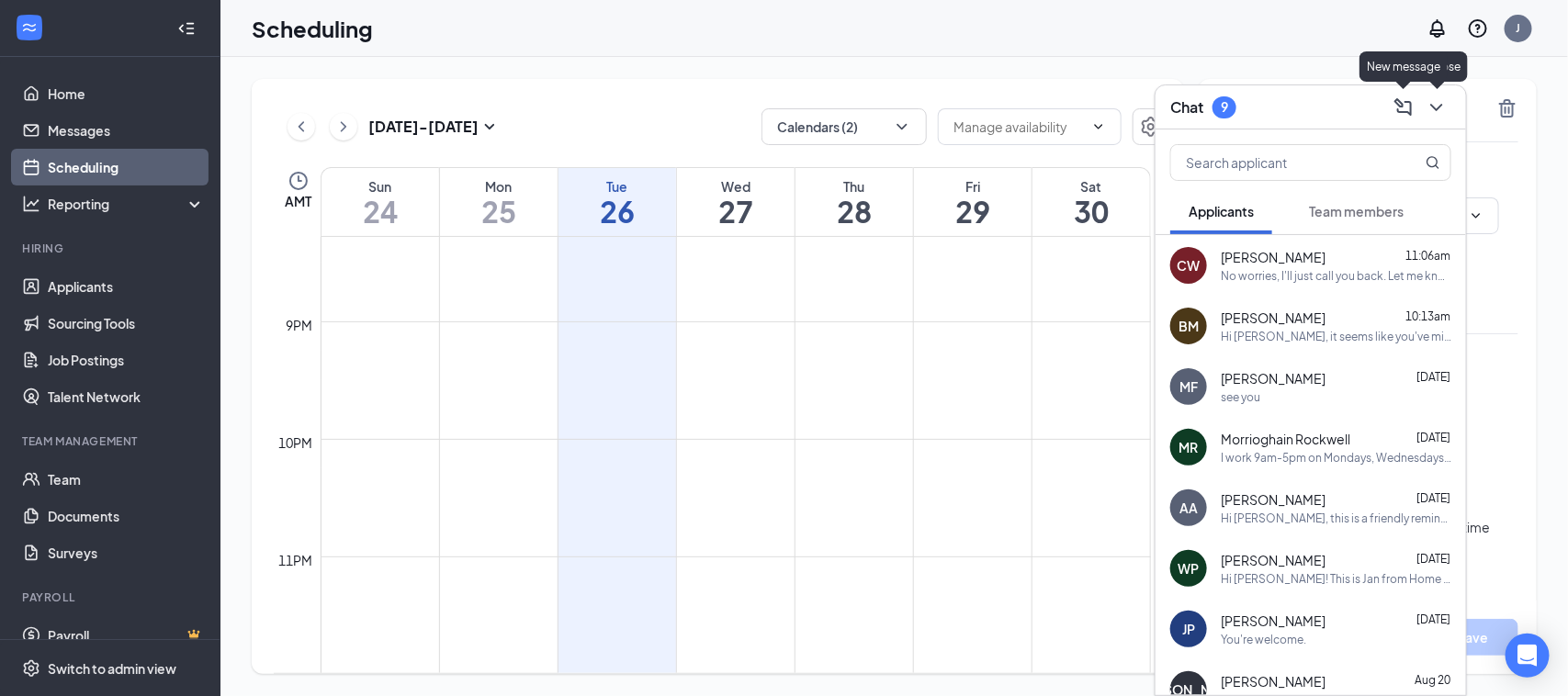
click at [1439, 93] on div at bounding box center [1435, 108] width 33 height 30
click at [1434, 99] on icon "ChevronDown" at bounding box center [1437, 108] width 22 height 22
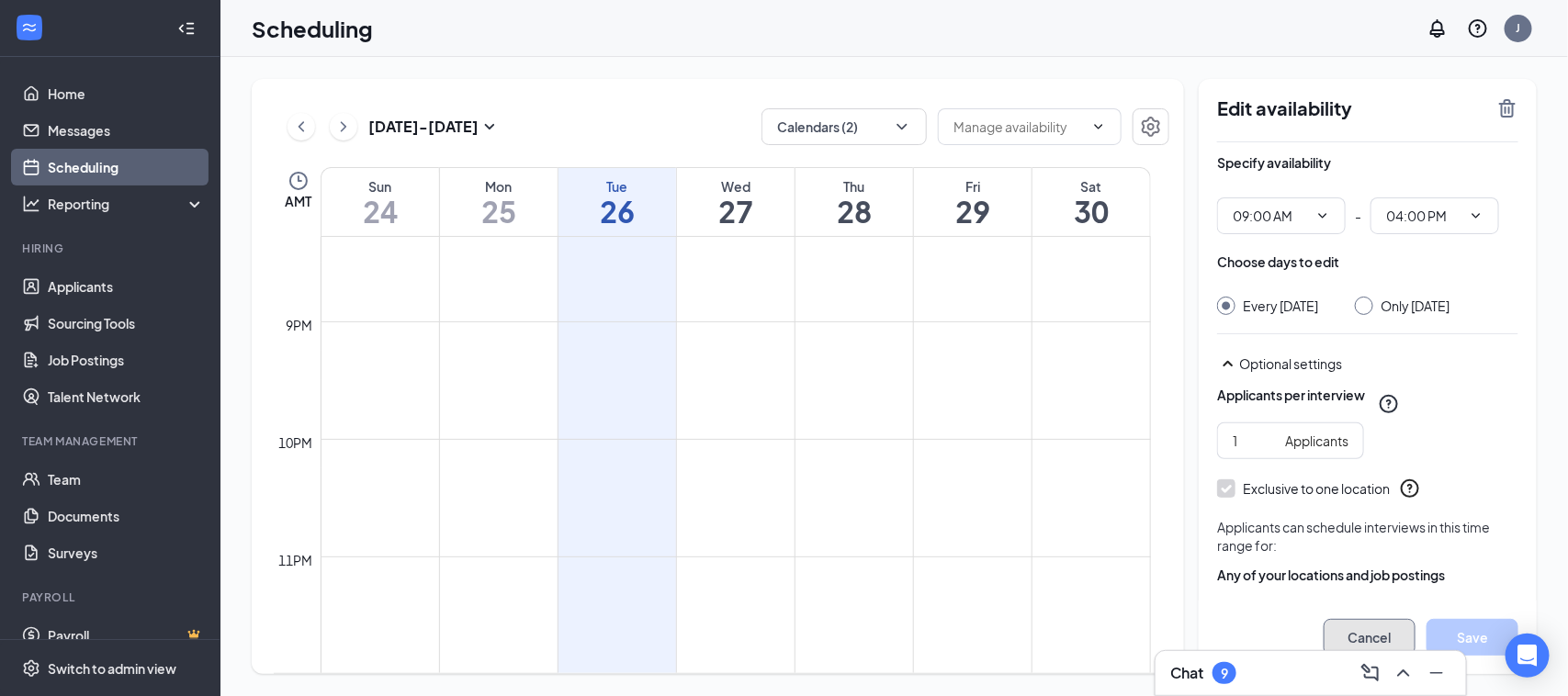
click at [1369, 640] on button "Cancel" at bounding box center [1370, 638] width 92 height 37
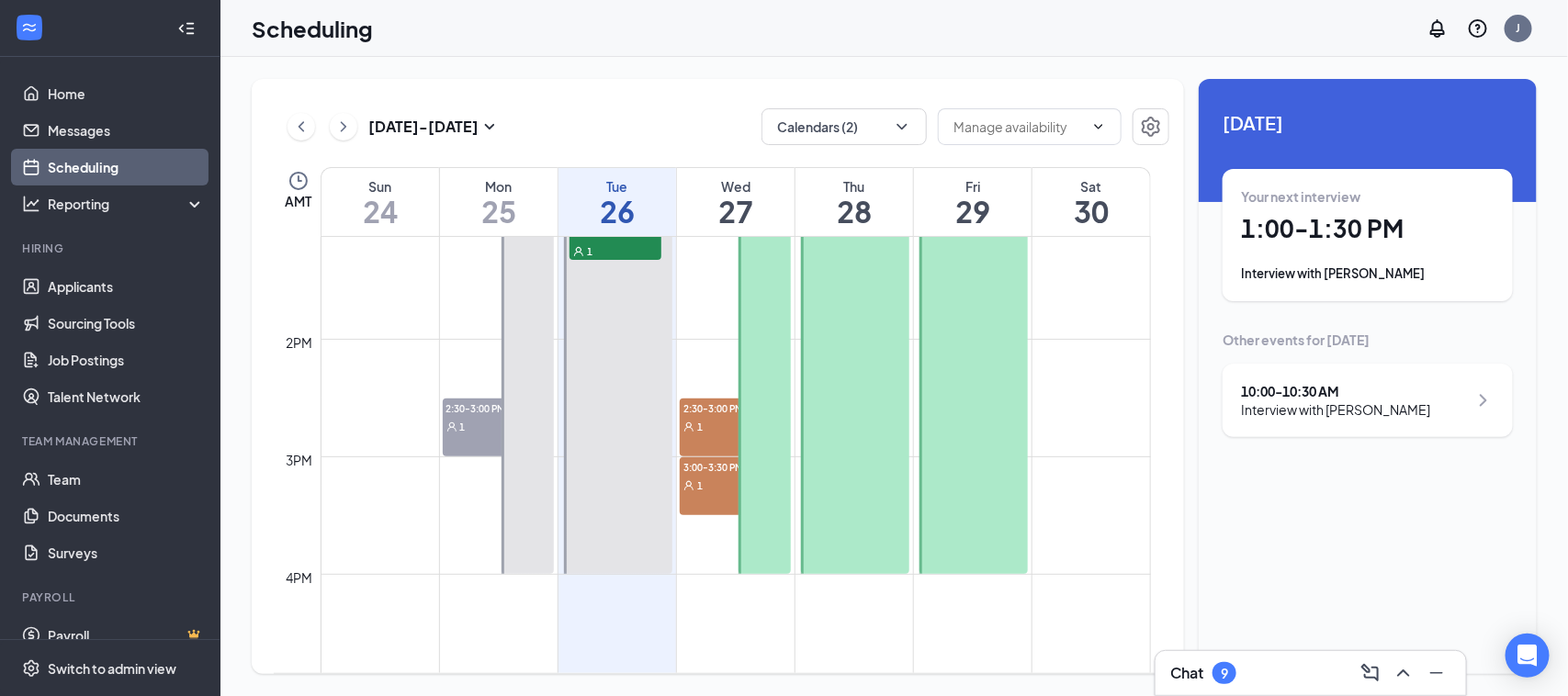
scroll to position [1237, 0]
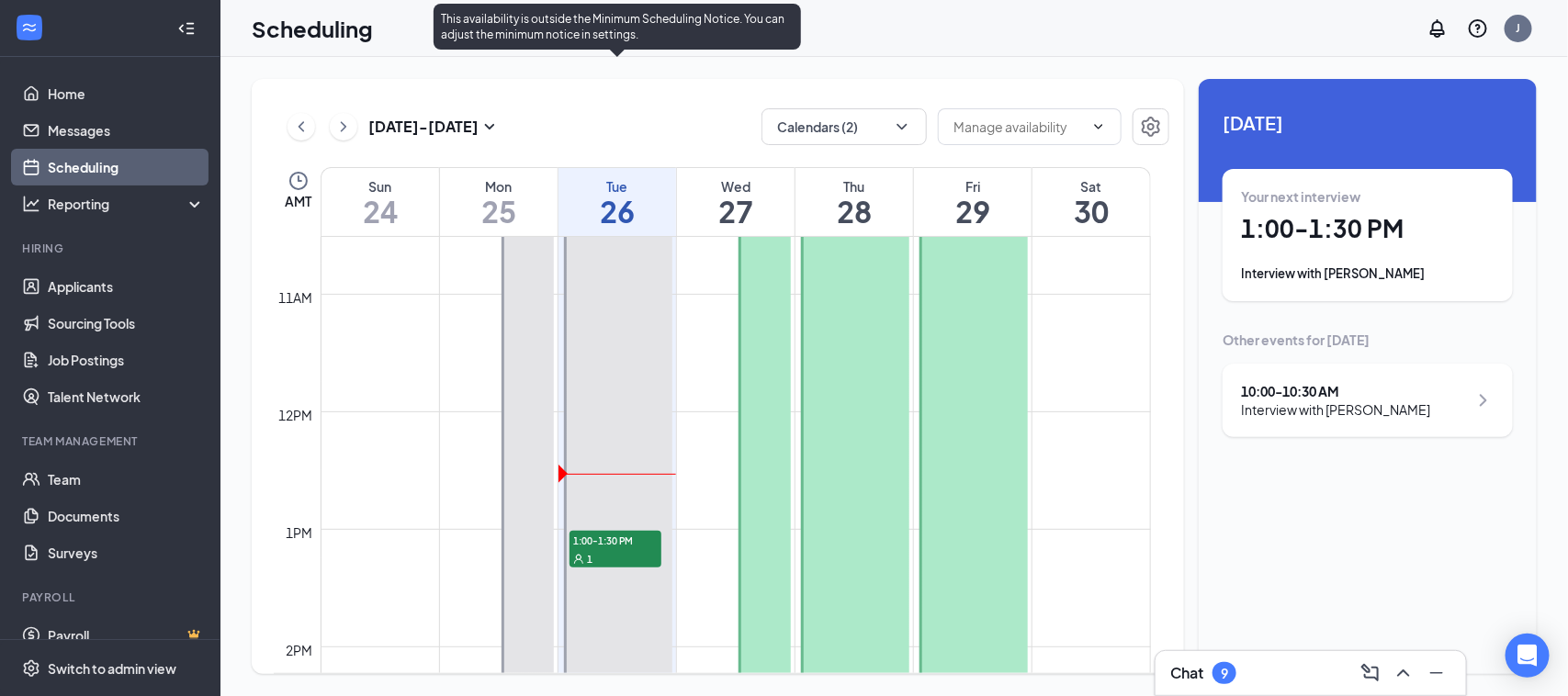
click at [590, 543] on span "1:00-1:30 PM" at bounding box center [616, 540] width 92 height 18
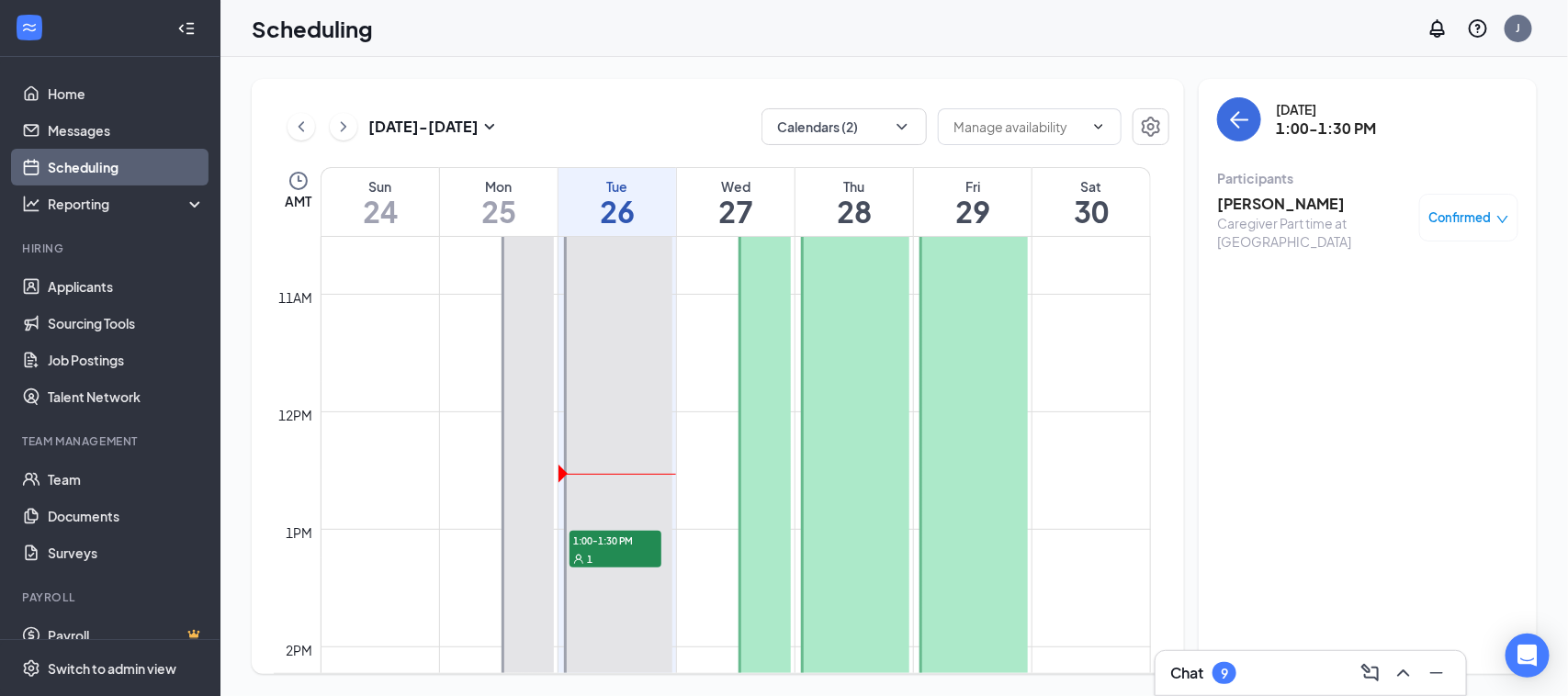
click at [1296, 198] on h3 "[PERSON_NAME]" at bounding box center [1313, 204] width 193 height 20
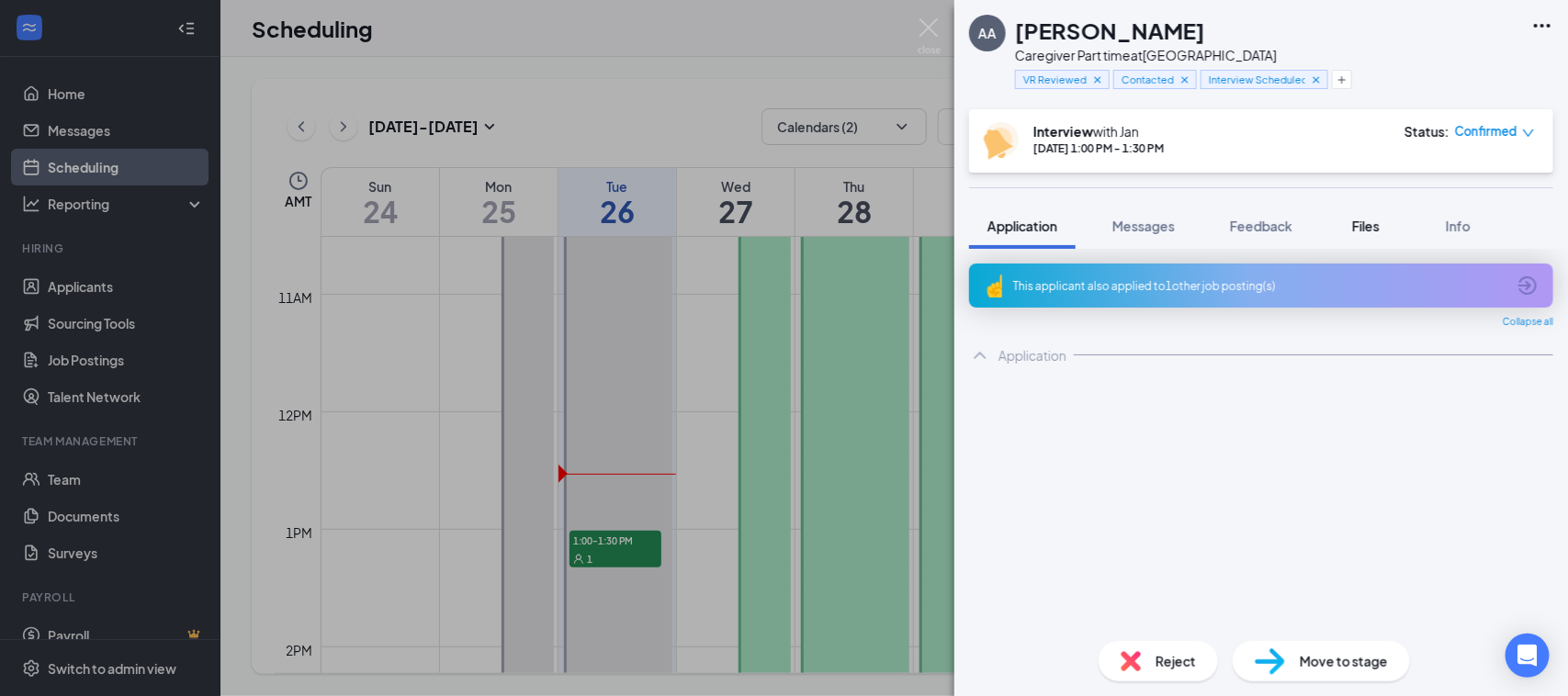
click at [1376, 230] on span "Files" at bounding box center [1366, 226] width 28 height 17
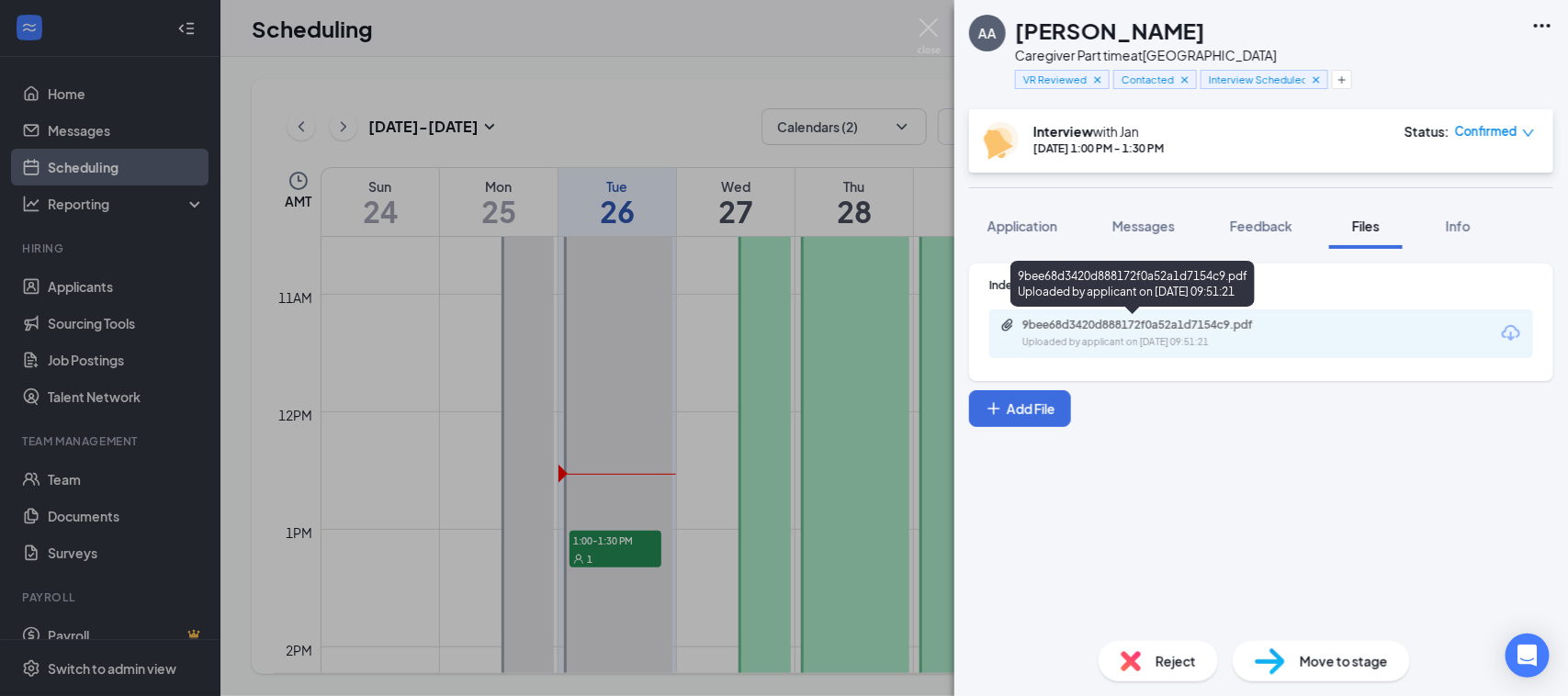
click at [1102, 340] on div "Uploaded by applicant on Aug 21, 2025 at 09:51:21" at bounding box center [1160, 342] width 276 height 15
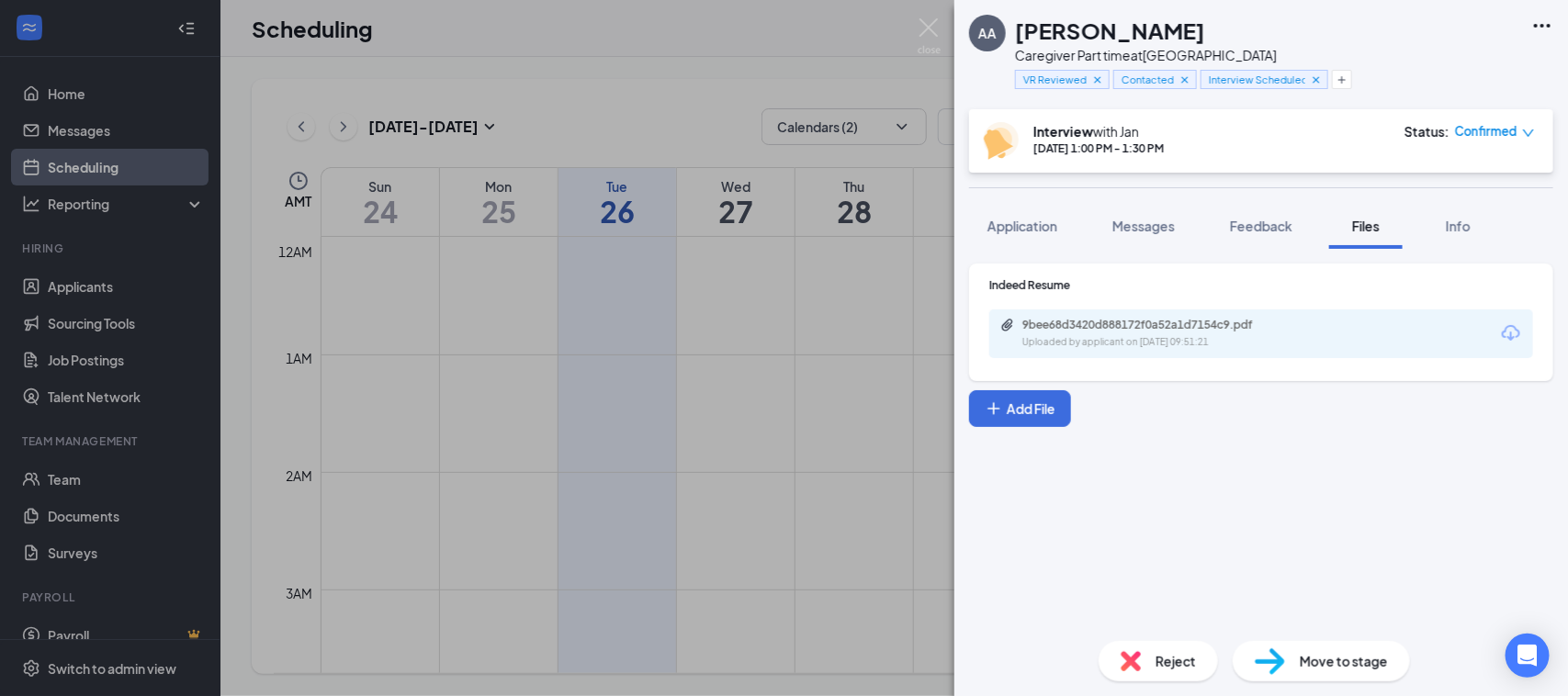
scroll to position [1237, 0]
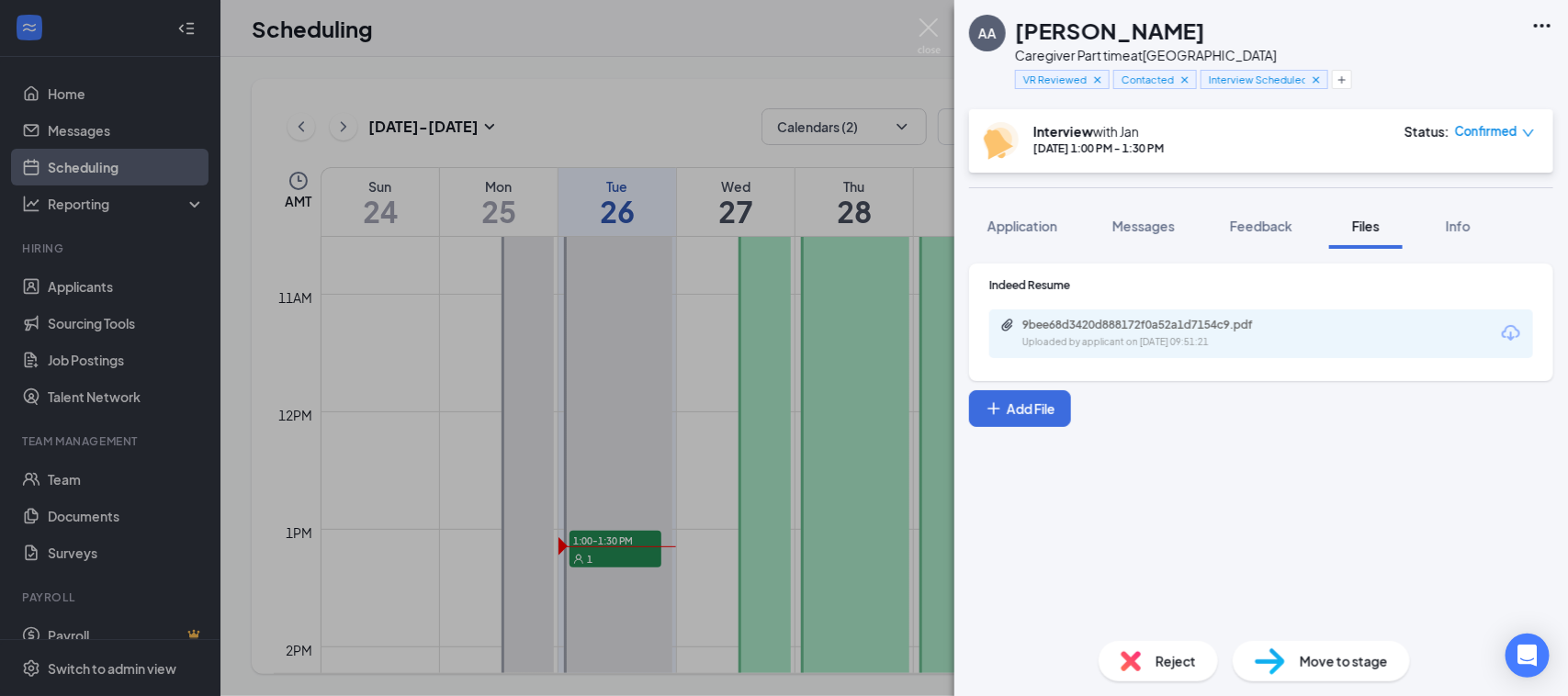
click at [1526, 134] on icon "down" at bounding box center [1528, 133] width 13 height 13
click at [1484, 184] on span "Request Reschedule" at bounding box center [1454, 184] width 126 height 20
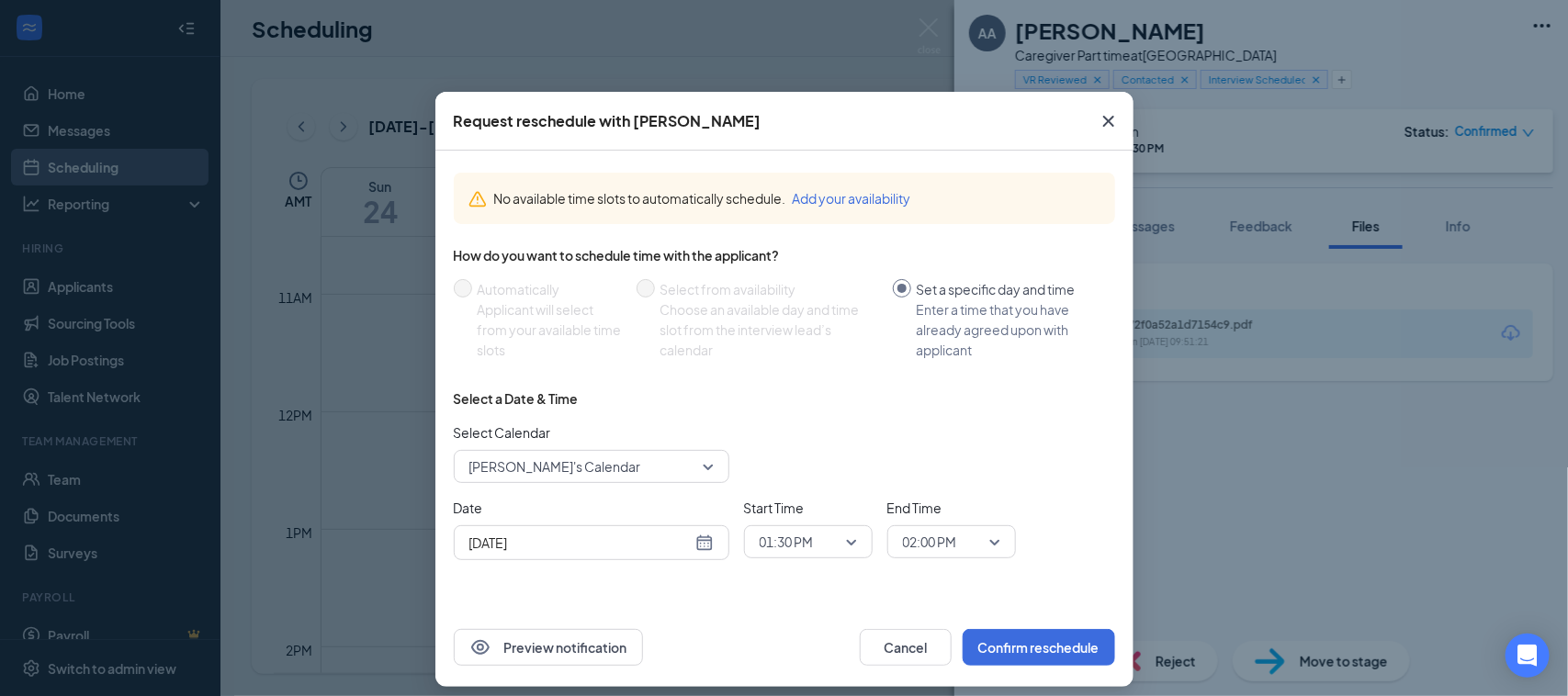
click at [847, 531] on span "01:30 PM" at bounding box center [808, 542] width 98 height 28
click at [773, 327] on span "02:00 PM" at bounding box center [785, 327] width 54 height 20
click at [981, 537] on span "02:00 PM" at bounding box center [952, 542] width 98 height 28
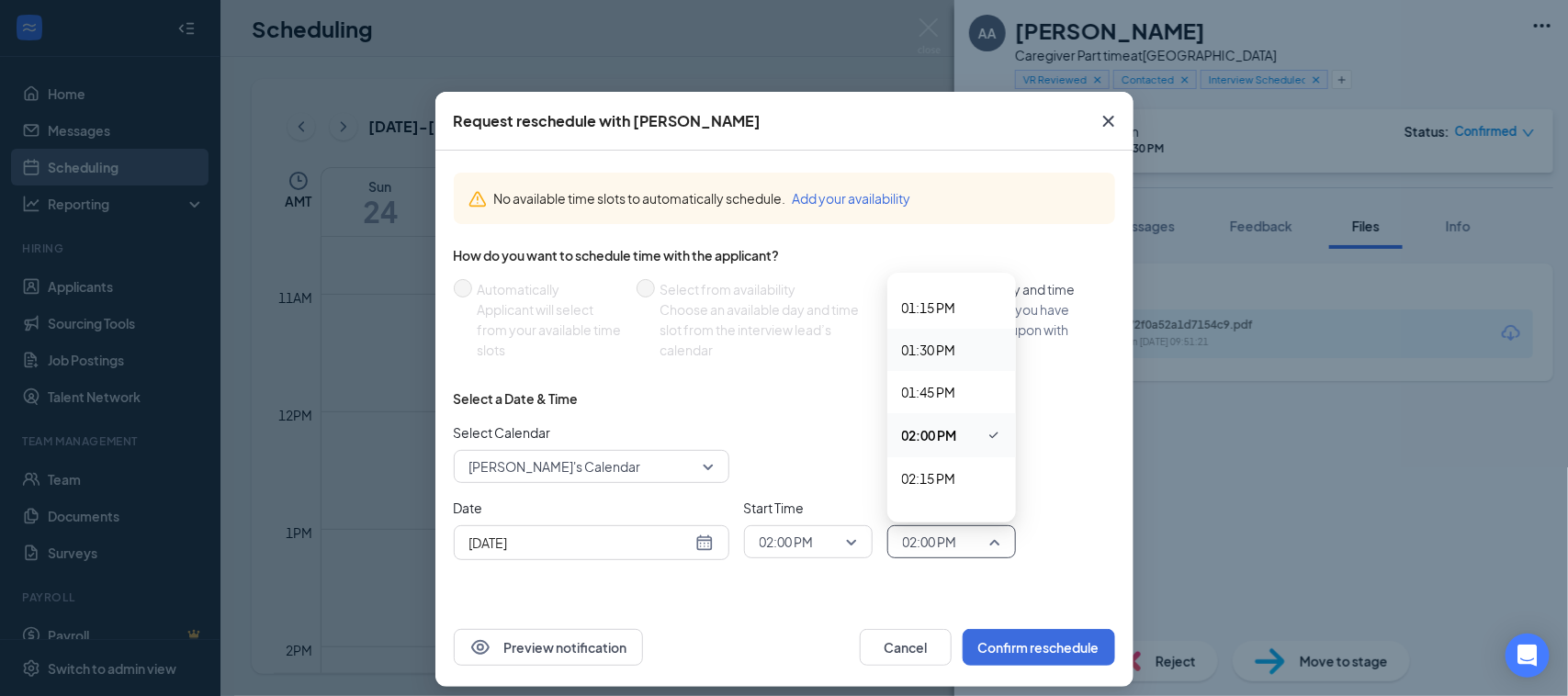
scroll to position [2266, 0]
click at [958, 485] on span "02:30 PM" at bounding box center [951, 488] width 99 height 20
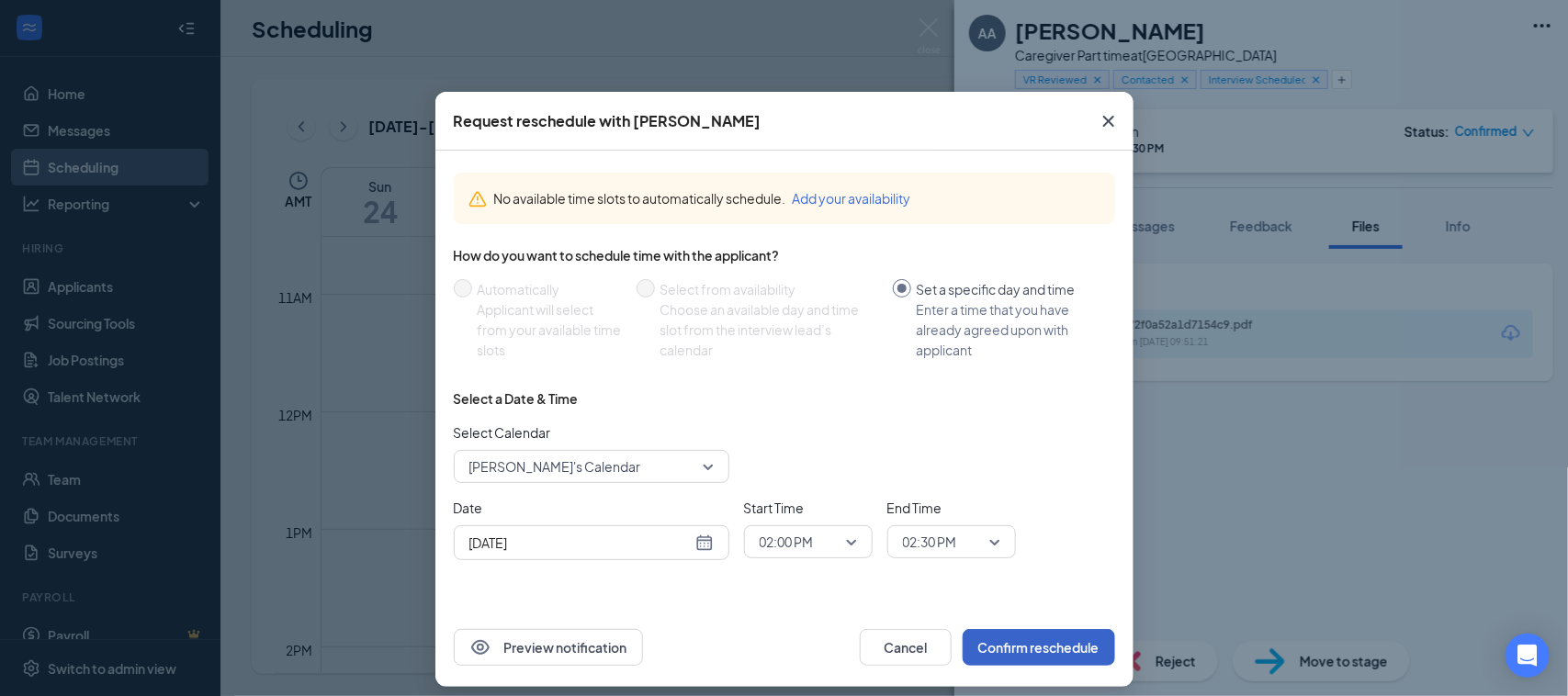
click at [1053, 653] on button "Confirm reschedule" at bounding box center [1038, 648] width 152 height 37
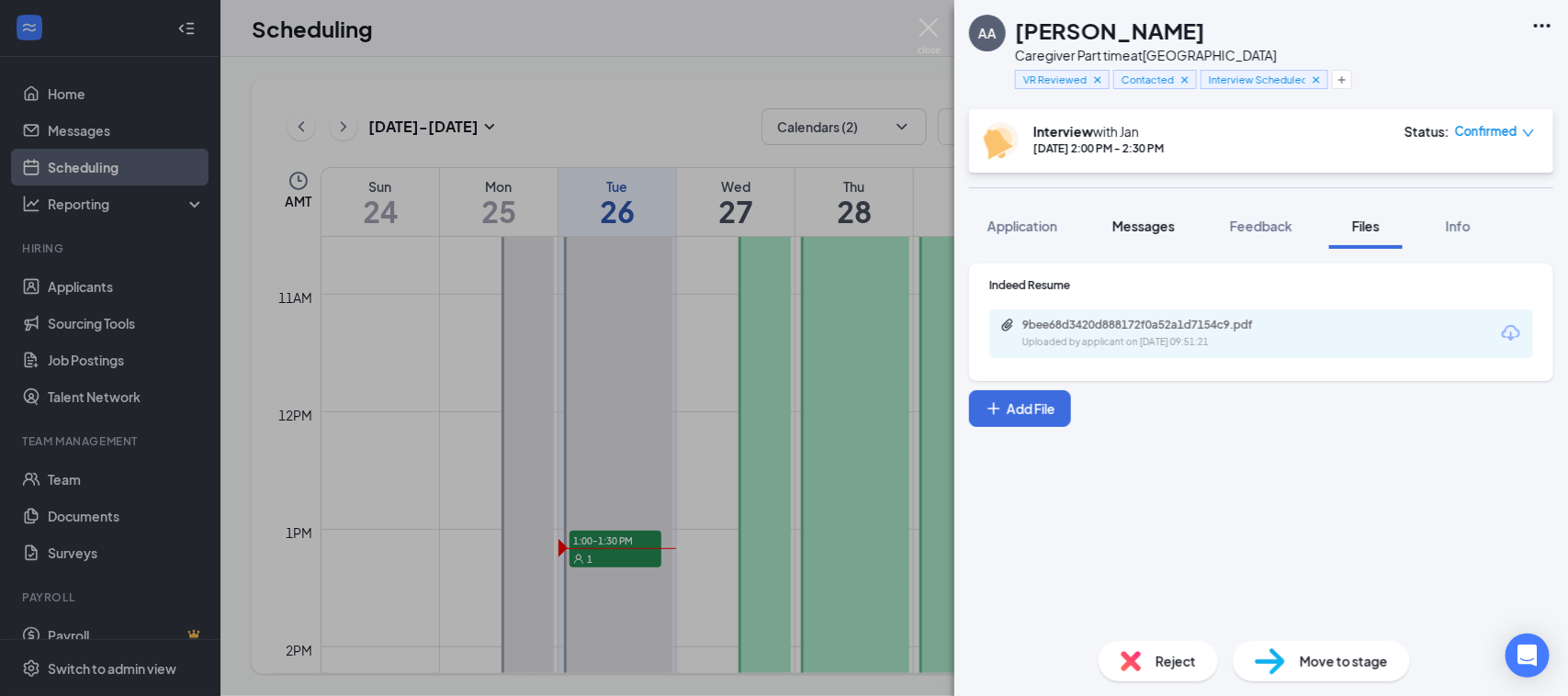
click at [1171, 222] on span "Messages" at bounding box center [1143, 226] width 63 height 17
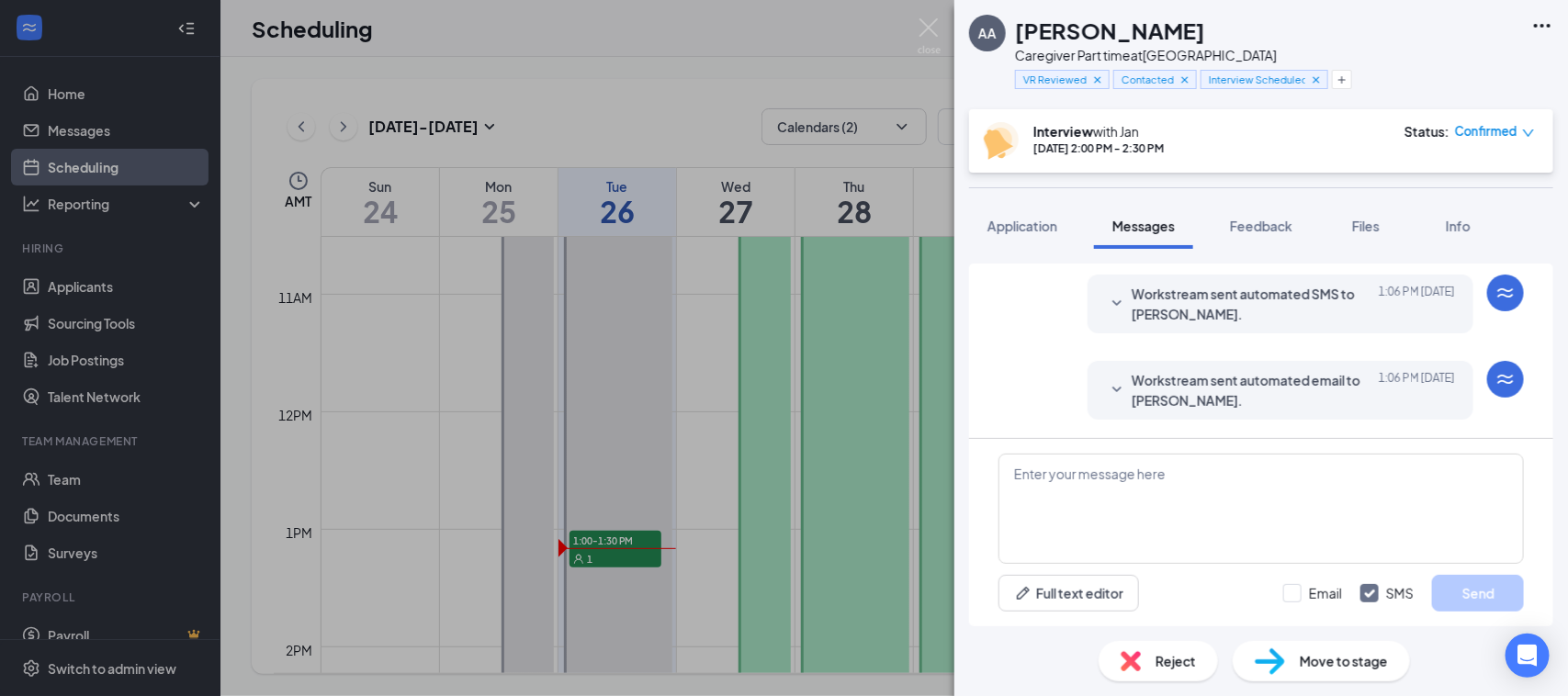
scroll to position [919, 0]
click at [1106, 298] on icon "SmallChevronDown" at bounding box center [1117, 304] width 22 height 22
